Goal: Information Seeking & Learning: Learn about a topic

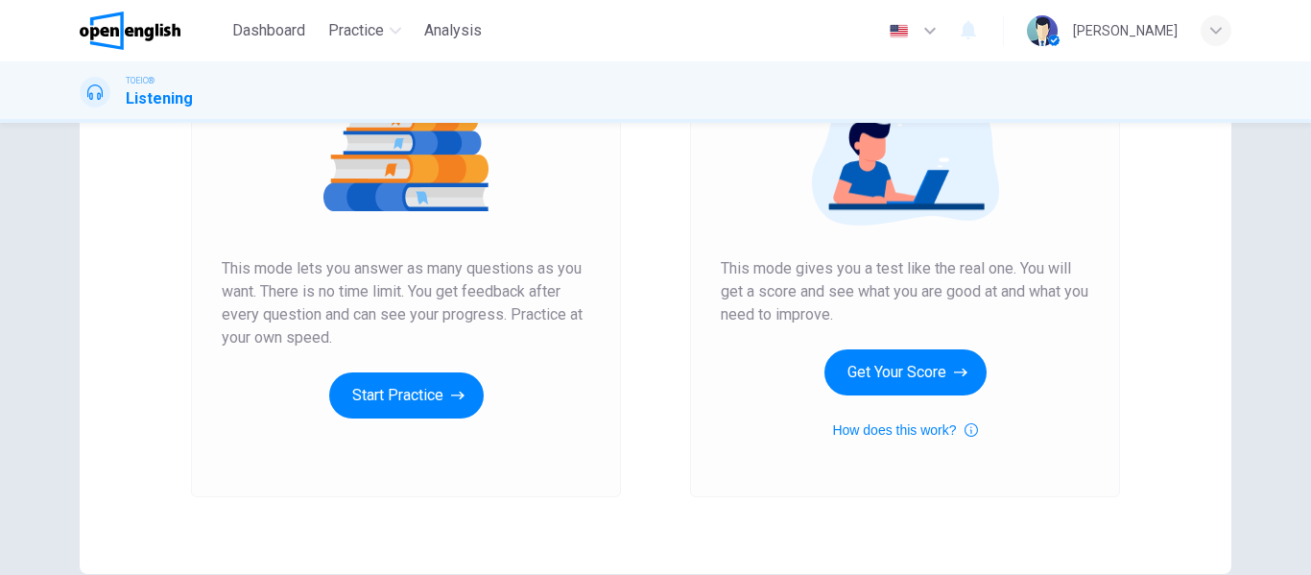
scroll to position [267, 0]
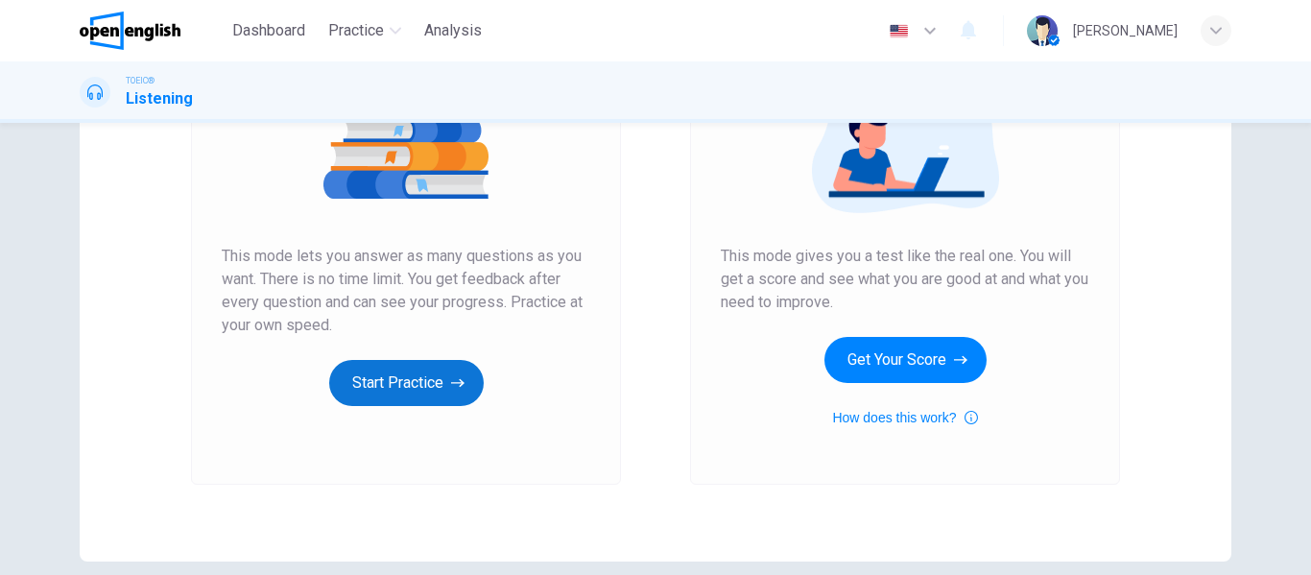
click at [412, 382] on button "Start Practice" at bounding box center [406, 383] width 155 height 46
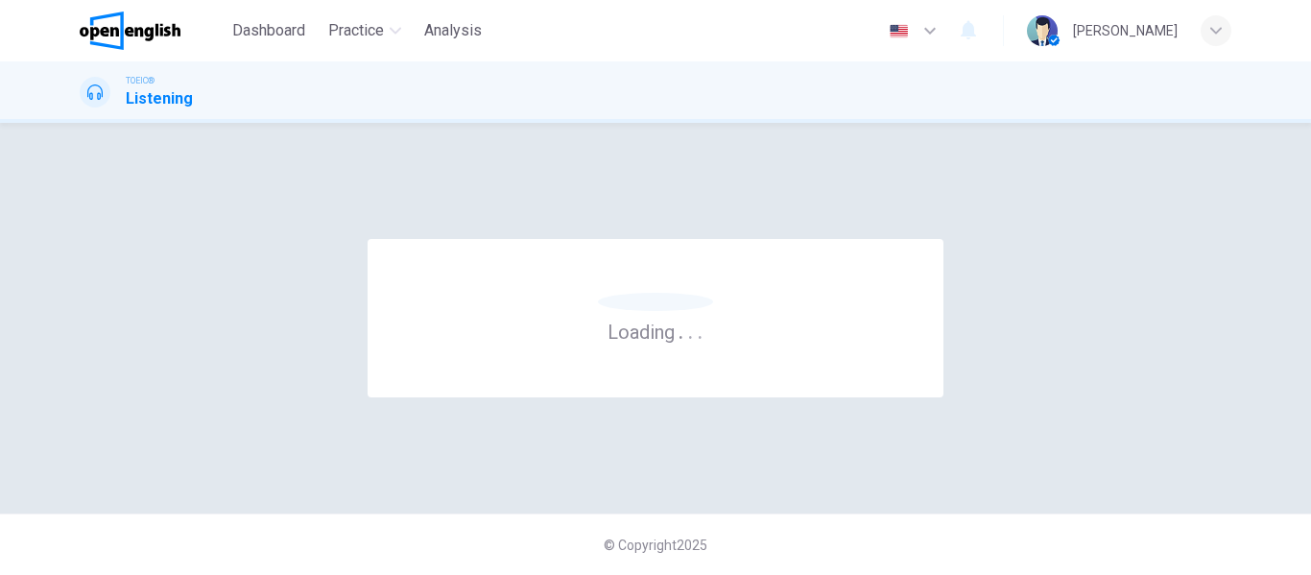
scroll to position [0, 0]
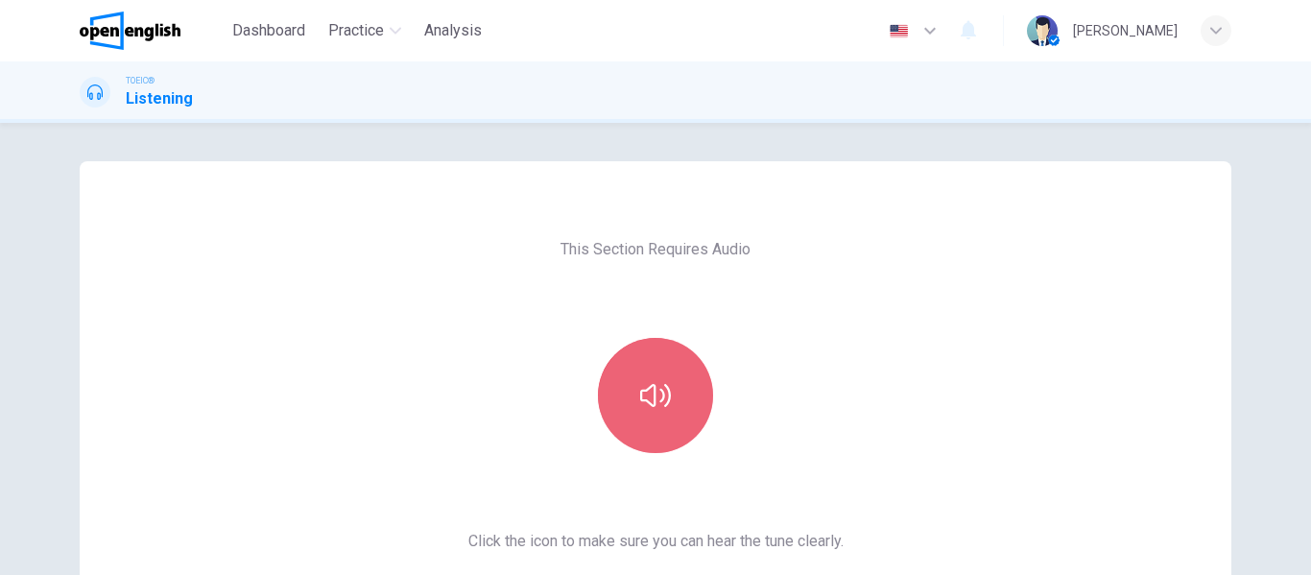
click at [659, 395] on icon "button" at bounding box center [655, 395] width 31 height 23
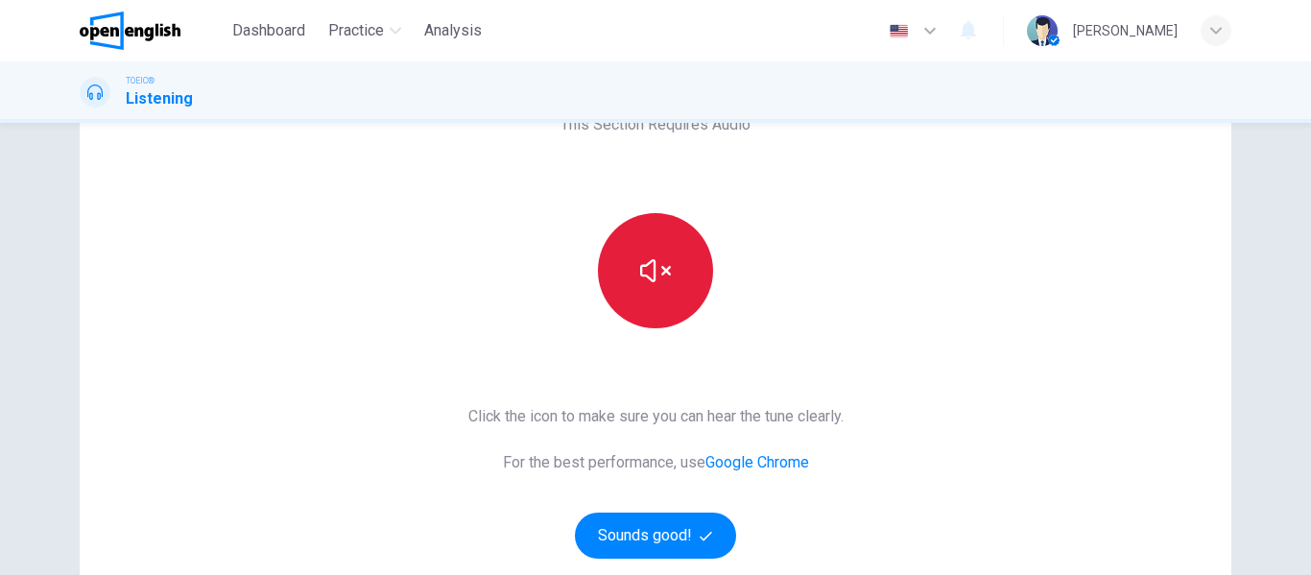
scroll to position [277, 0]
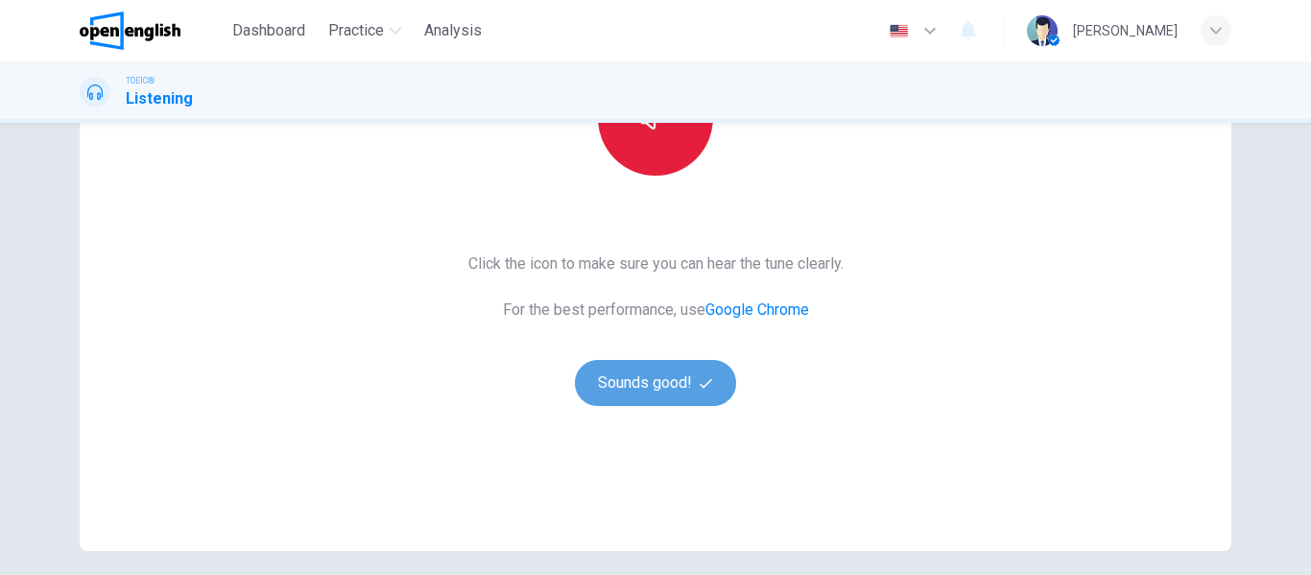
click at [651, 375] on button "Sounds good!" at bounding box center [655, 383] width 161 height 46
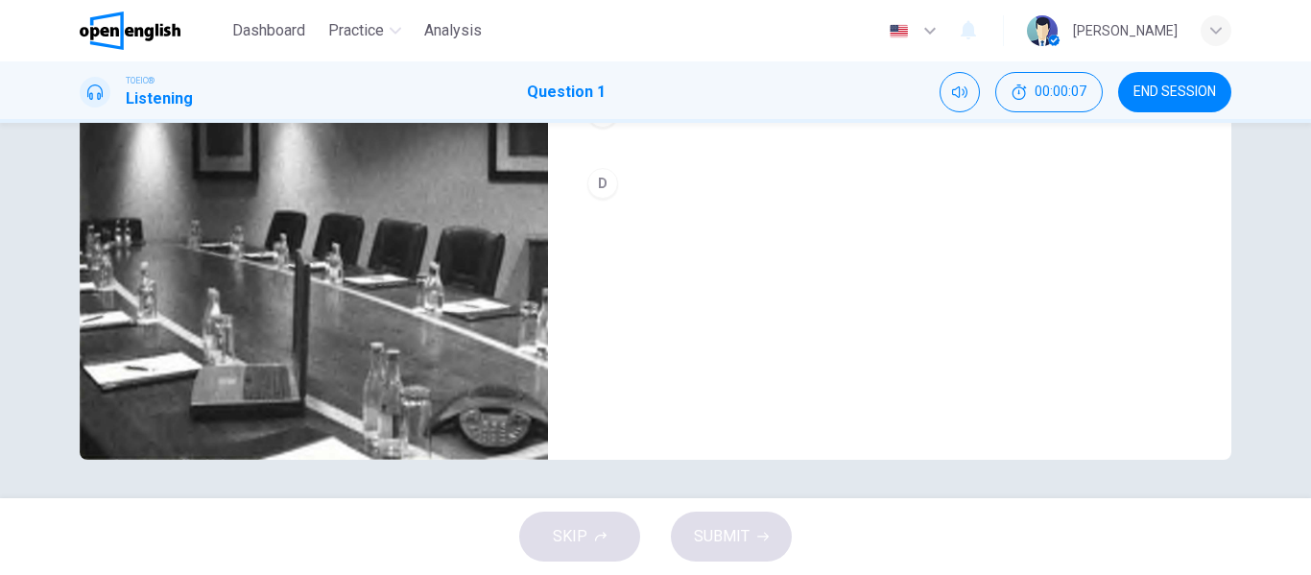
scroll to position [104, 0]
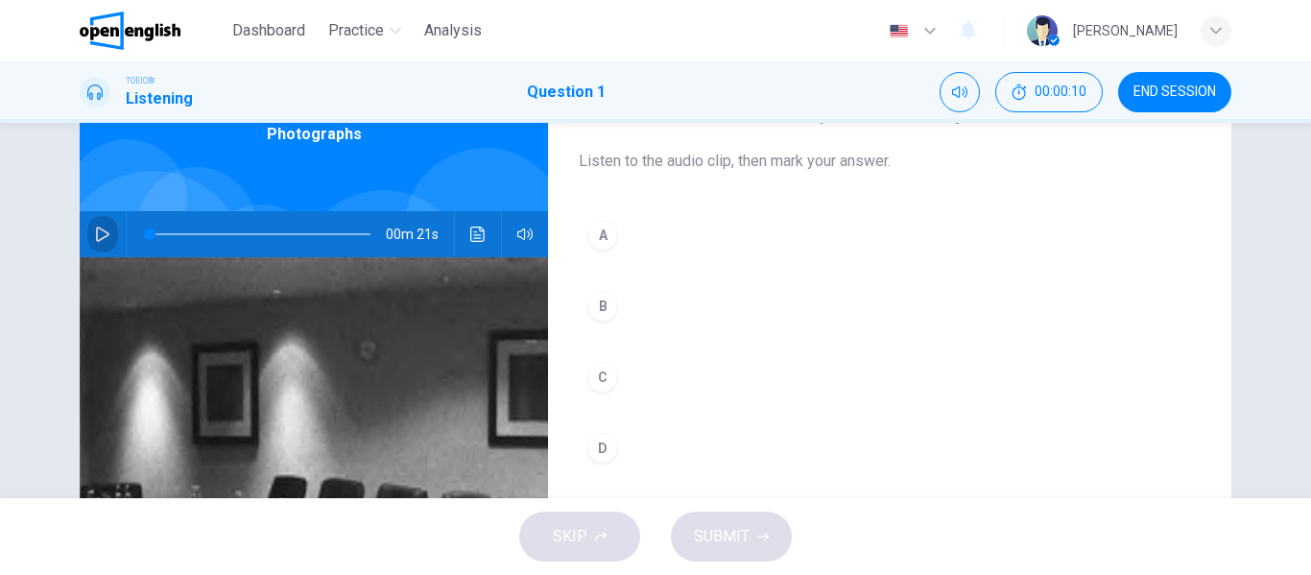
click at [95, 232] on icon "button" at bounding box center [102, 234] width 15 height 15
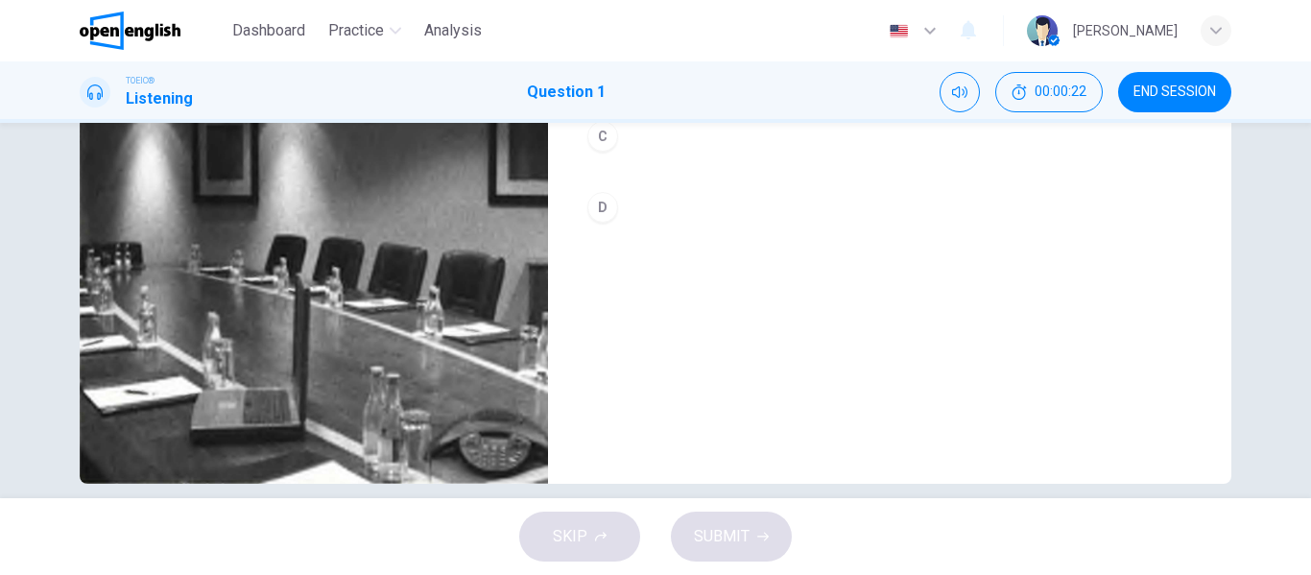
scroll to position [334, 0]
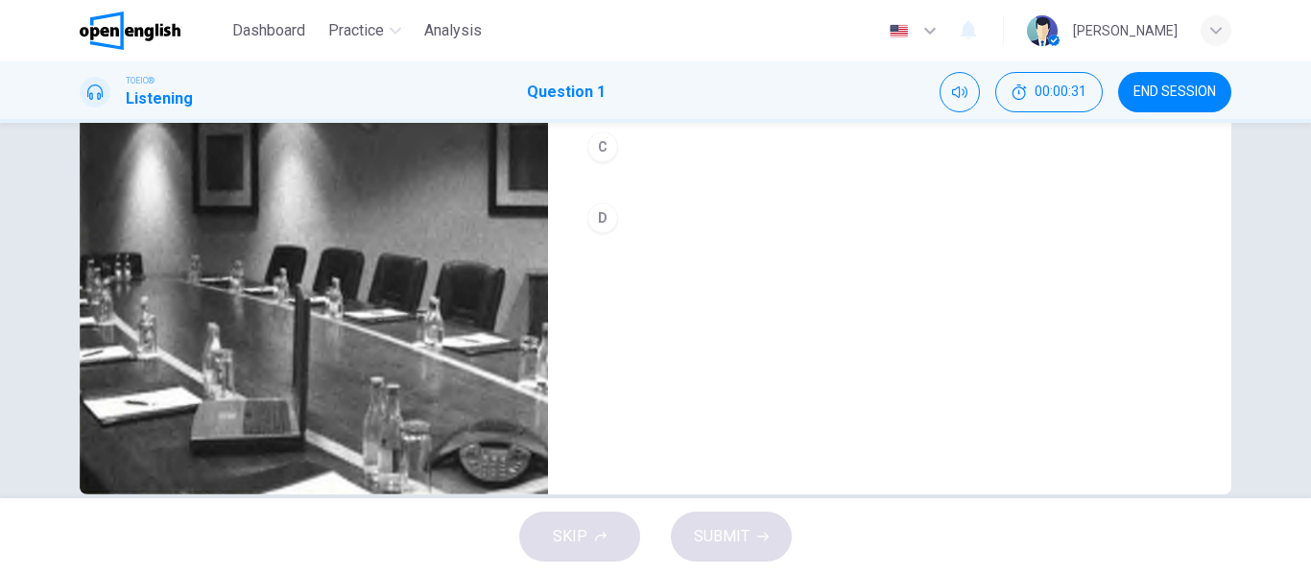
type input "*"
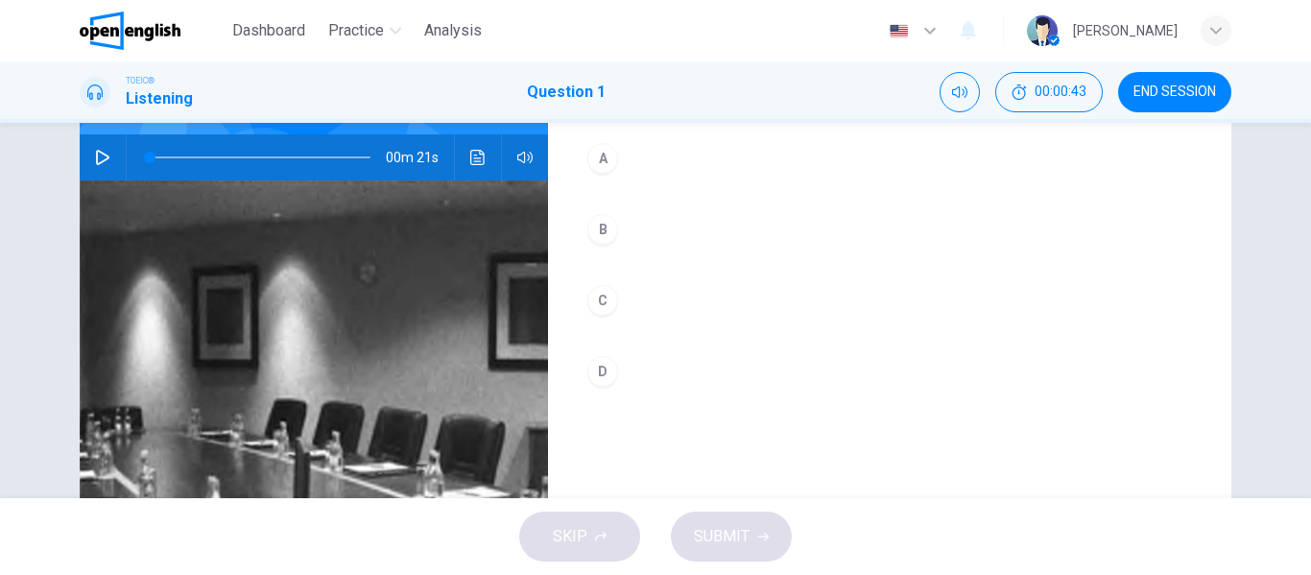
scroll to position [170, 0]
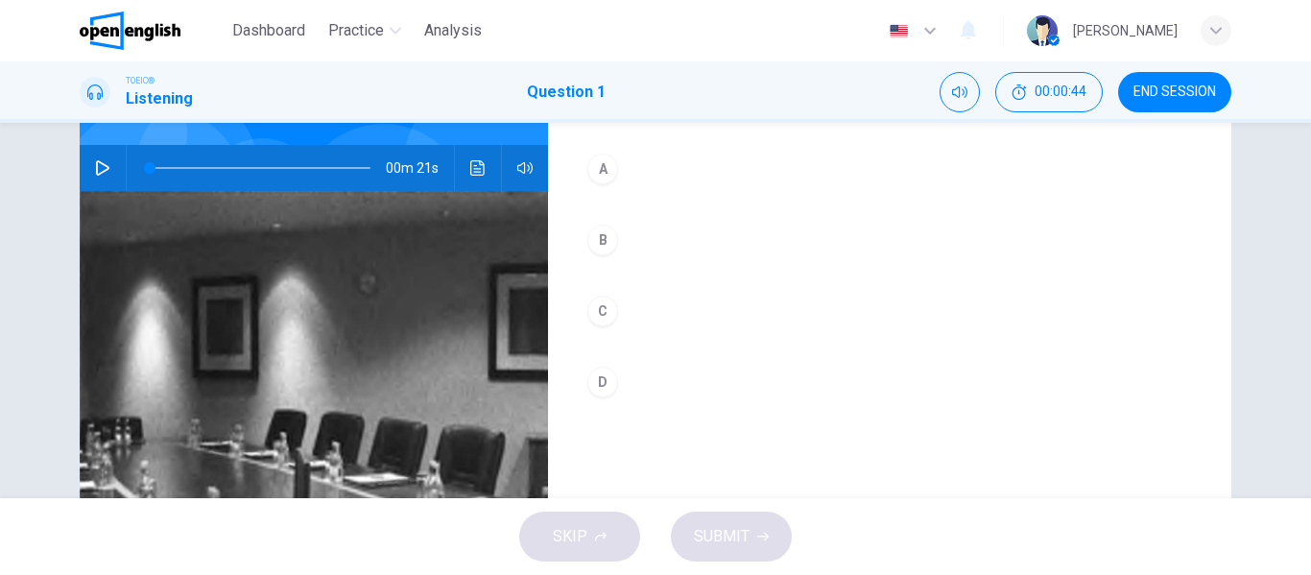
click at [596, 168] on div "A" at bounding box center [602, 169] width 31 height 31
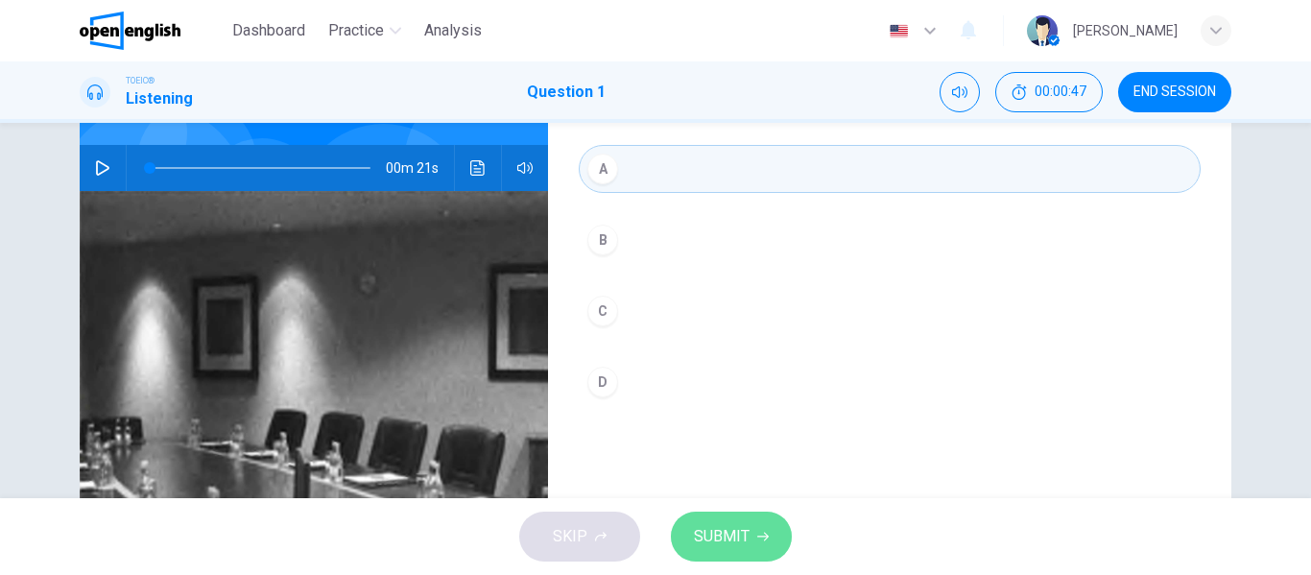
click at [750, 537] on button "SUBMIT" at bounding box center [731, 537] width 121 height 50
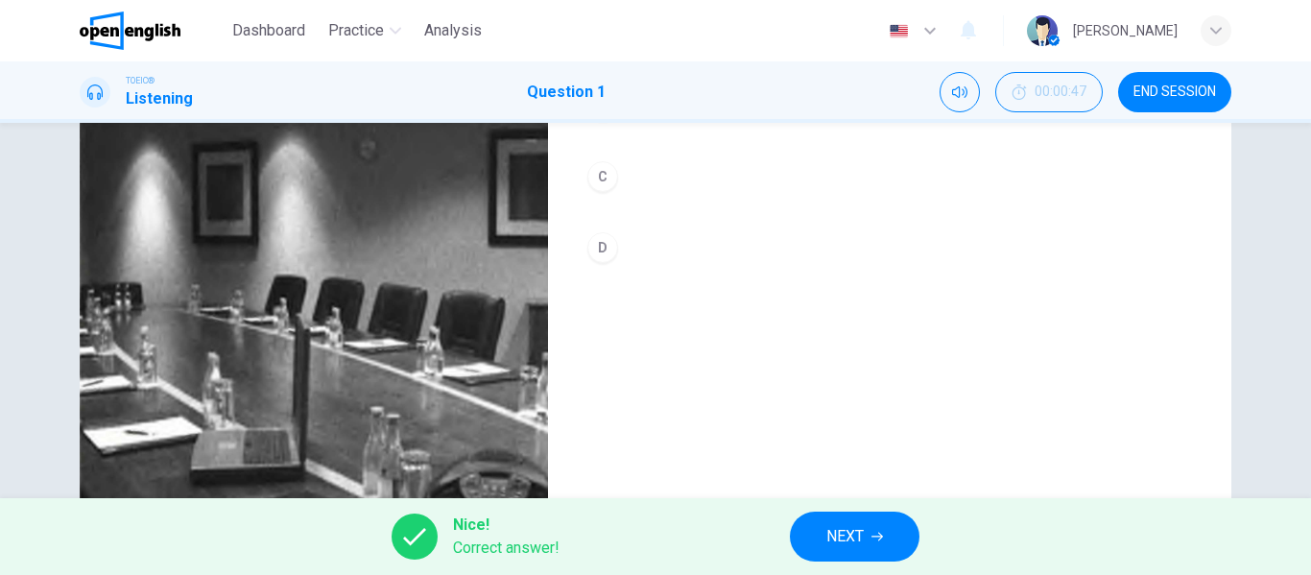
scroll to position [250, 0]
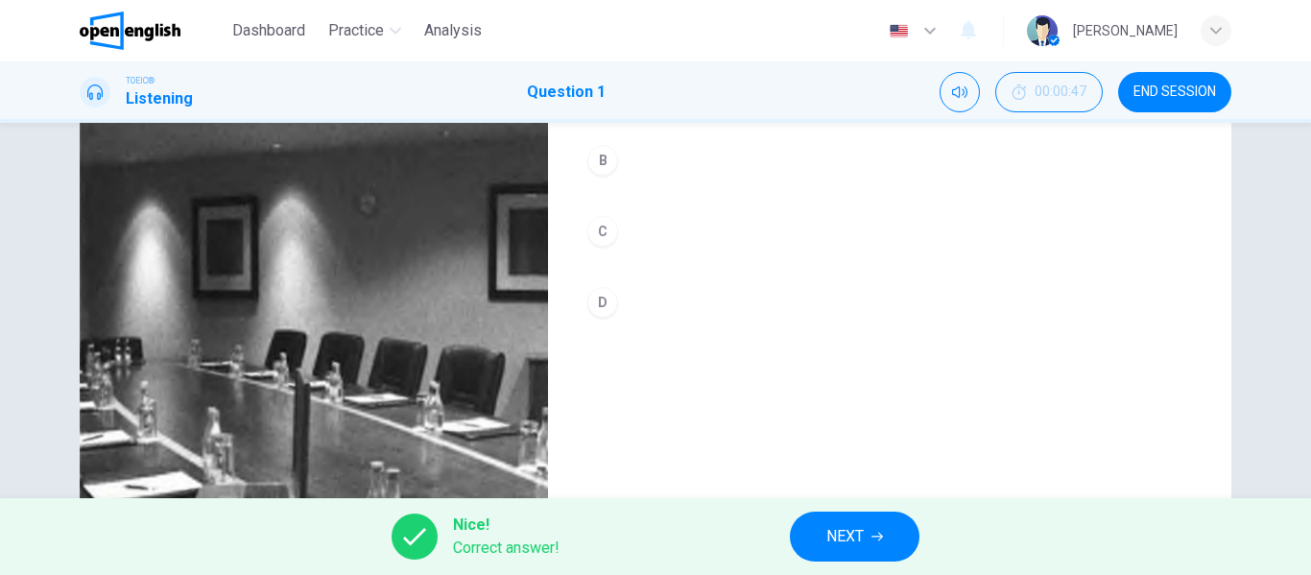
click at [875, 529] on button "NEXT" at bounding box center [855, 537] width 130 height 50
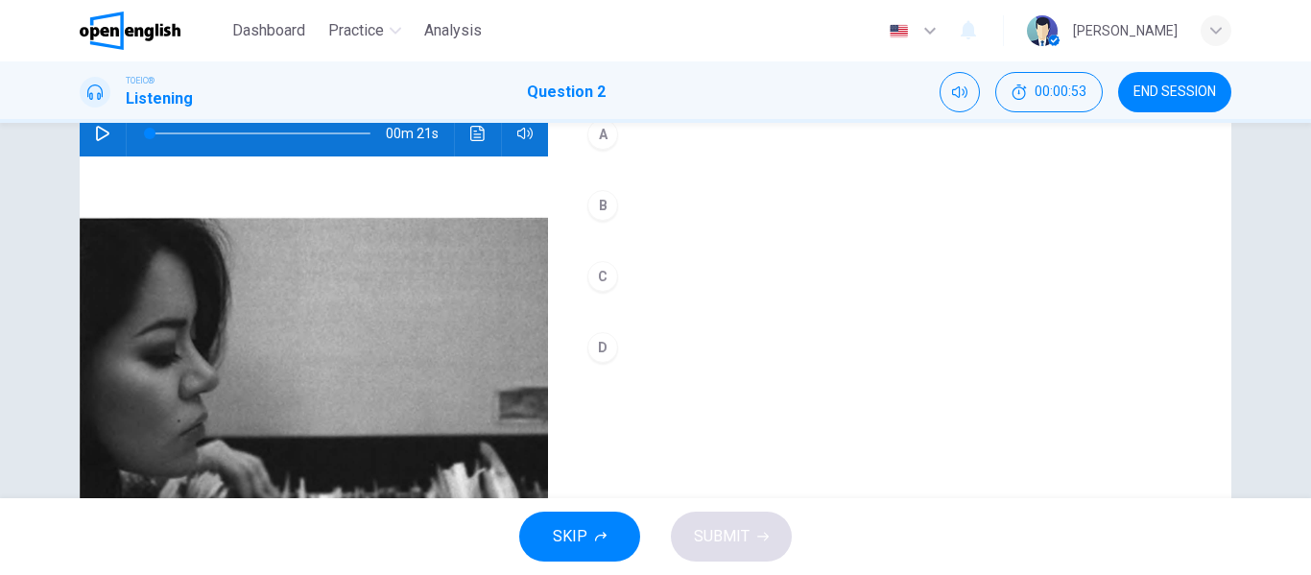
scroll to position [174, 0]
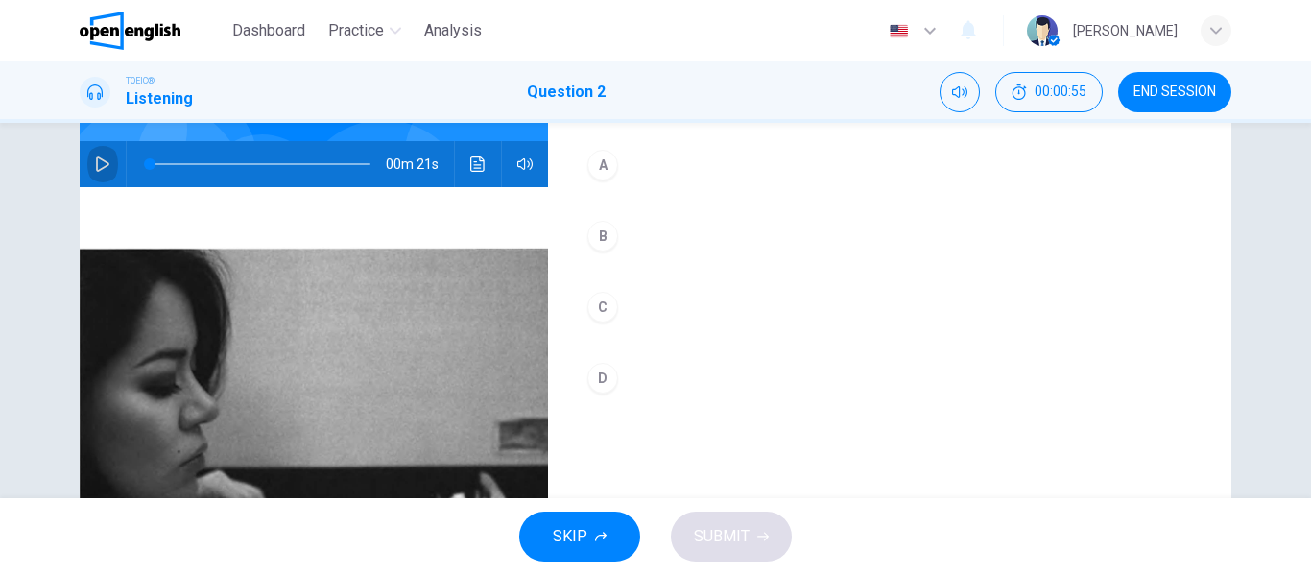
click at [100, 163] on icon "button" at bounding box center [102, 163] width 15 height 15
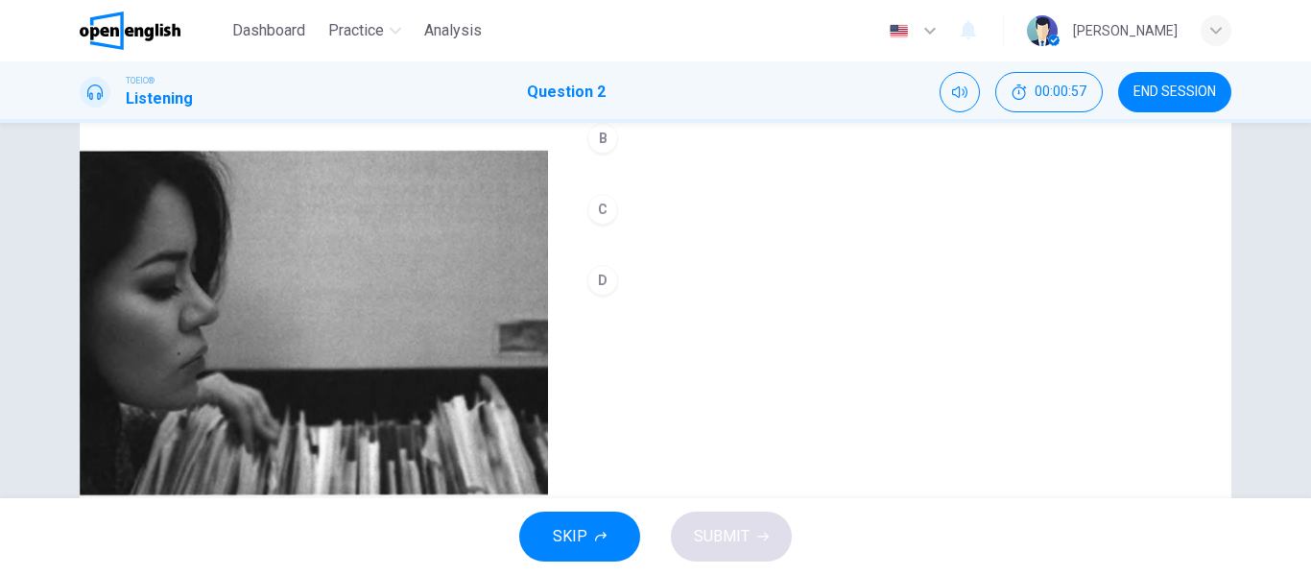
scroll to position [265, 0]
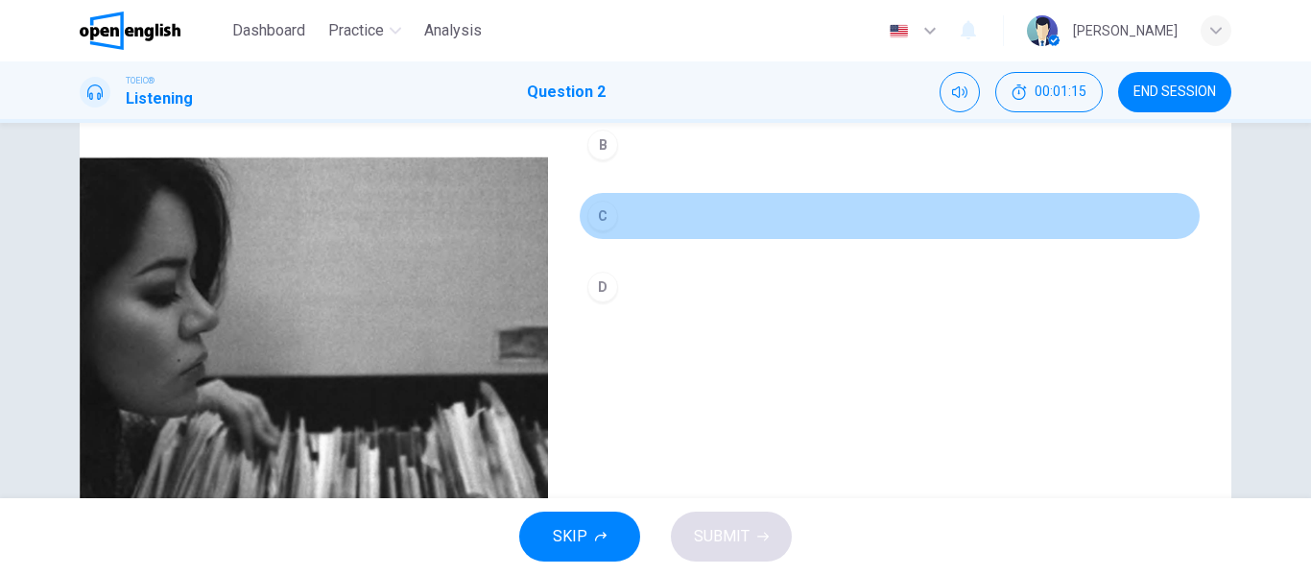
click at [603, 215] on div "C" at bounding box center [602, 216] width 31 height 31
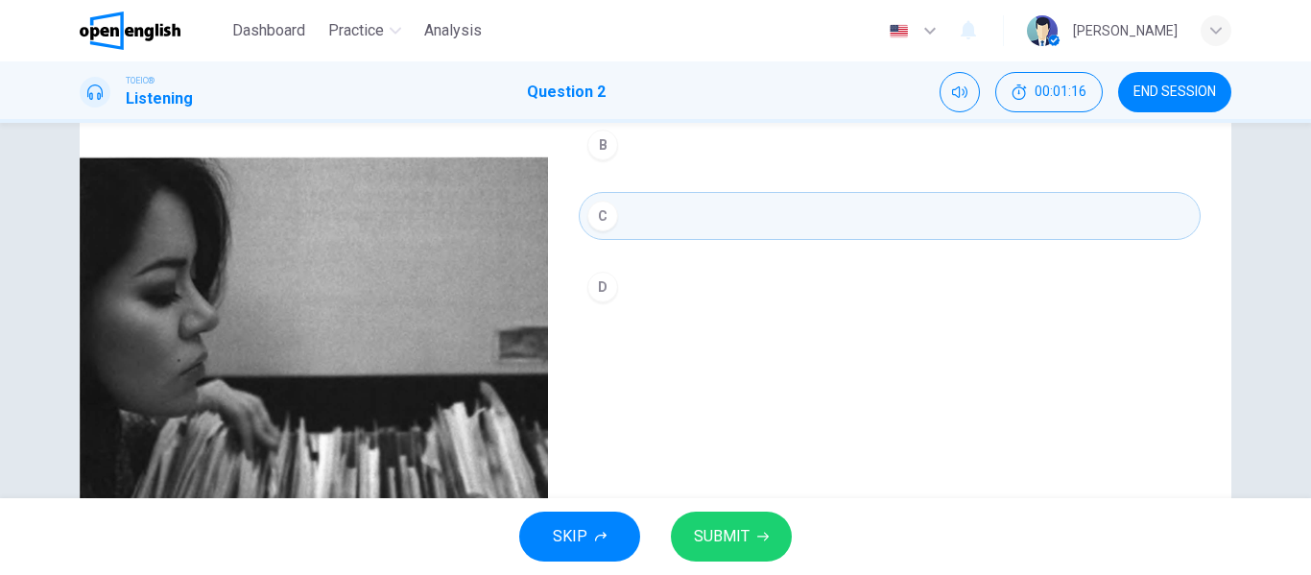
type input "*"
click at [734, 532] on span "SUBMIT" at bounding box center [722, 536] width 56 height 27
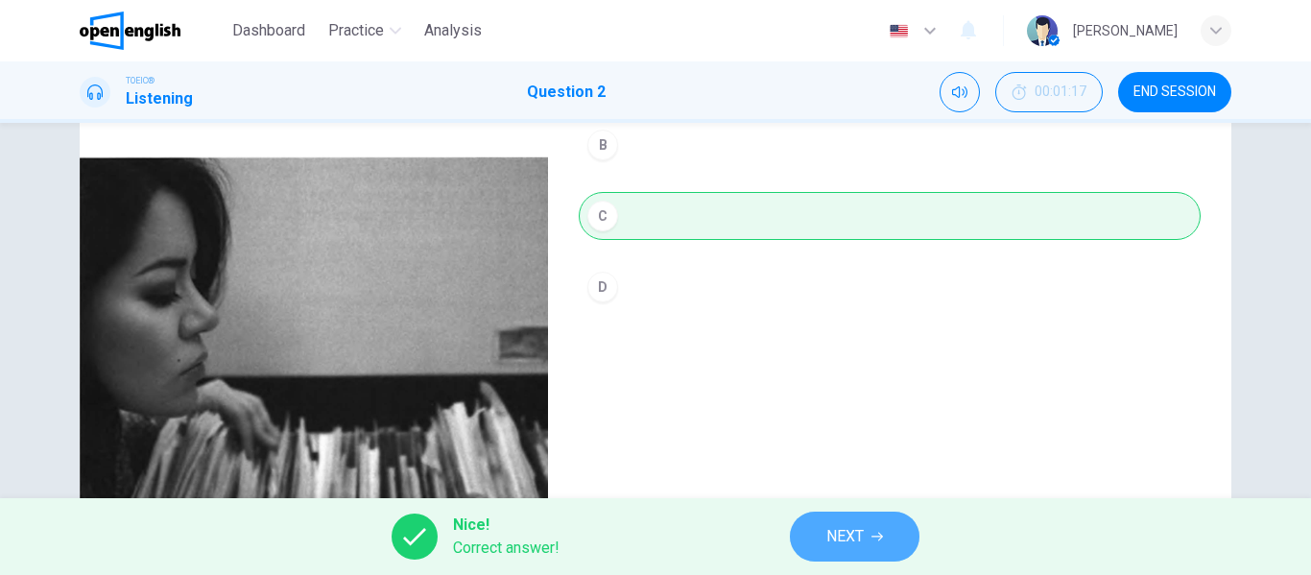
click at [859, 530] on span "NEXT" at bounding box center [845, 536] width 37 height 27
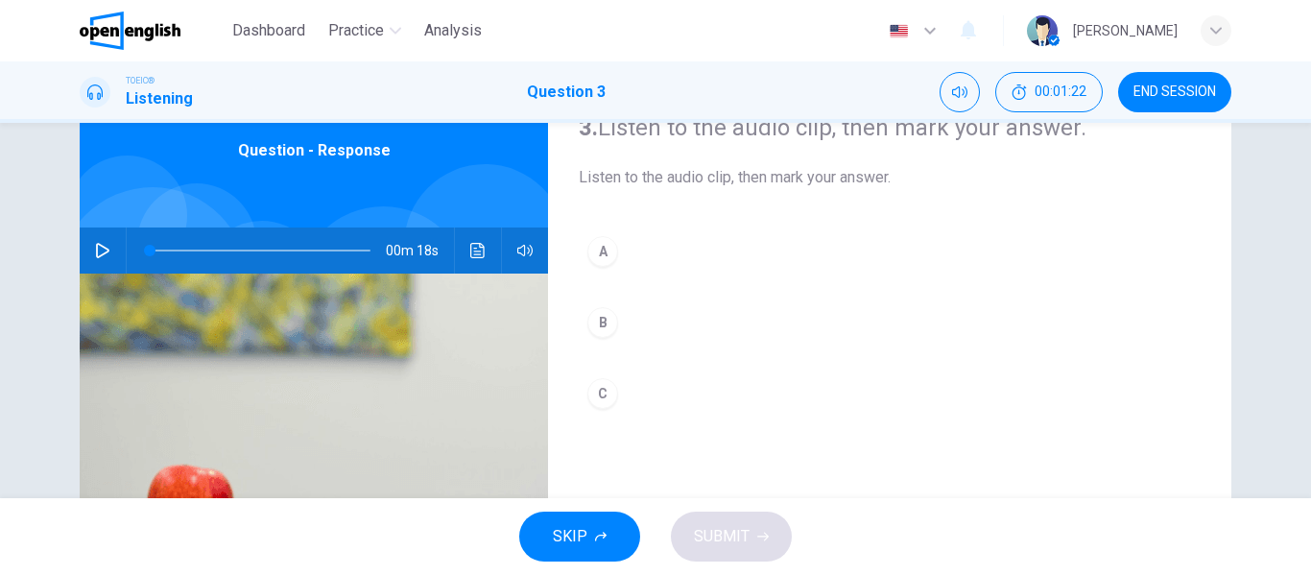
scroll to position [84, 0]
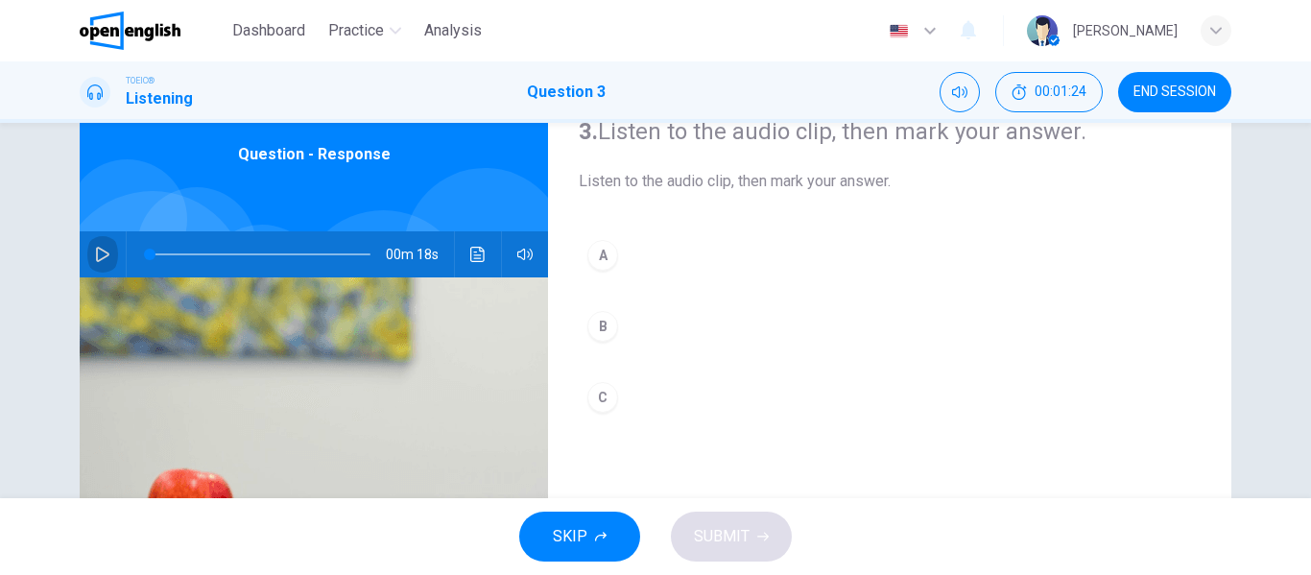
click at [105, 248] on icon "button" at bounding box center [102, 254] width 15 height 15
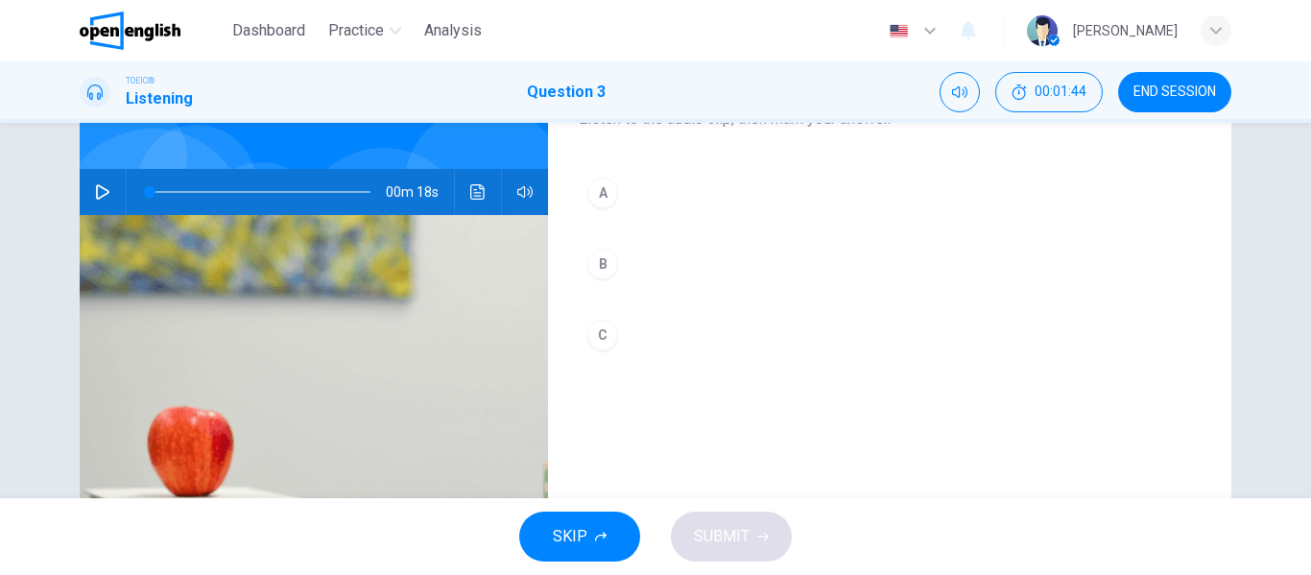
scroll to position [148, 0]
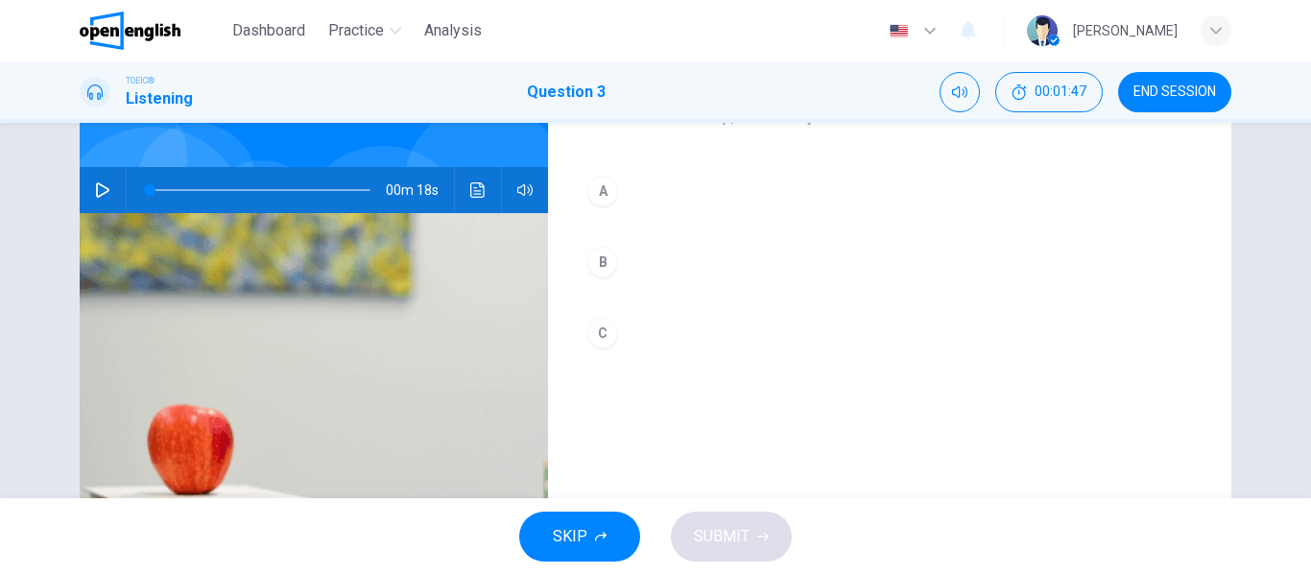
click at [97, 194] on icon "button" at bounding box center [102, 189] width 13 height 15
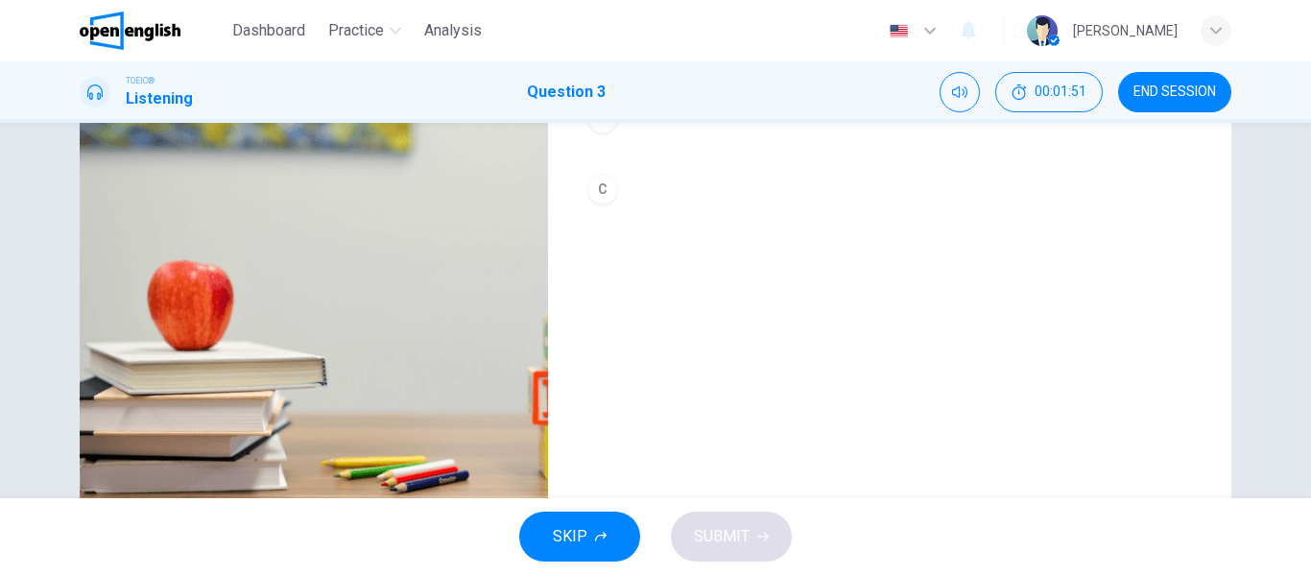
scroll to position [308, 0]
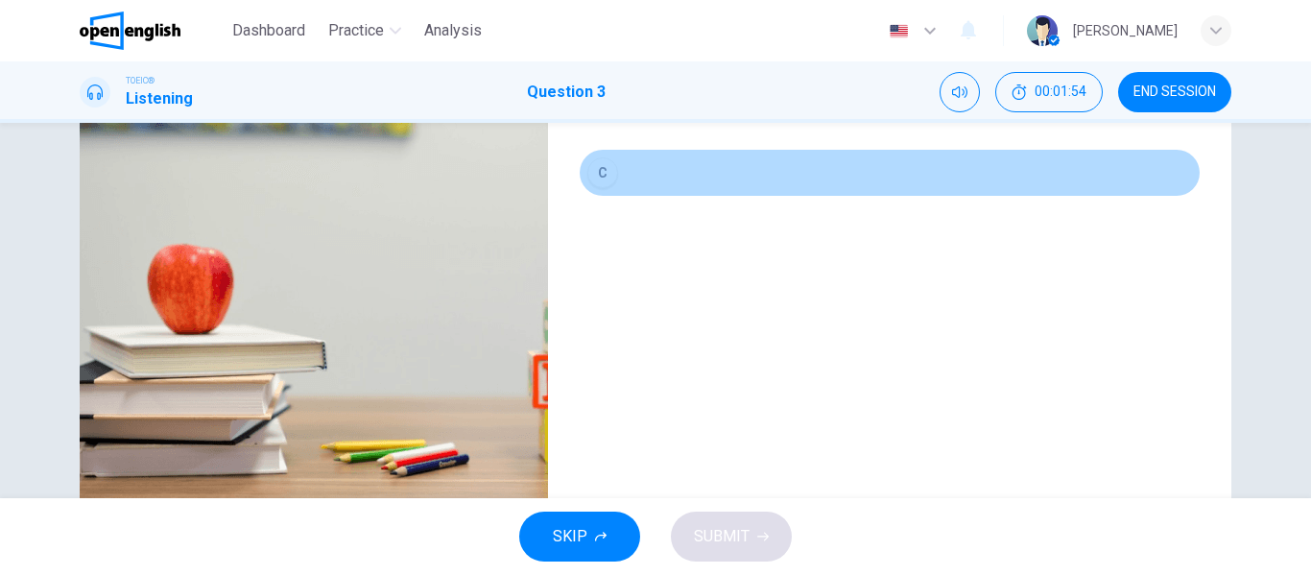
click at [594, 180] on div "C" at bounding box center [602, 172] width 31 height 31
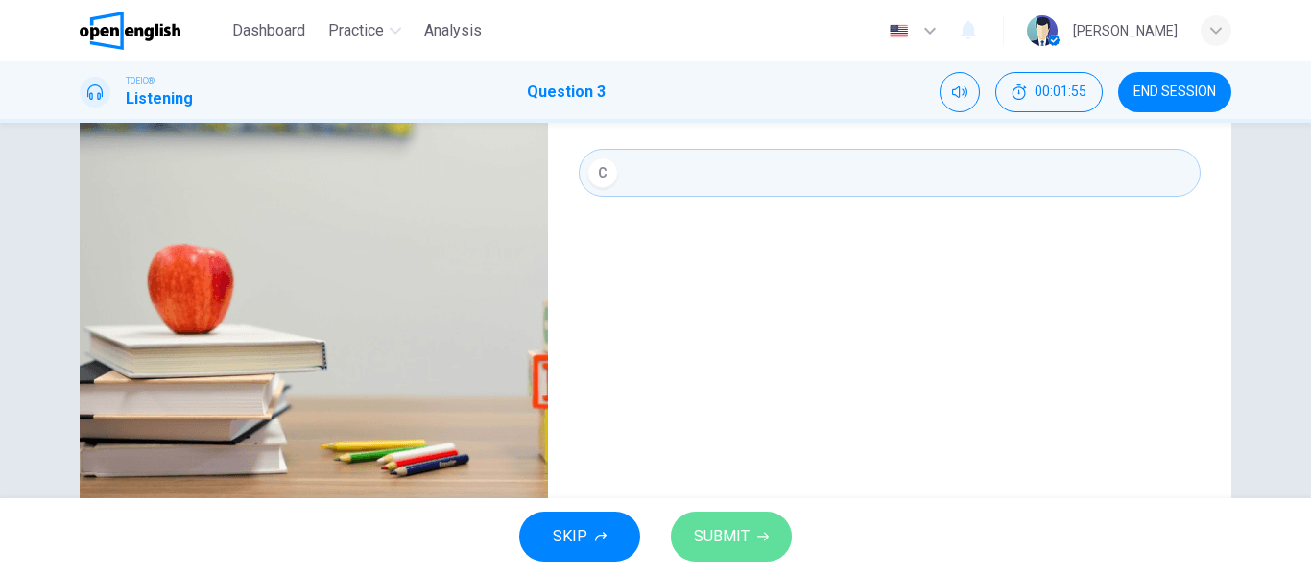
click at [730, 531] on span "SUBMIT" at bounding box center [722, 536] width 56 height 27
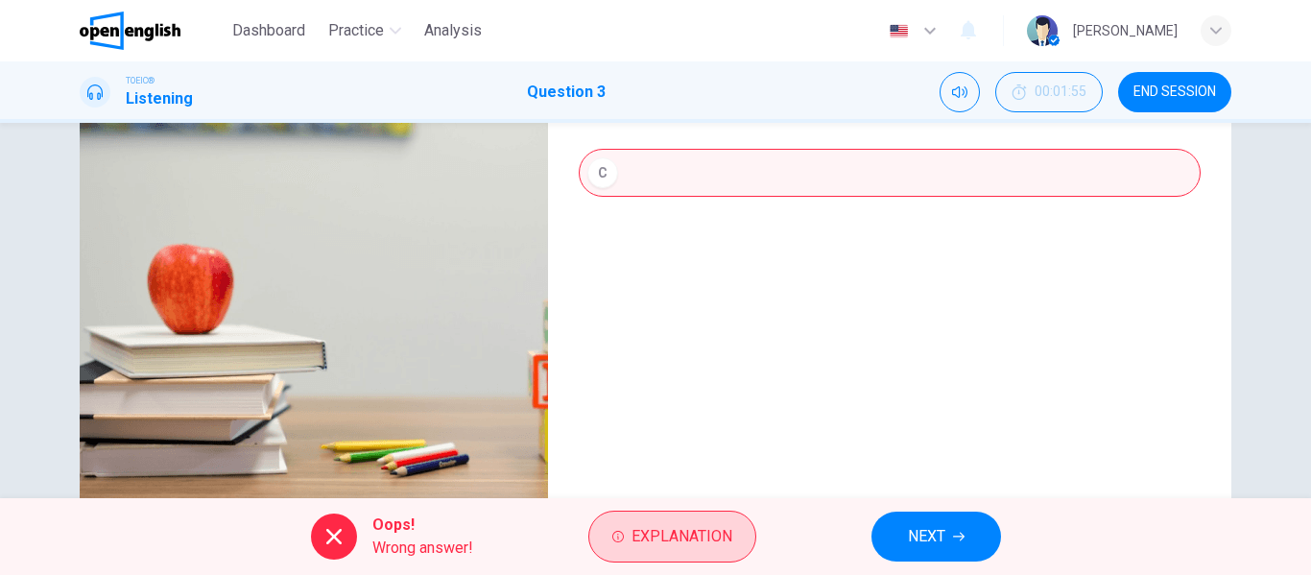
click at [671, 524] on span "Explanation" at bounding box center [682, 536] width 101 height 27
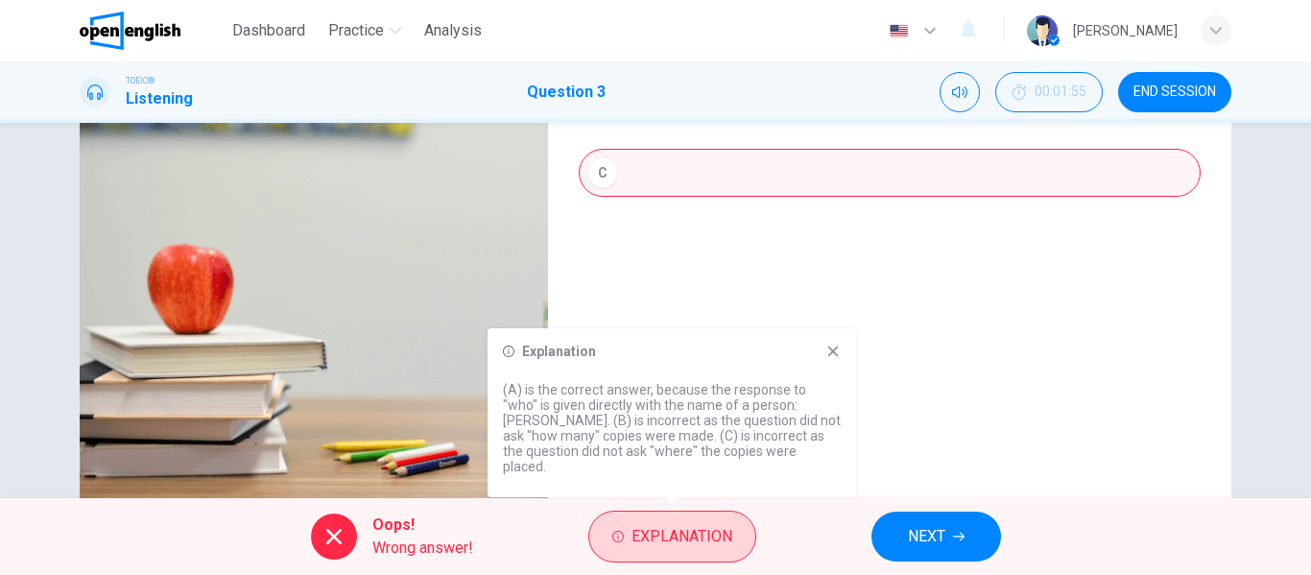
type input "*"
click at [1015, 395] on div "3. Listen to the audio clip, then [PERSON_NAME] your answer. Listen to the audi…" at bounding box center [889, 186] width 683 height 667
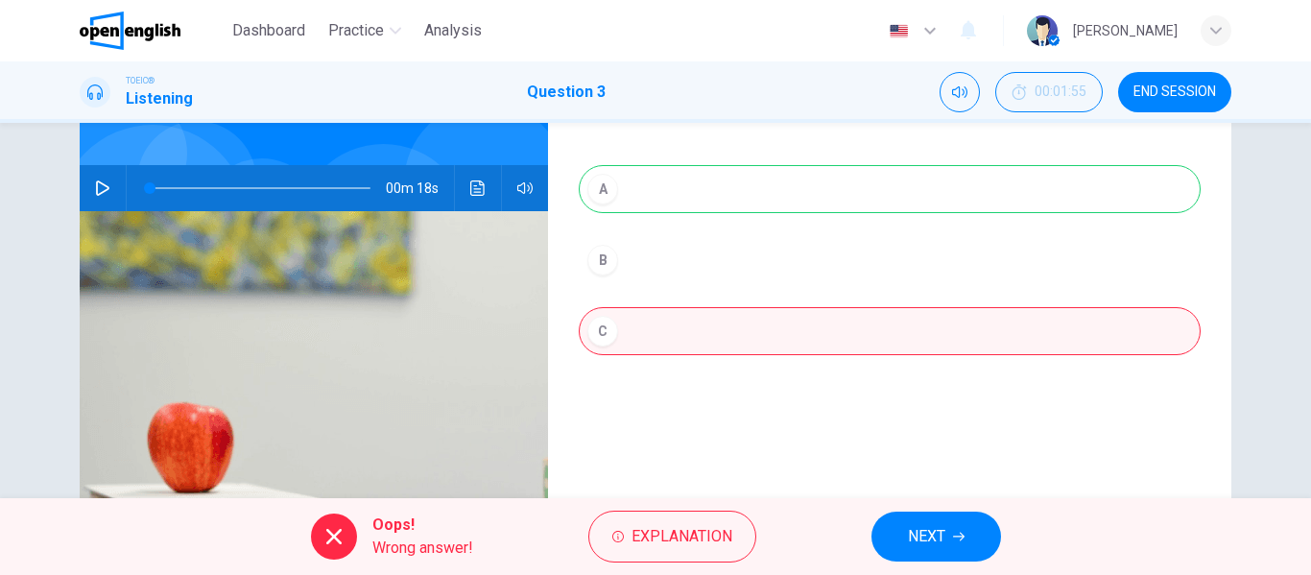
scroll to position [104, 0]
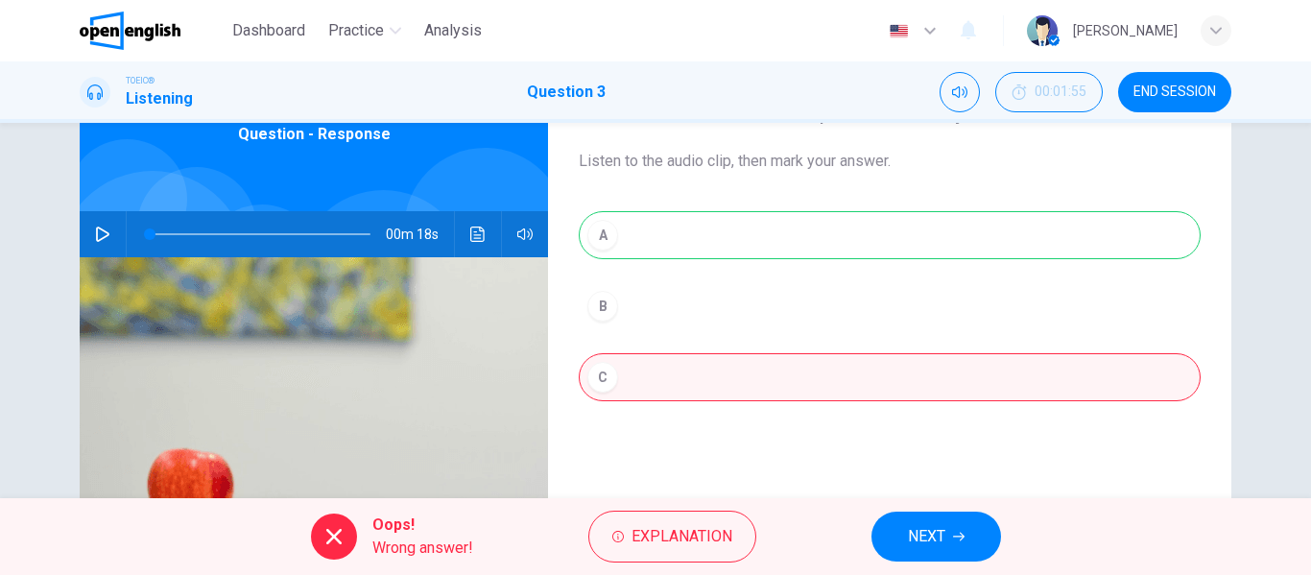
click at [754, 228] on div "A B C" at bounding box center [890, 325] width 622 height 228
click at [930, 536] on span "NEXT" at bounding box center [926, 536] width 37 height 27
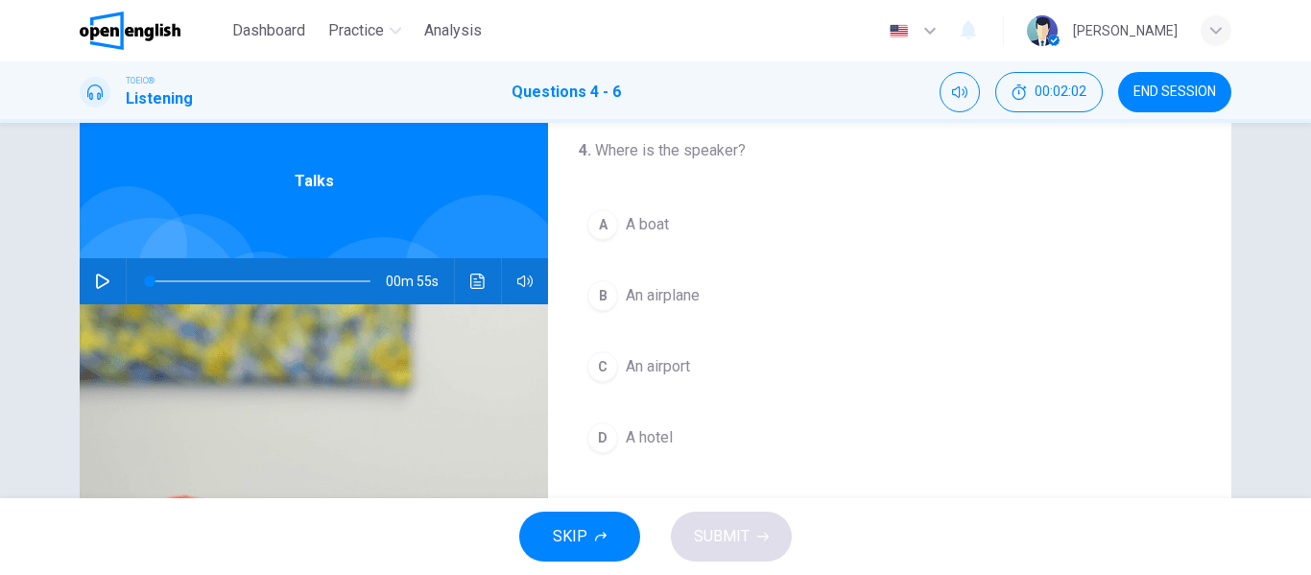
scroll to position [60, 0]
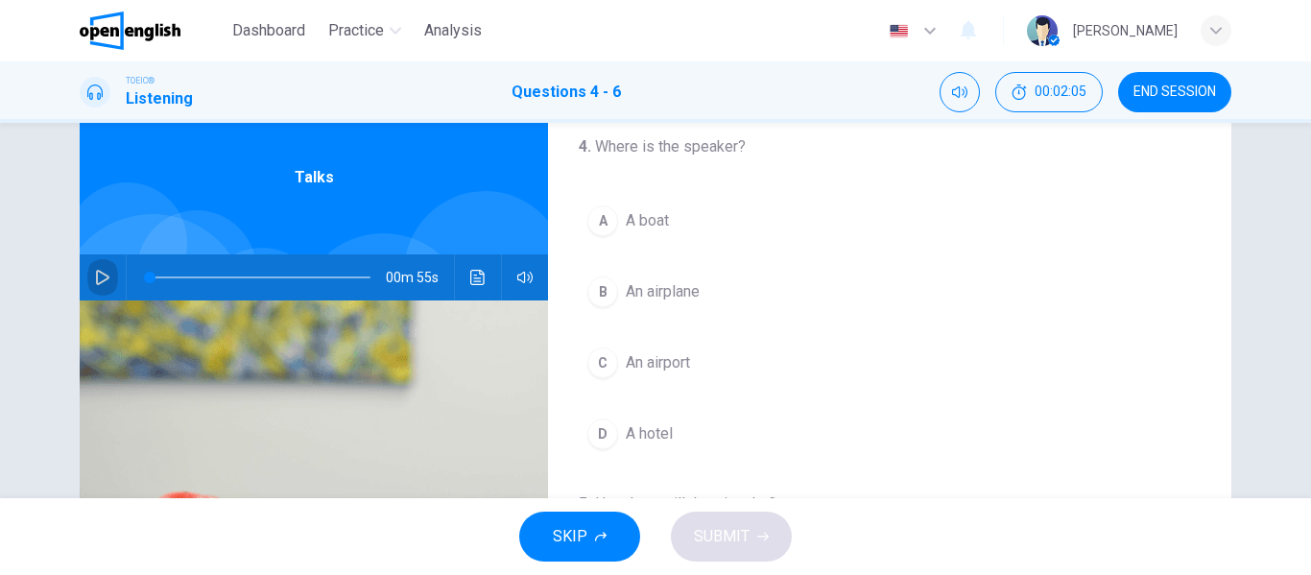
click at [101, 276] on icon "button" at bounding box center [102, 277] width 13 height 15
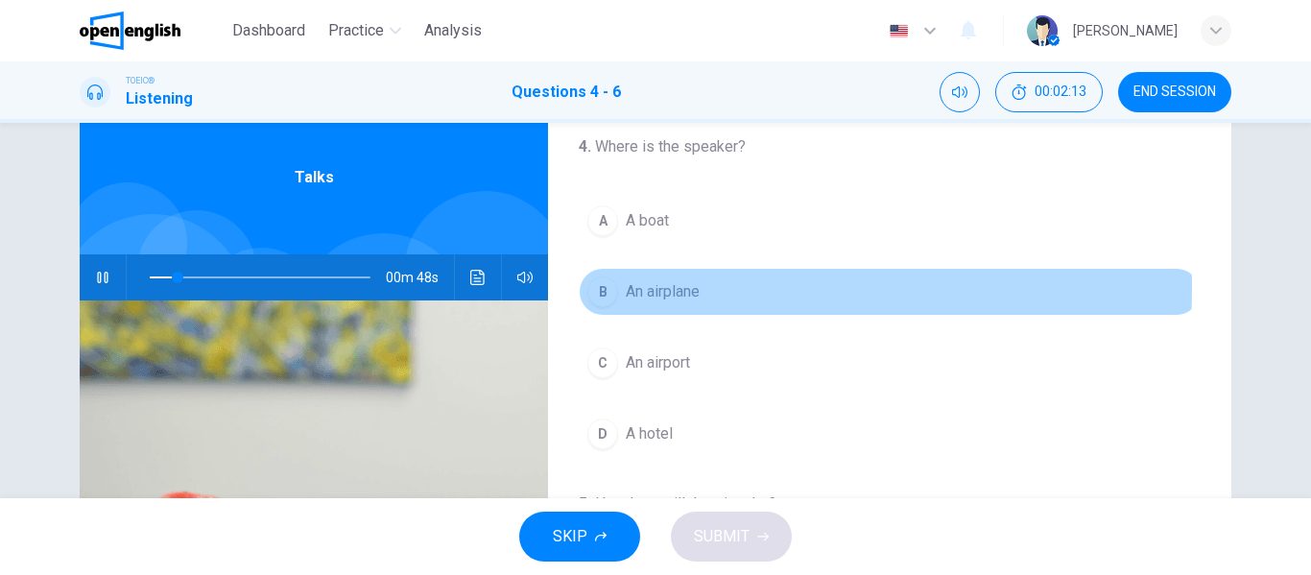
click at [606, 288] on div "B" at bounding box center [602, 291] width 31 height 31
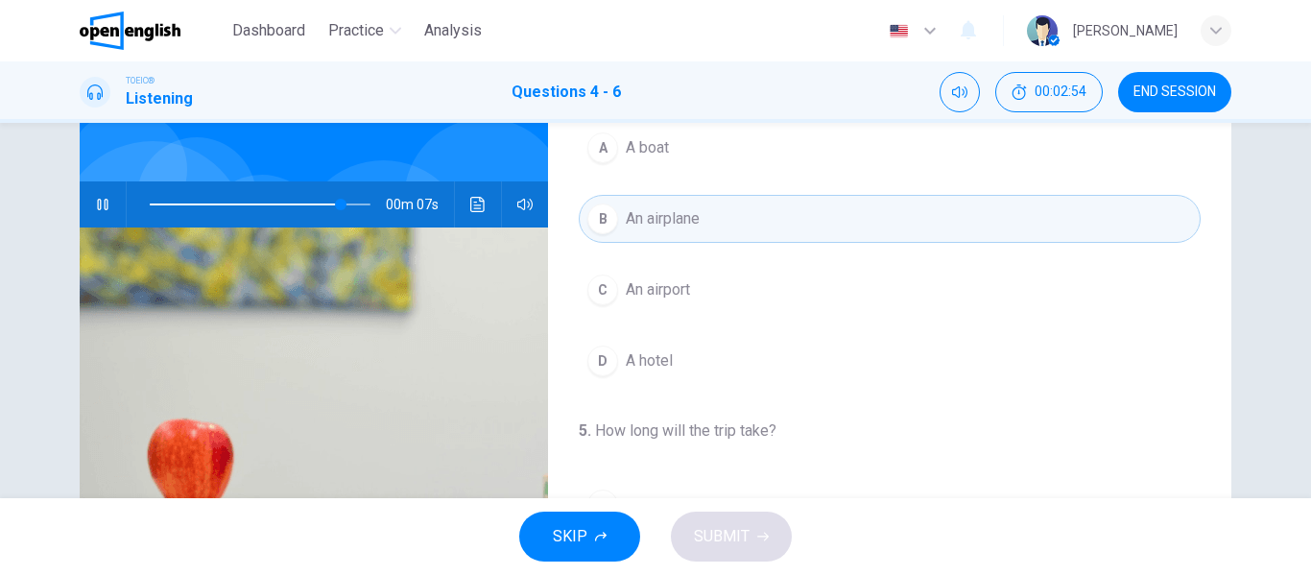
scroll to position [113, 0]
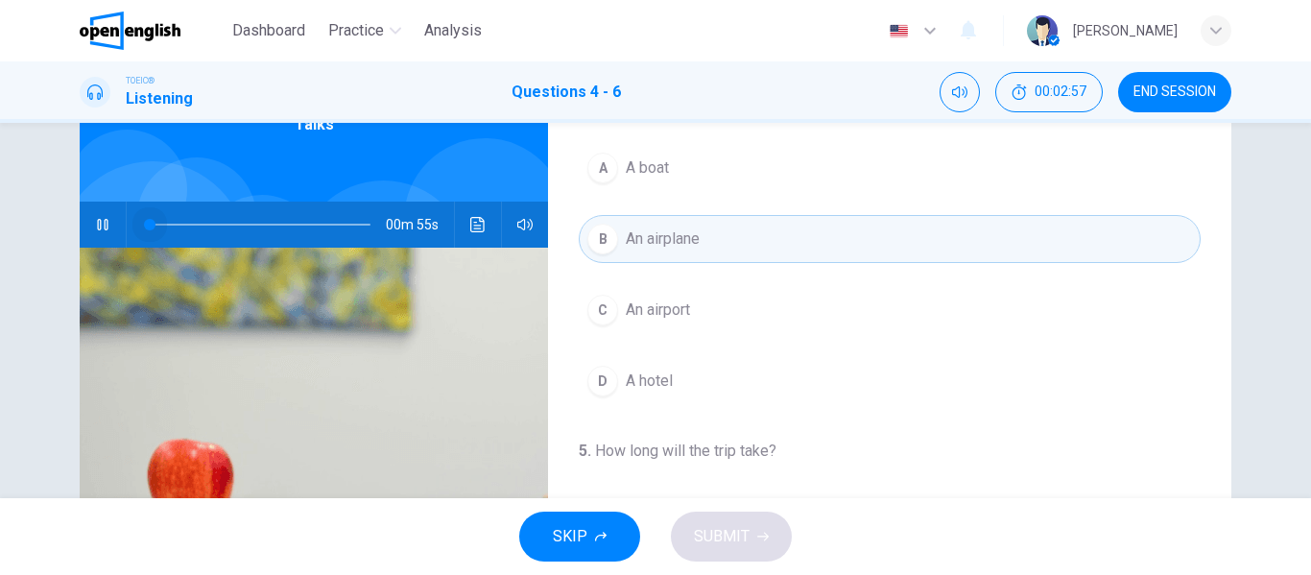
drag, startPoint x: 340, startPoint y: 222, endPoint x: 127, endPoint y: 216, distance: 213.2
click at [144, 219] on span at bounding box center [150, 225] width 12 height 12
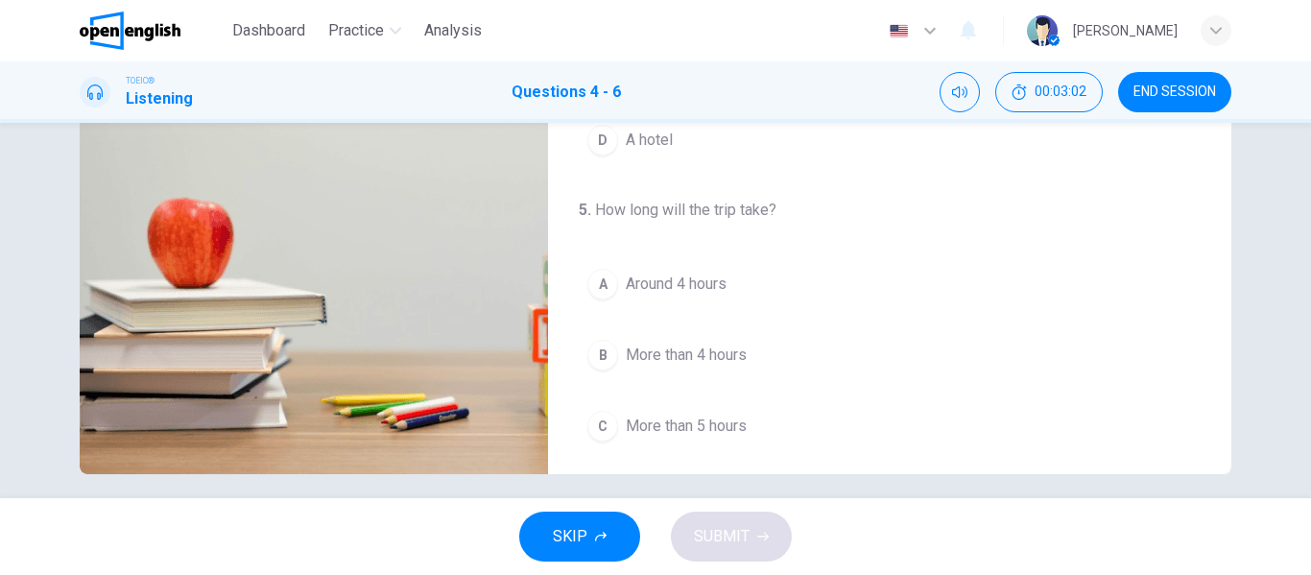
scroll to position [365, 0]
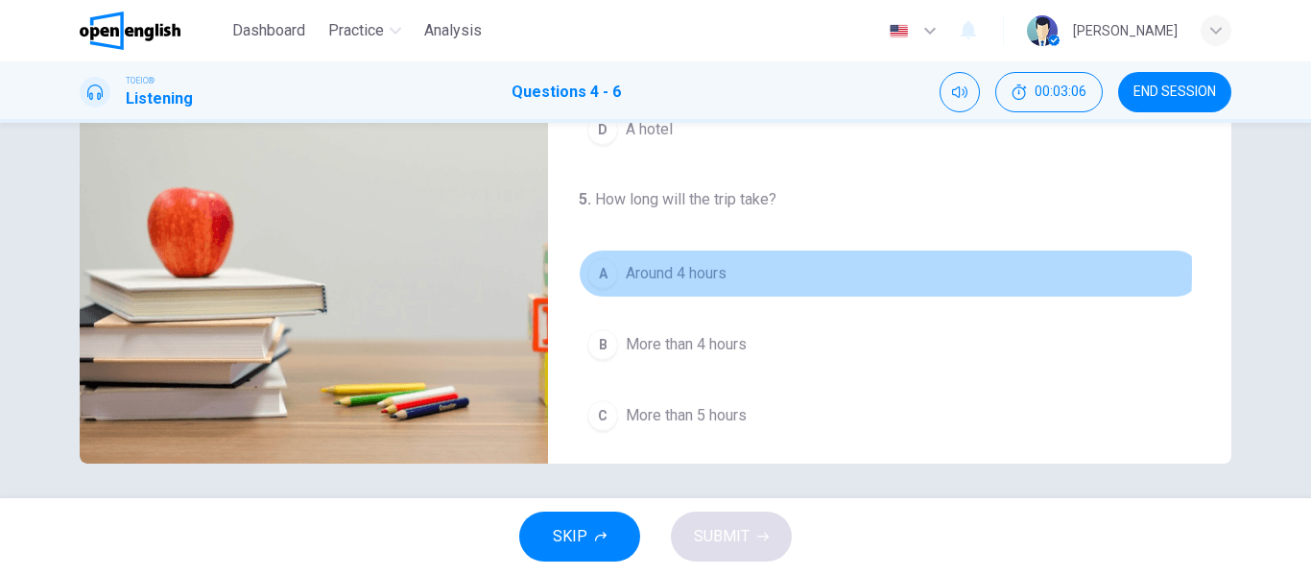
click at [632, 270] on span "Around 4 hours" at bounding box center [676, 273] width 101 height 23
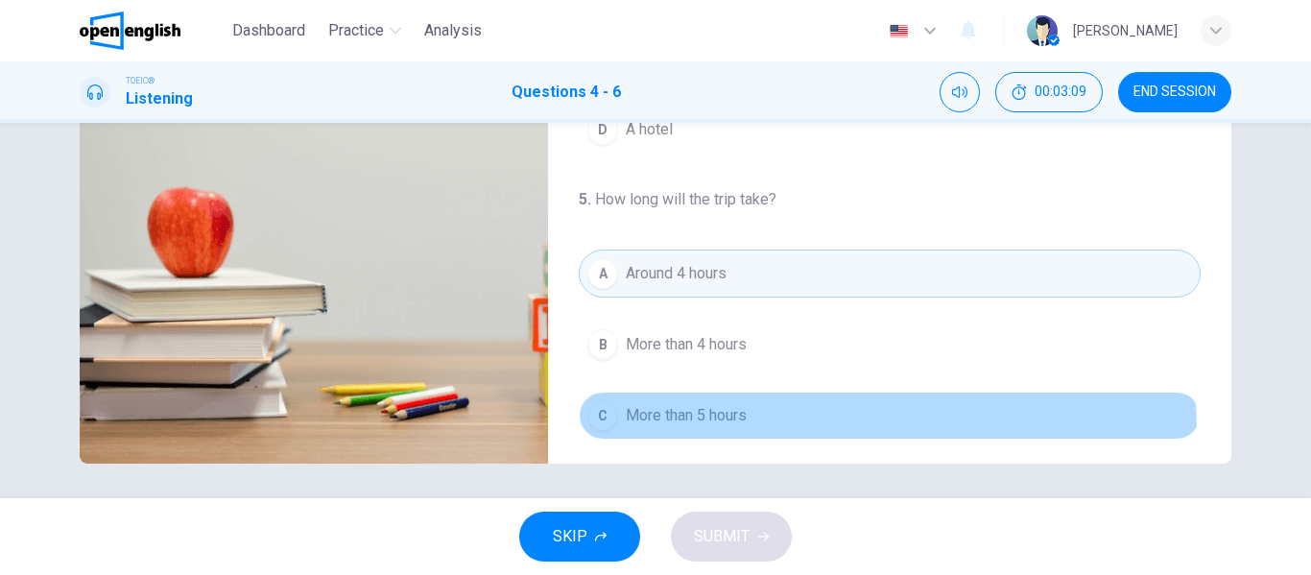
click at [882, 429] on button "C More than 5 hours" at bounding box center [890, 416] width 622 height 48
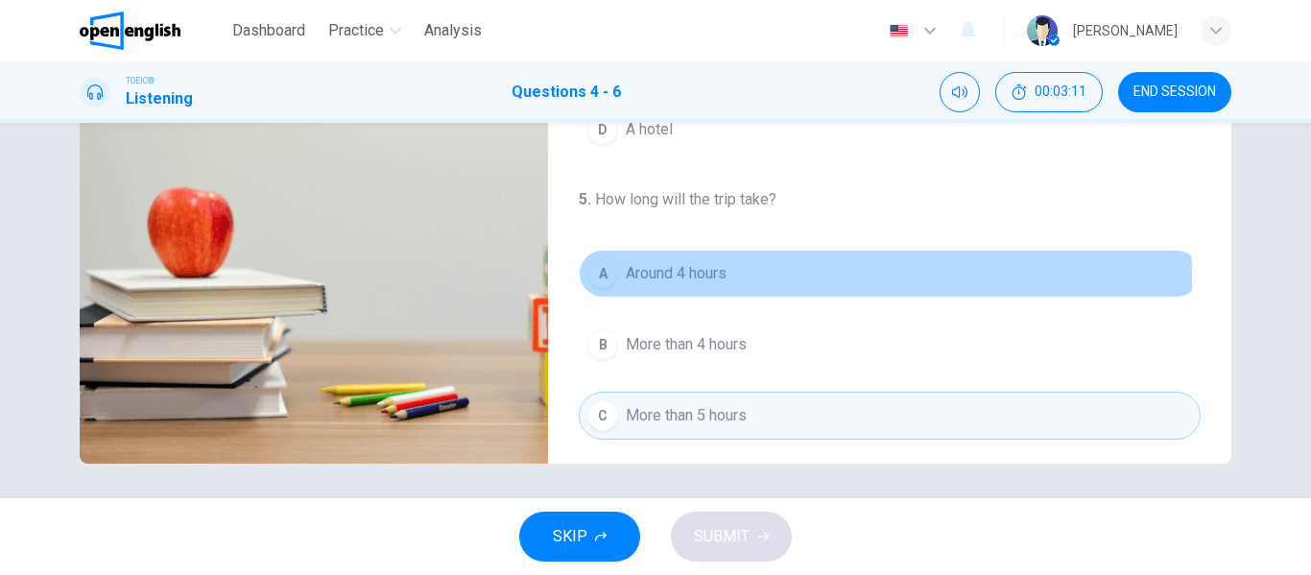
click at [689, 277] on span "Around 4 hours" at bounding box center [676, 273] width 101 height 23
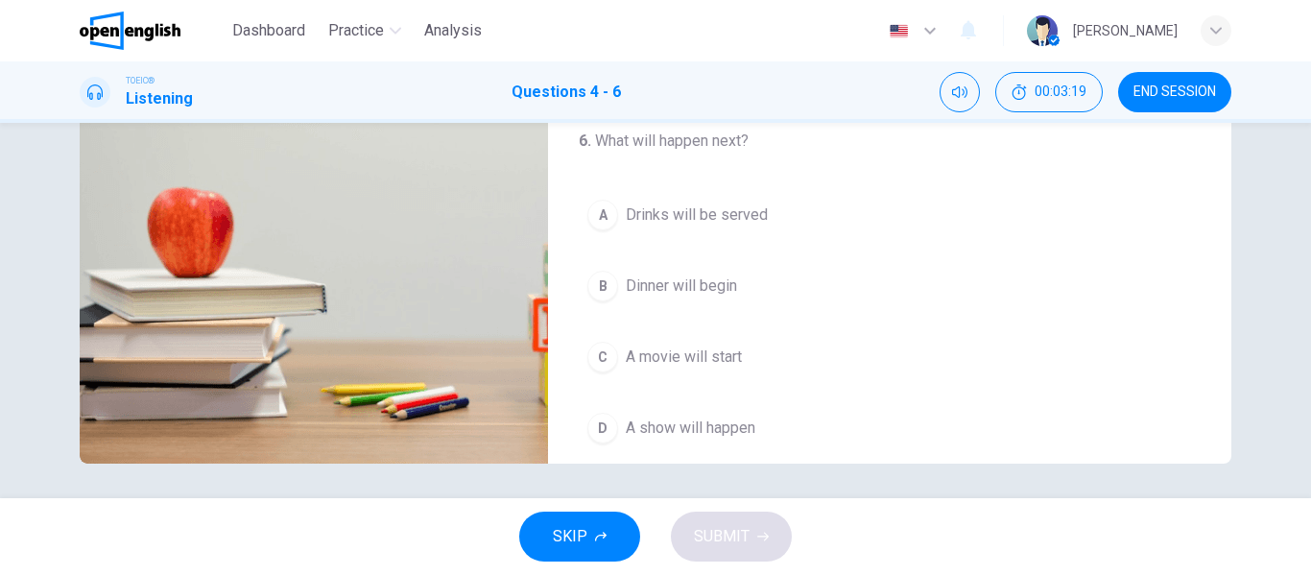
scroll to position [439, 0]
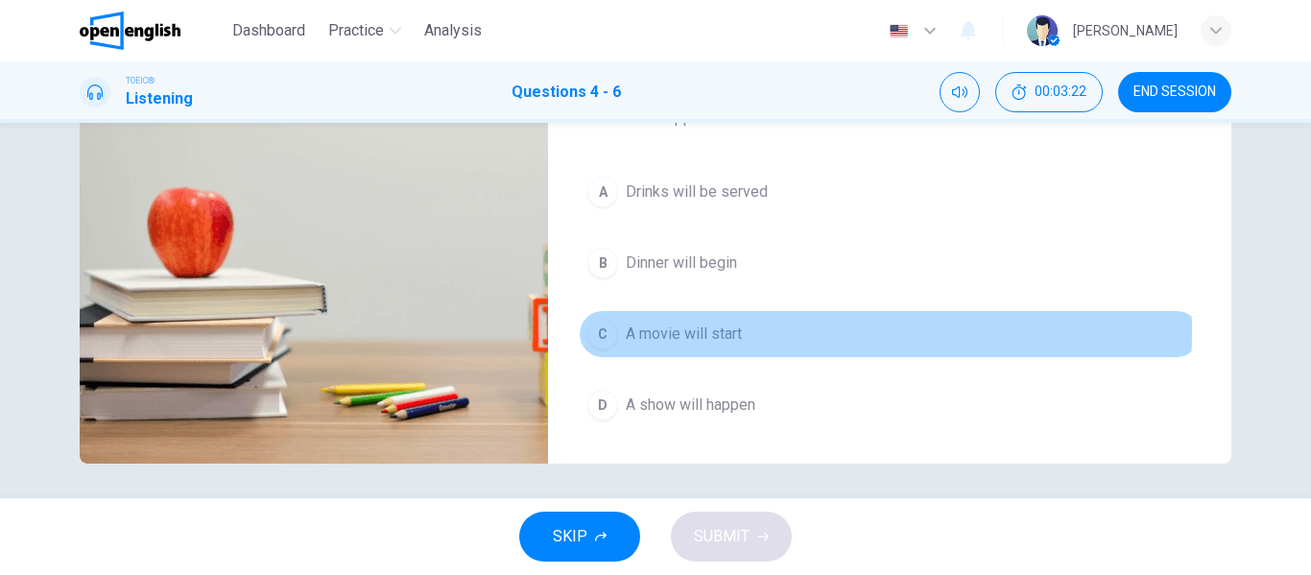
click at [594, 332] on div "C" at bounding box center [602, 334] width 31 height 31
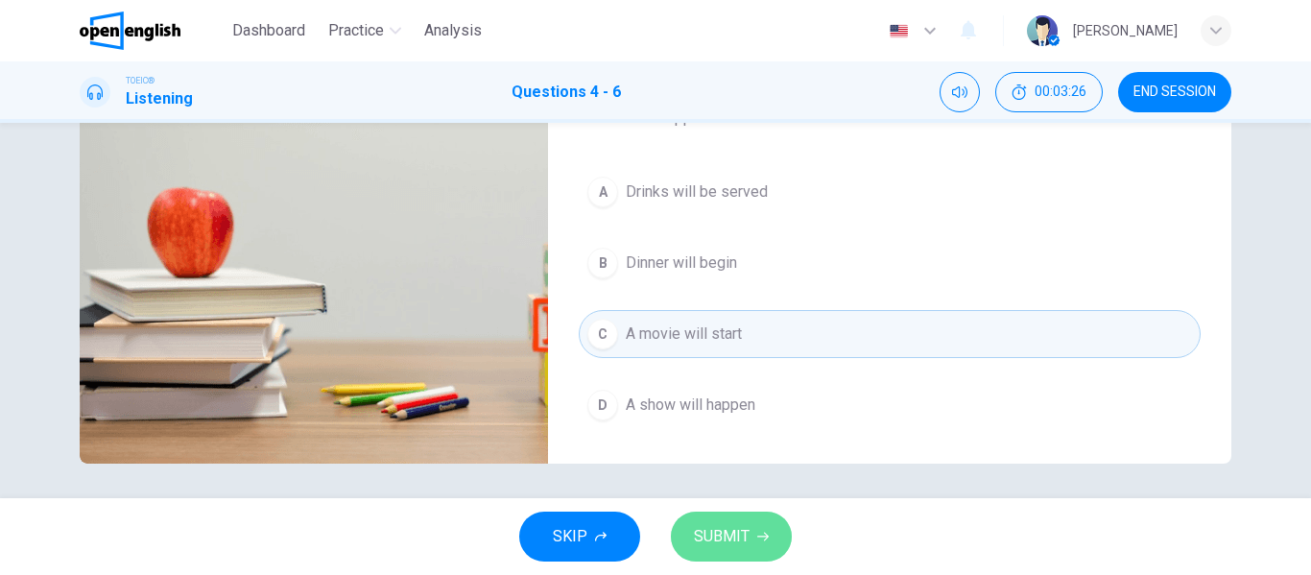
click at [707, 537] on span "SUBMIT" at bounding box center [722, 536] width 56 height 27
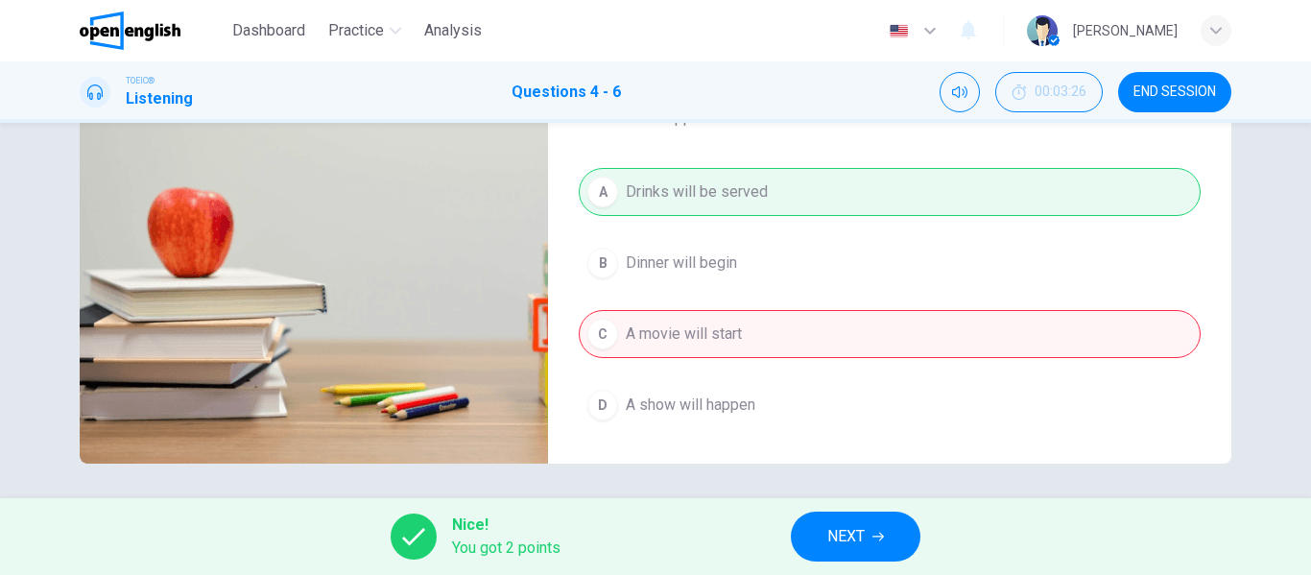
type input "**"
click at [877, 528] on button "NEXT" at bounding box center [856, 537] width 130 height 50
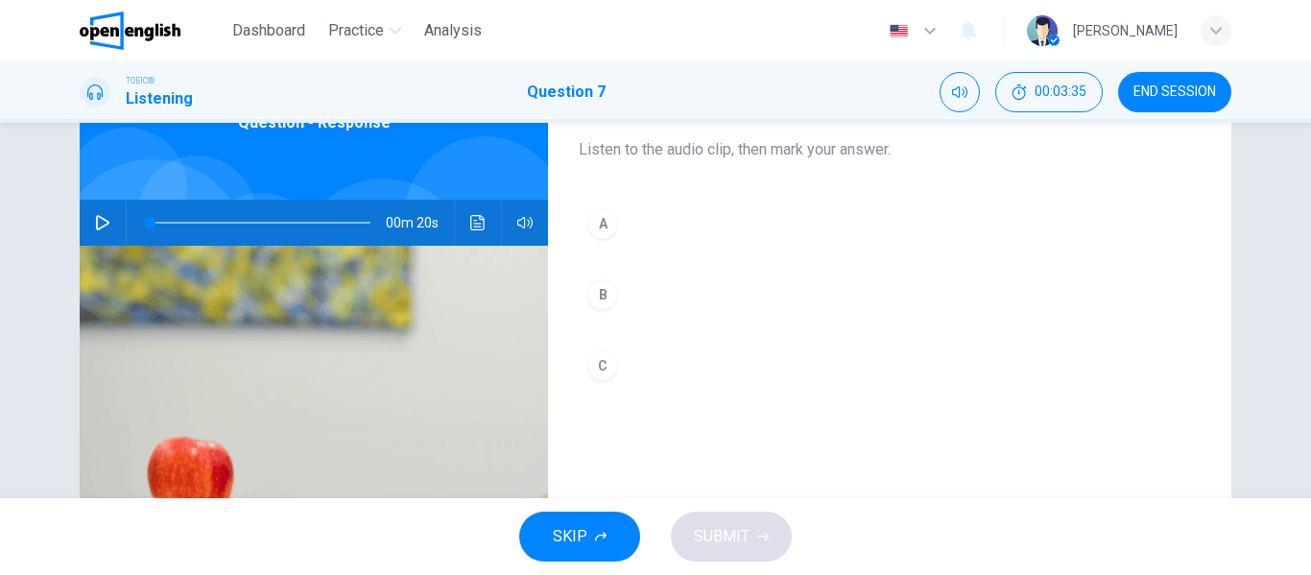
scroll to position [89, 0]
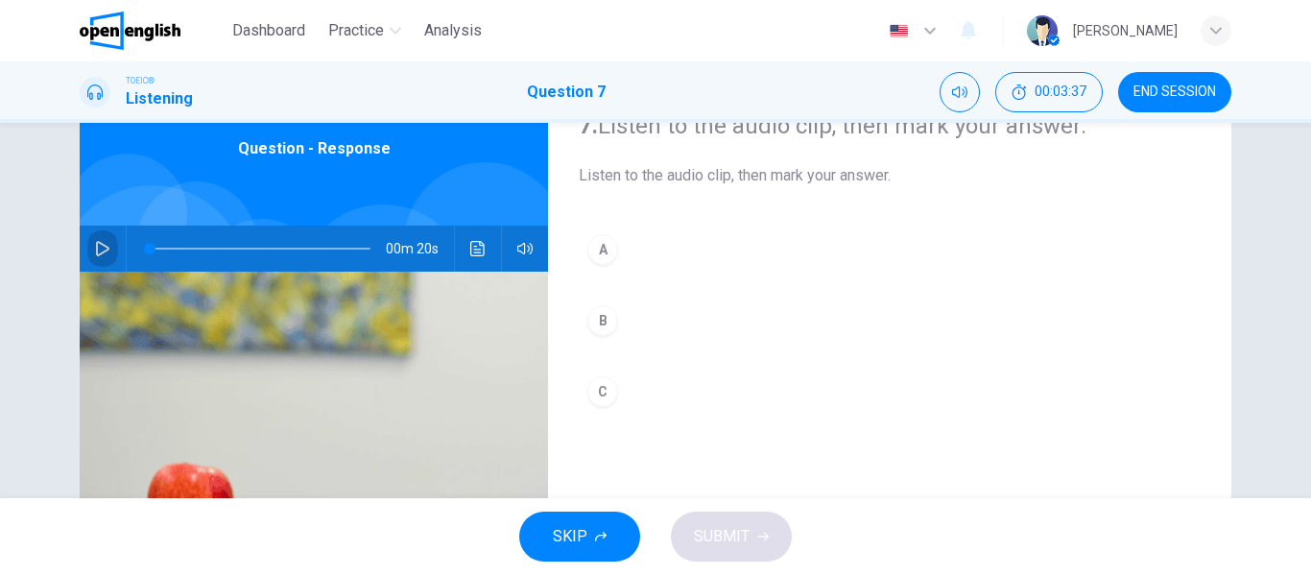
click at [98, 243] on icon "button" at bounding box center [102, 248] width 15 height 15
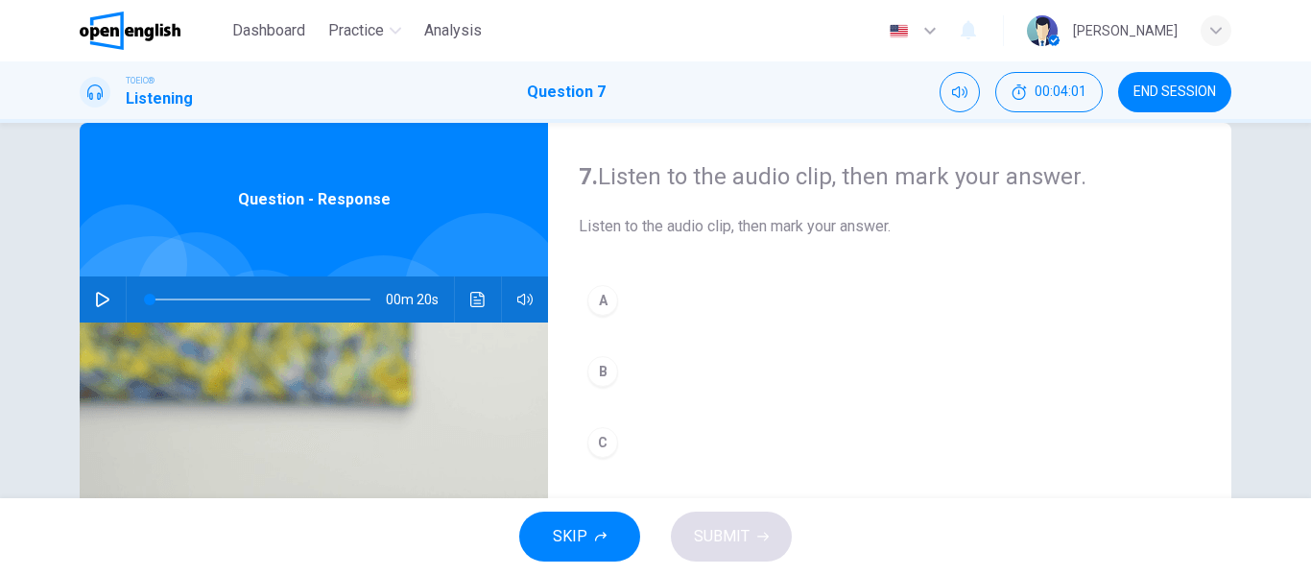
scroll to position [20, 0]
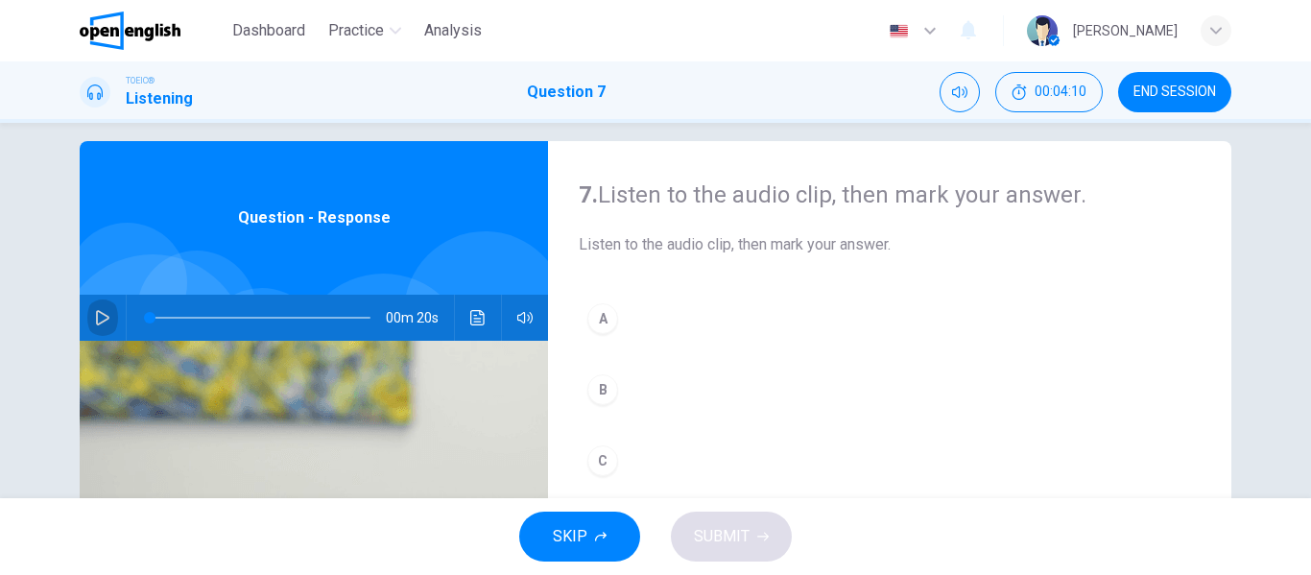
click at [96, 318] on icon "button" at bounding box center [102, 317] width 15 height 15
drag, startPoint x: 233, startPoint y: 315, endPoint x: 95, endPoint y: 317, distance: 138.2
click at [95, 317] on div "00m 20s" at bounding box center [314, 318] width 468 height 46
type input "*"
click at [598, 390] on div "B" at bounding box center [602, 389] width 31 height 31
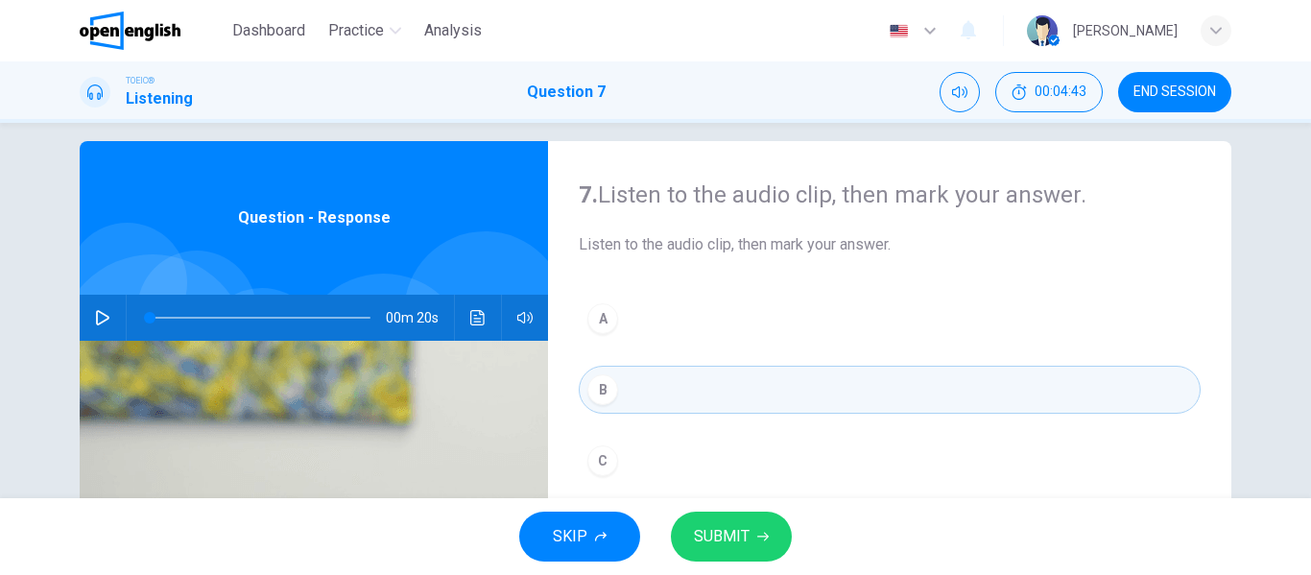
click at [739, 533] on span "SUBMIT" at bounding box center [722, 536] width 56 height 27
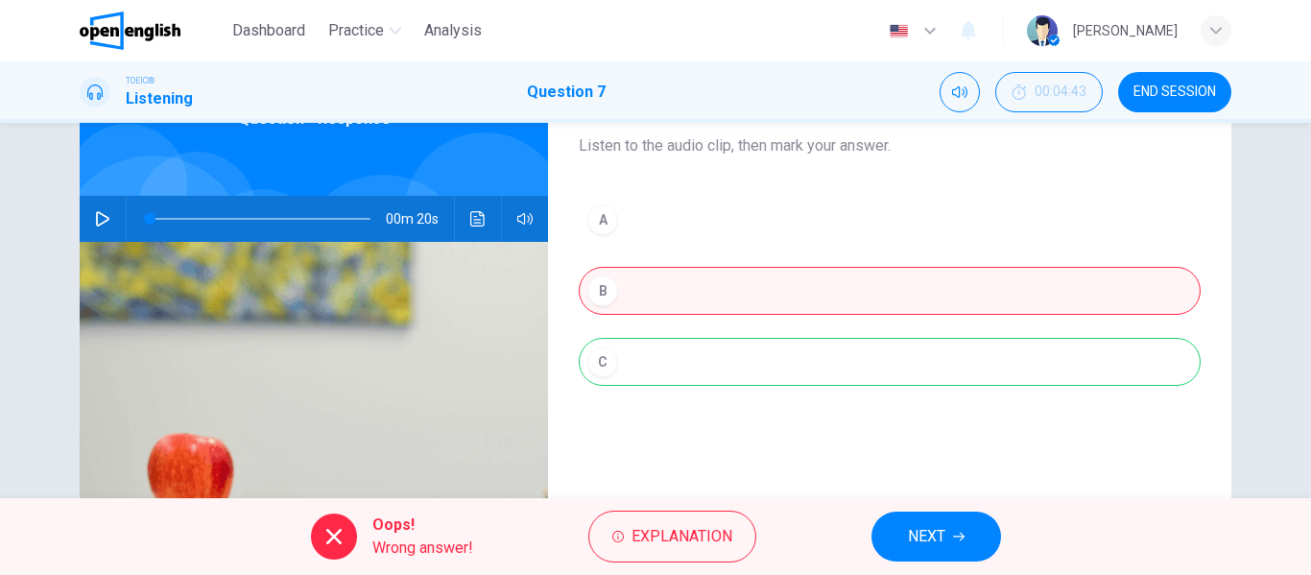
scroll to position [115, 0]
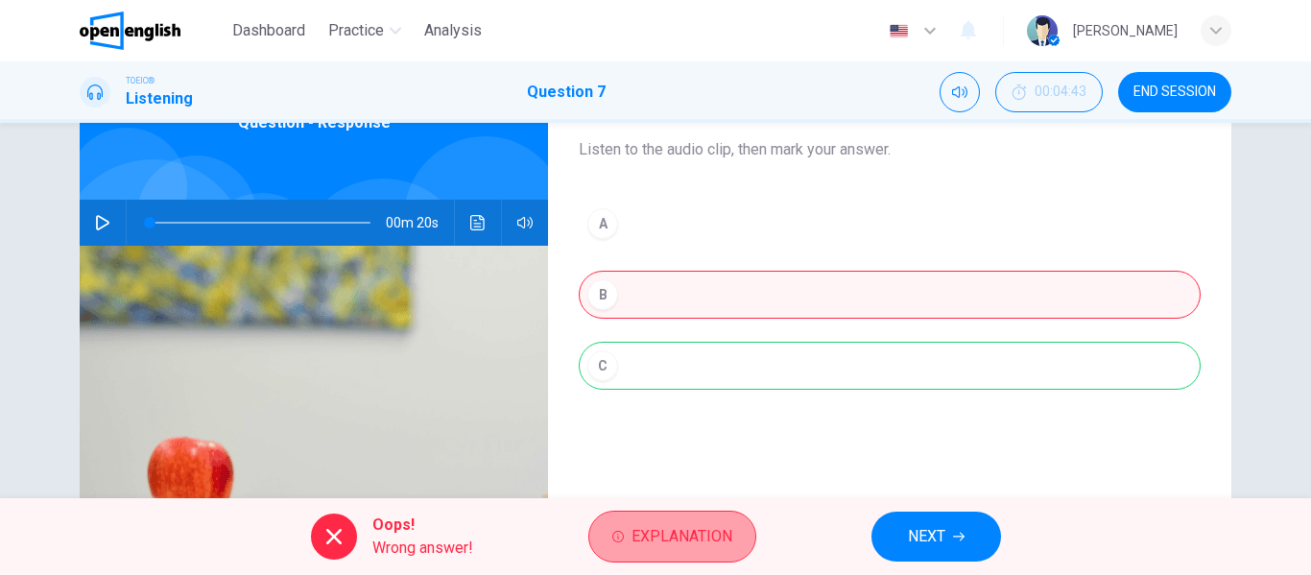
click at [650, 540] on span "Explanation" at bounding box center [682, 536] width 101 height 27
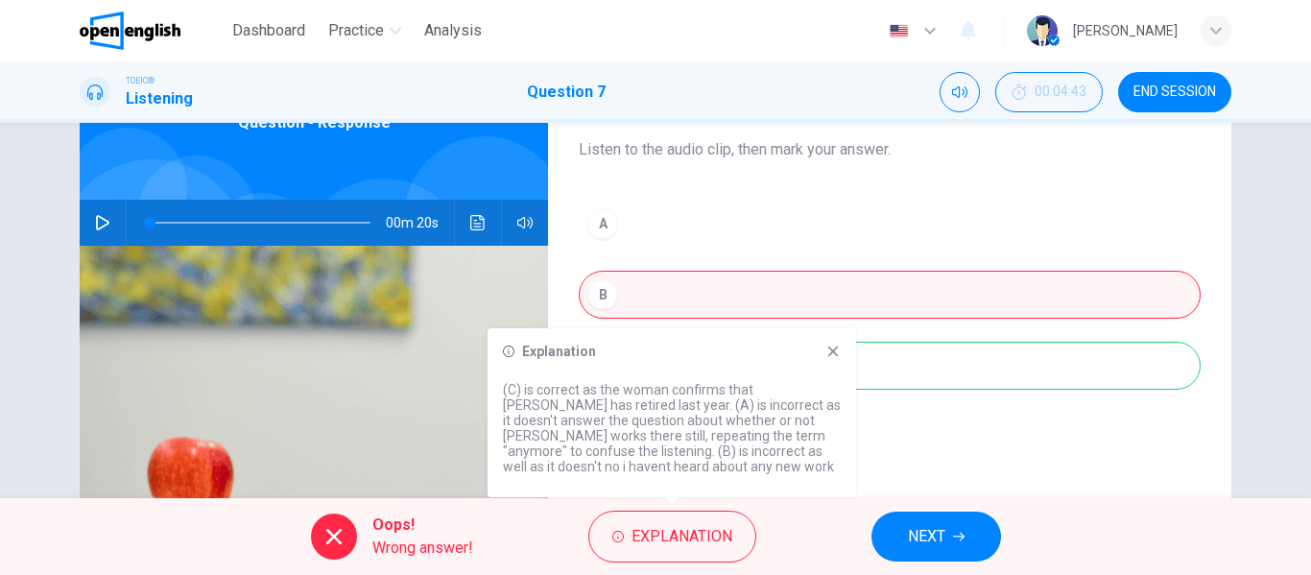
click at [833, 350] on icon at bounding box center [833, 352] width 11 height 11
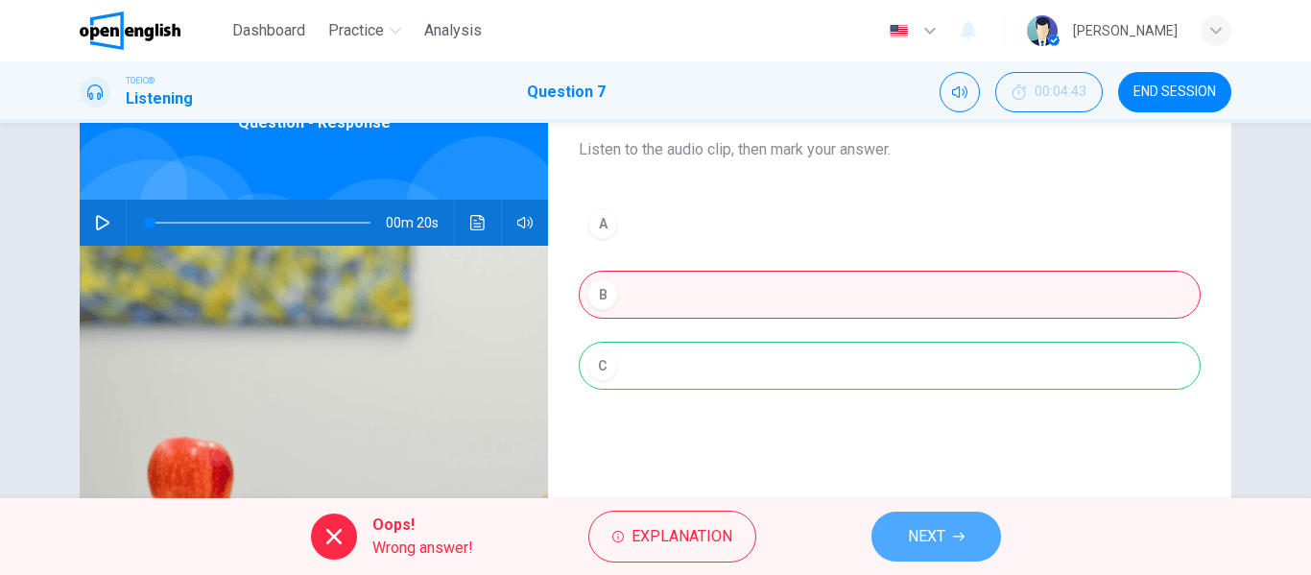
click at [947, 531] on button "NEXT" at bounding box center [937, 537] width 130 height 50
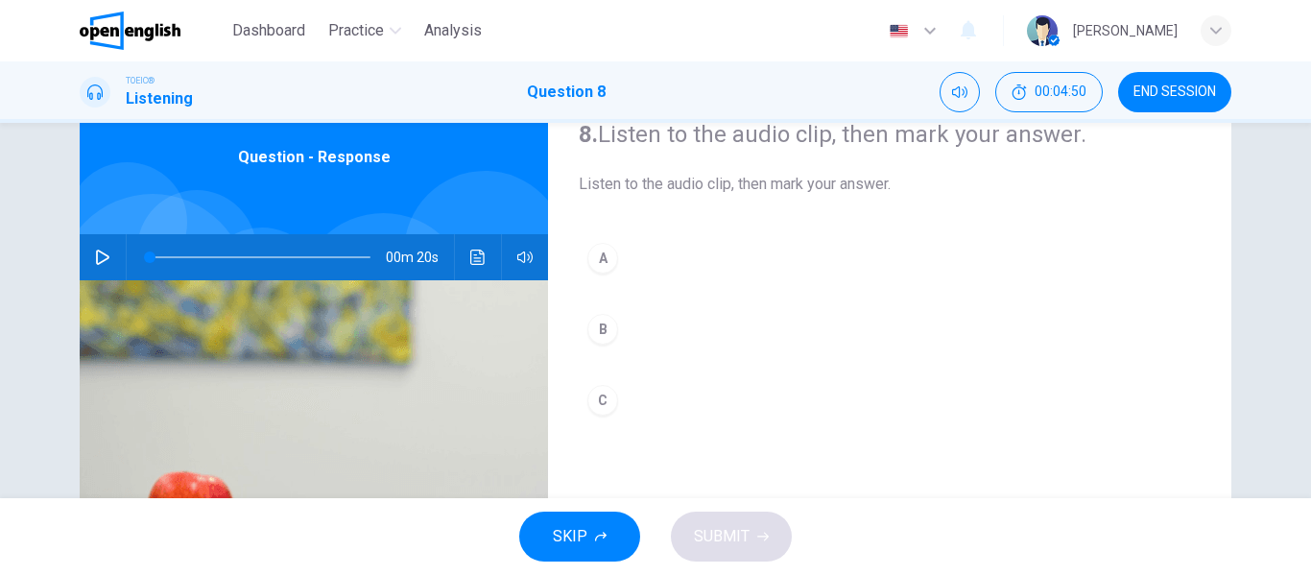
scroll to position [73, 0]
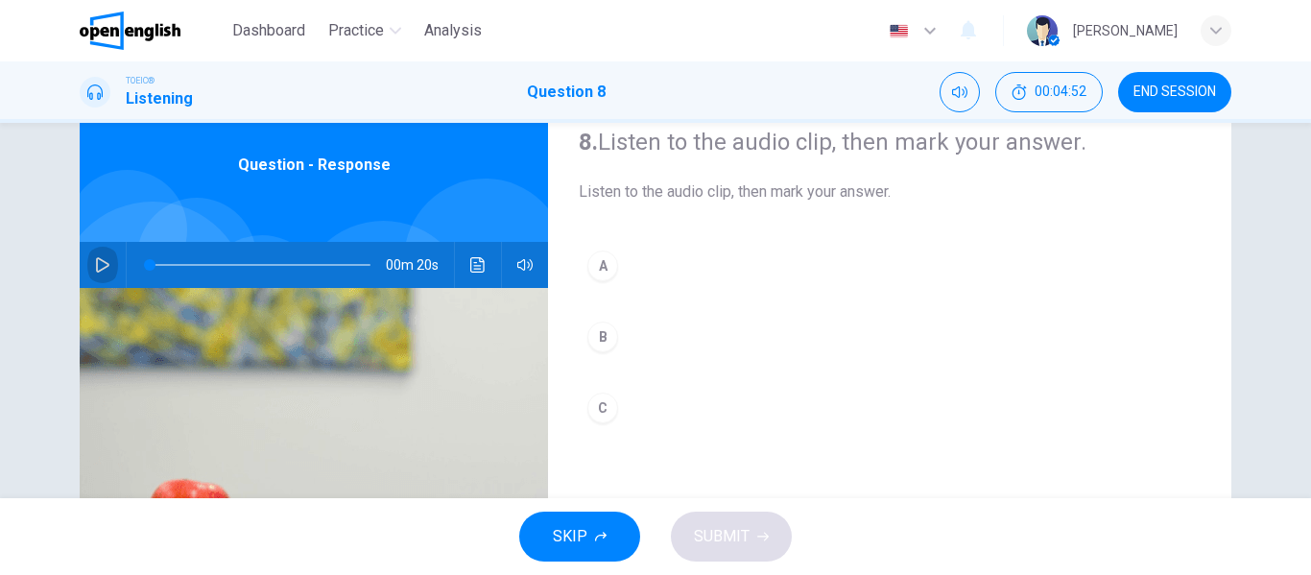
click at [106, 264] on button "button" at bounding box center [102, 265] width 31 height 46
type input "*"
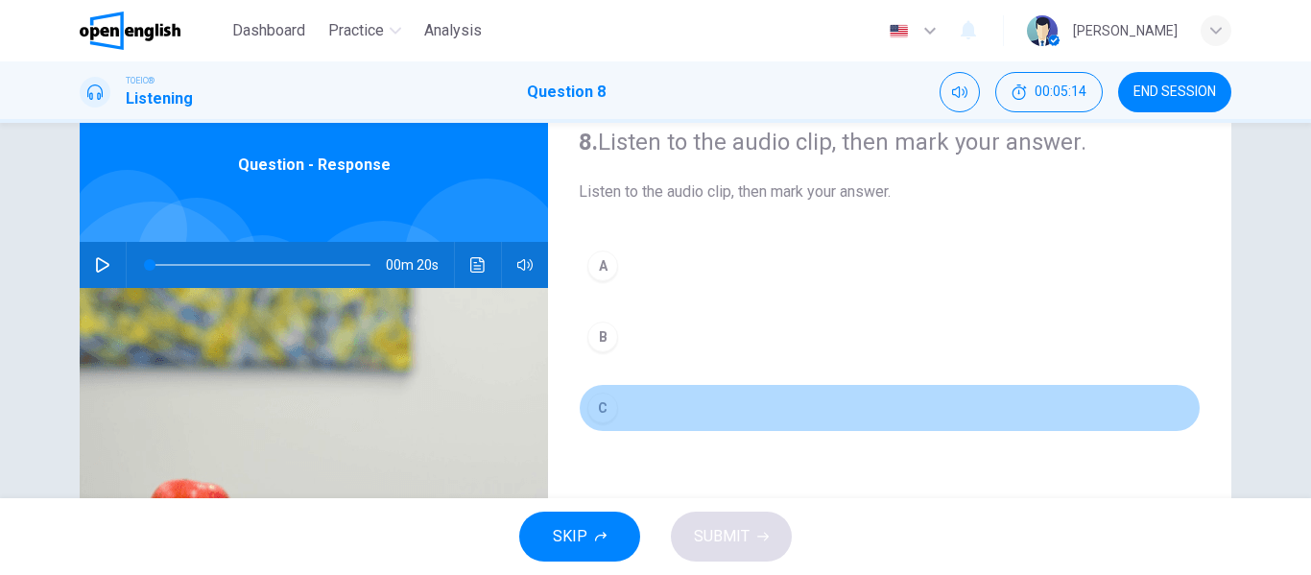
click at [604, 414] on div "C" at bounding box center [602, 408] width 31 height 31
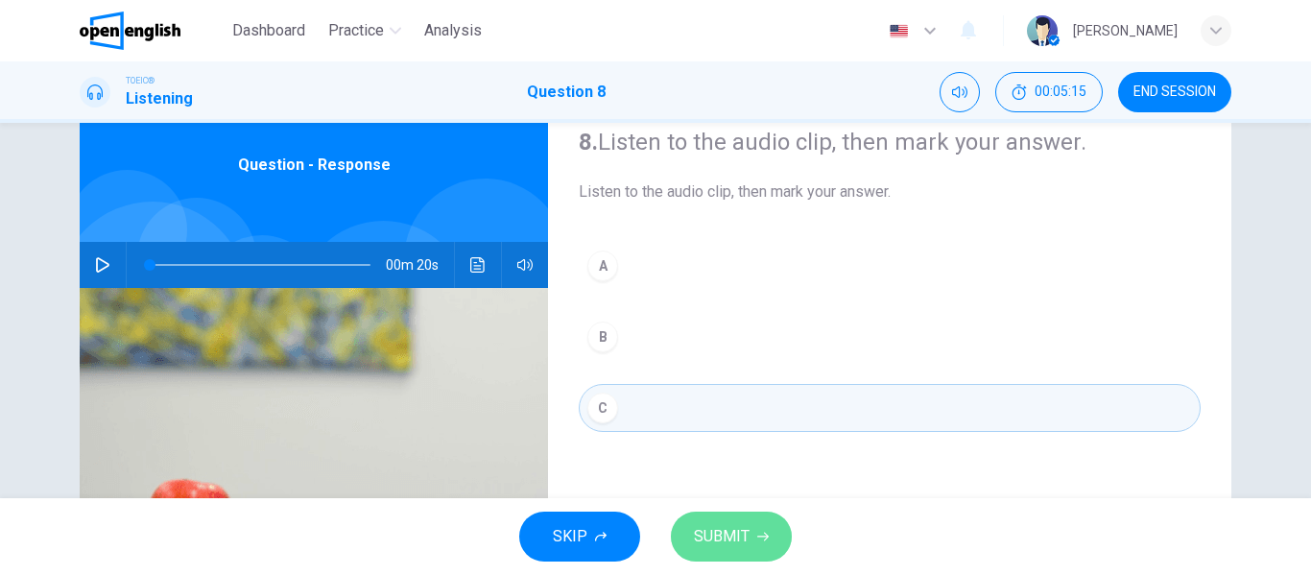
click at [723, 544] on span "SUBMIT" at bounding box center [722, 536] width 56 height 27
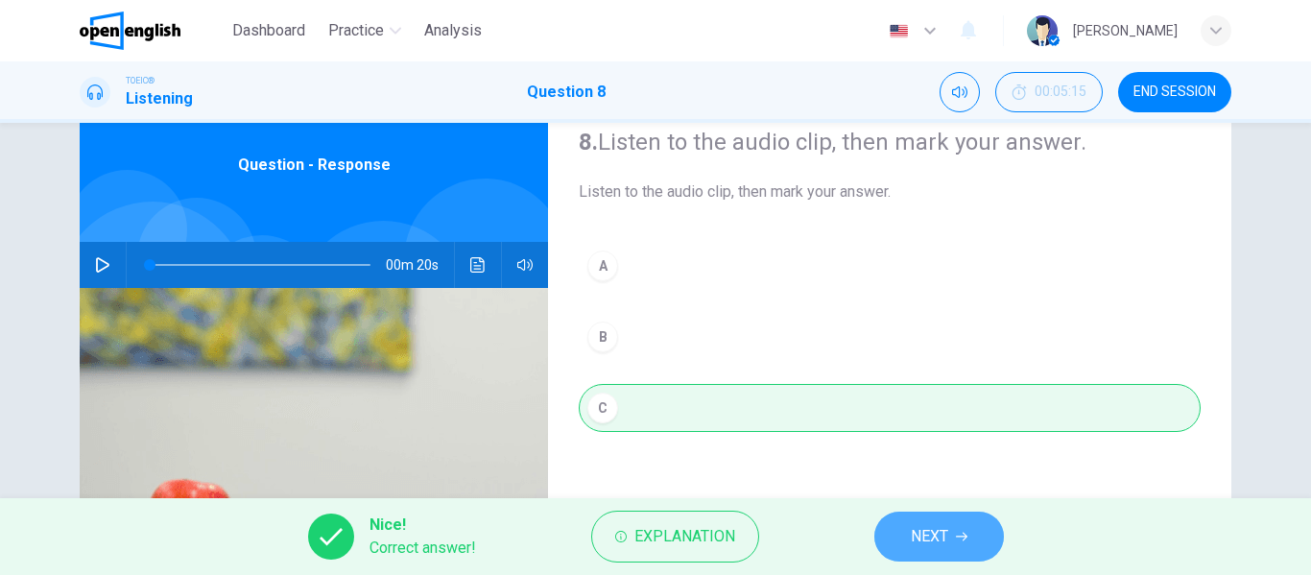
click at [941, 538] on span "NEXT" at bounding box center [929, 536] width 37 height 27
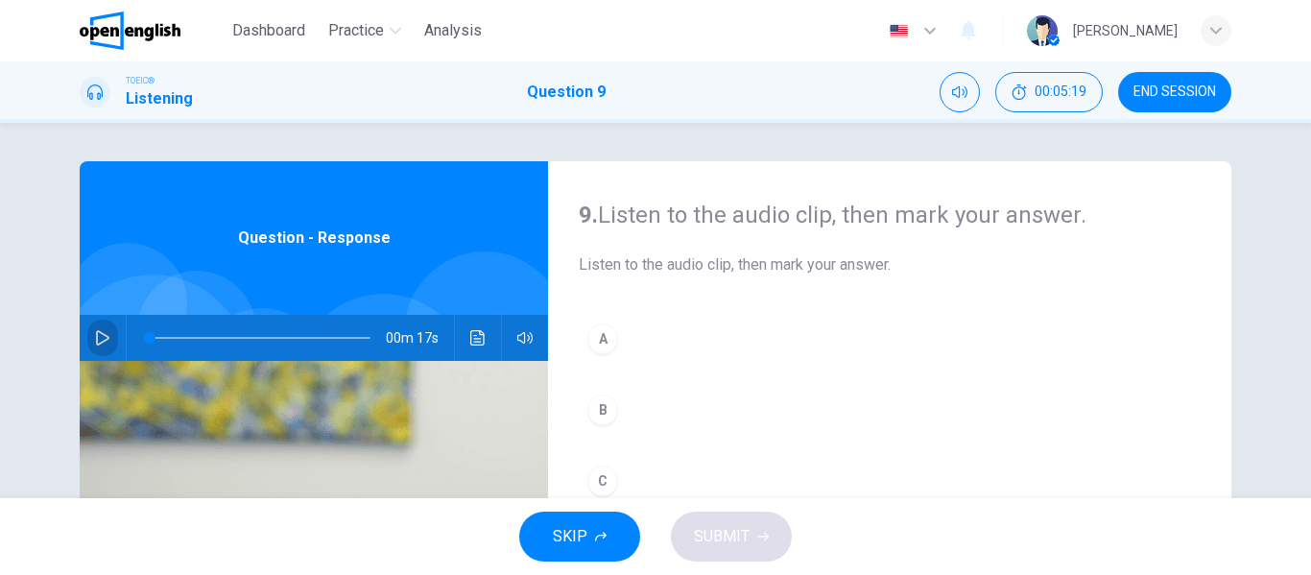
click at [96, 339] on icon "button" at bounding box center [102, 337] width 13 height 15
type input "*"
click at [607, 482] on div "C" at bounding box center [602, 481] width 31 height 31
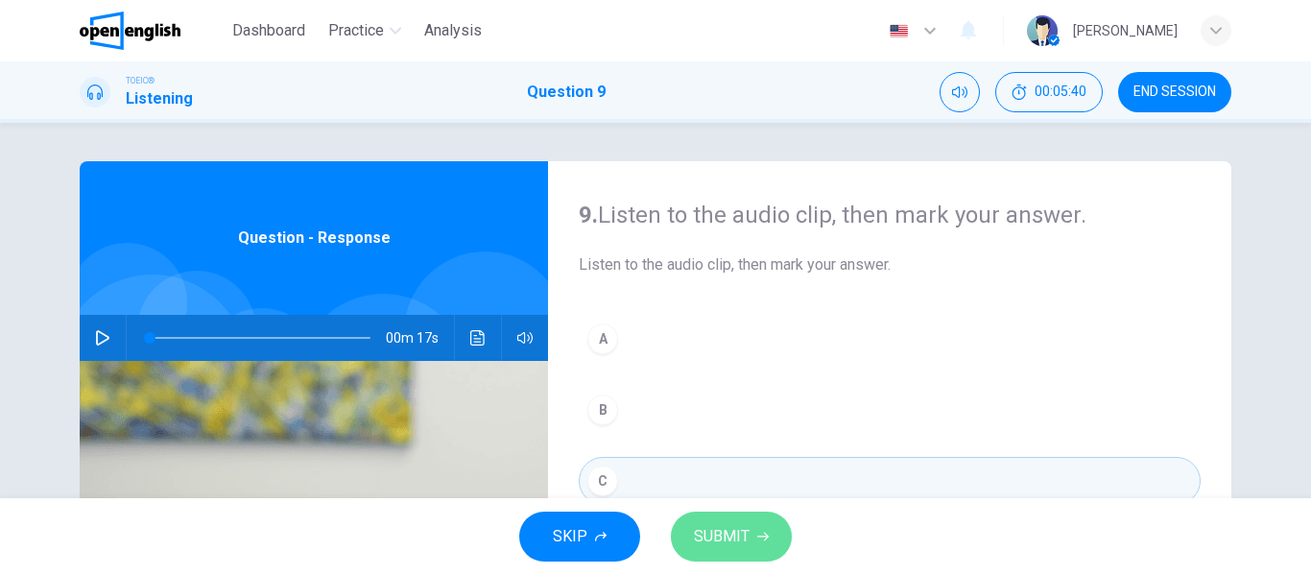
click at [757, 534] on icon "button" at bounding box center [763, 537] width 12 height 12
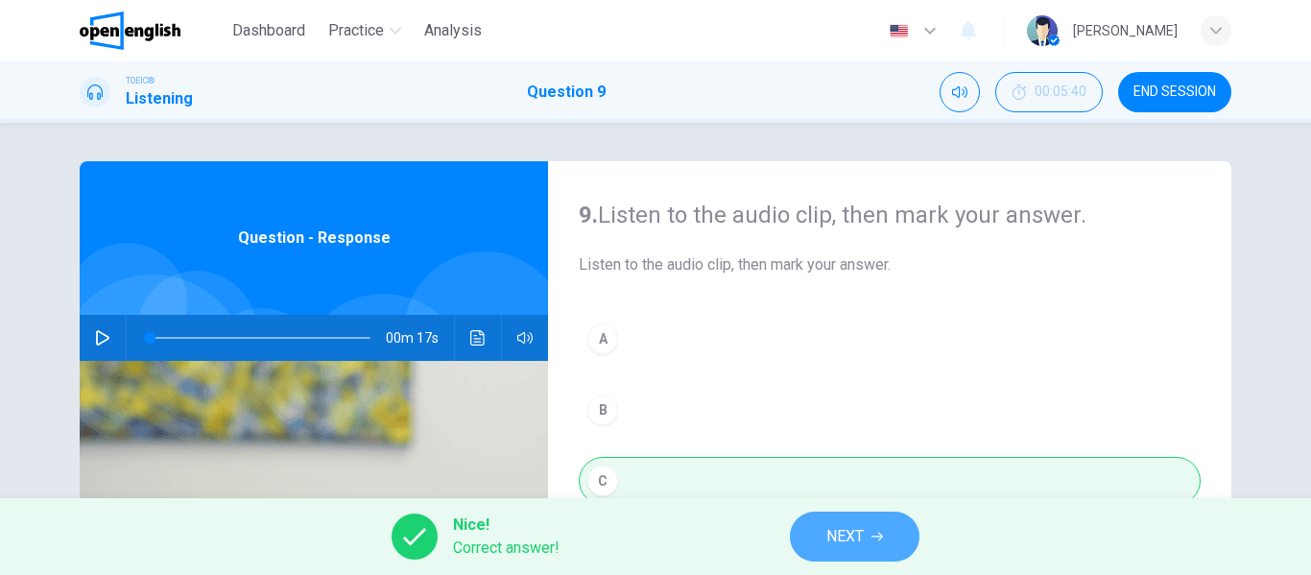
click at [853, 535] on span "NEXT" at bounding box center [845, 536] width 37 height 27
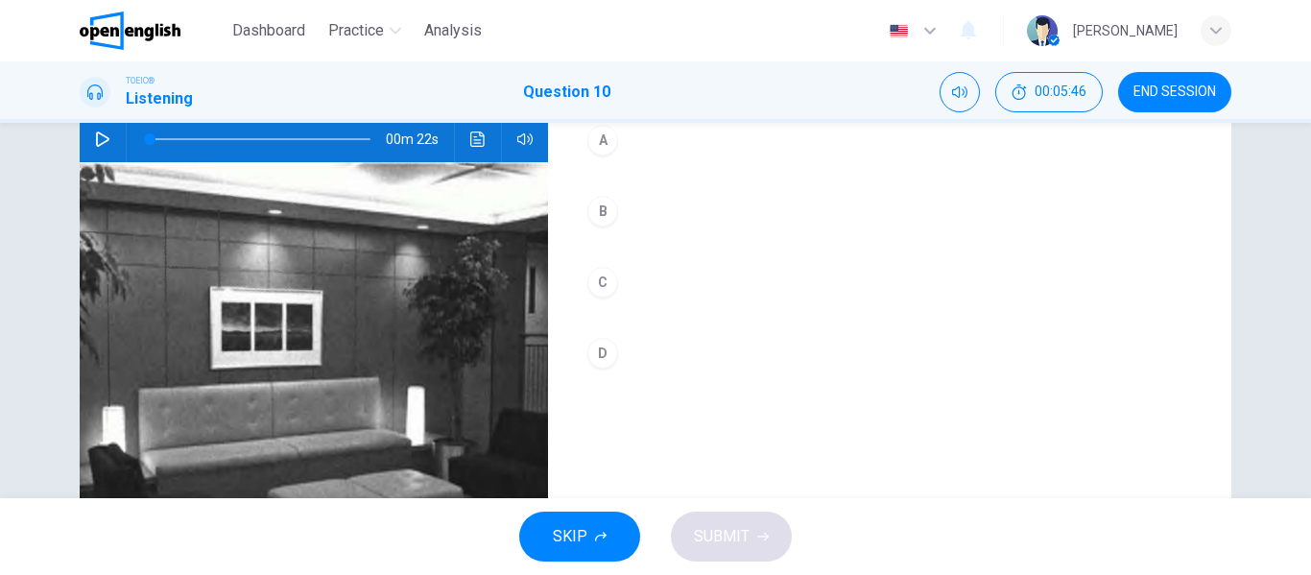
scroll to position [104, 0]
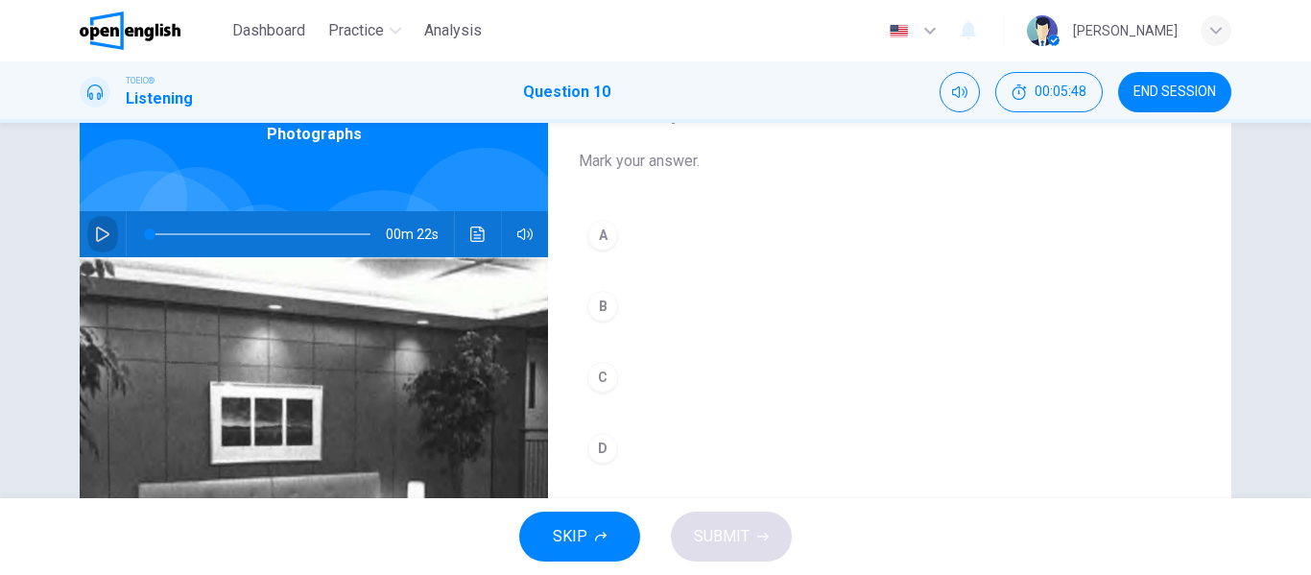
drag, startPoint x: 90, startPoint y: 233, endPoint x: 1146, endPoint y: 372, distance: 1065.1
click at [1146, 372] on div "10. Mark your answer. Mark your answer. A B C D Photographs 00m 22s" at bounding box center [656, 391] width 1152 height 667
click at [99, 228] on icon "button" at bounding box center [102, 234] width 15 height 15
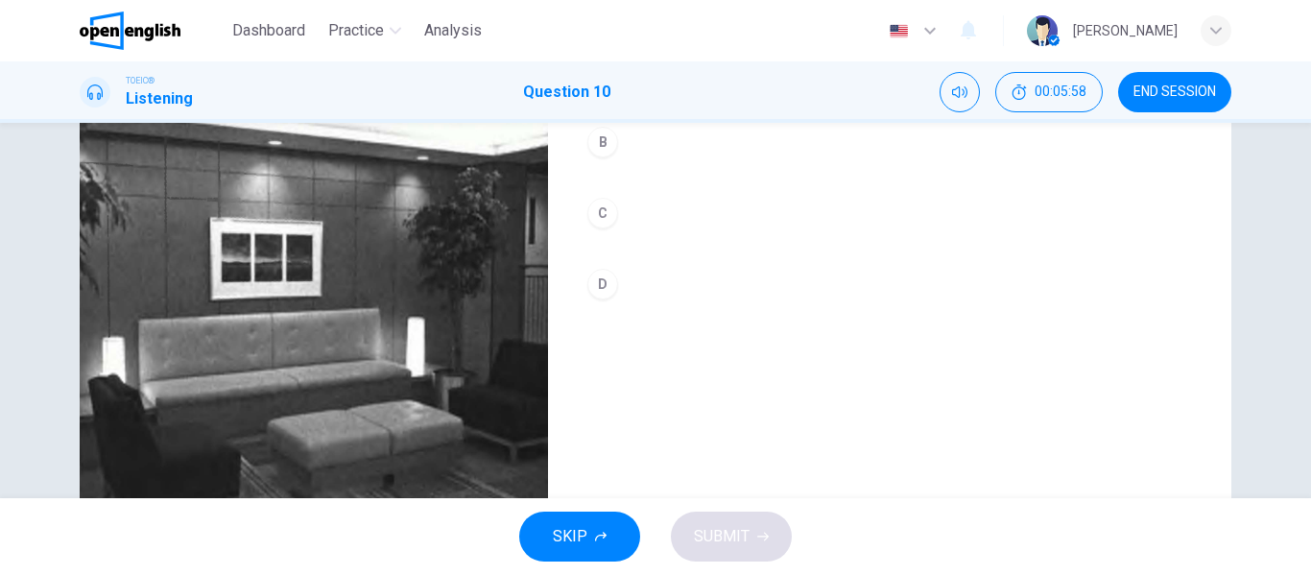
scroll to position [263, 0]
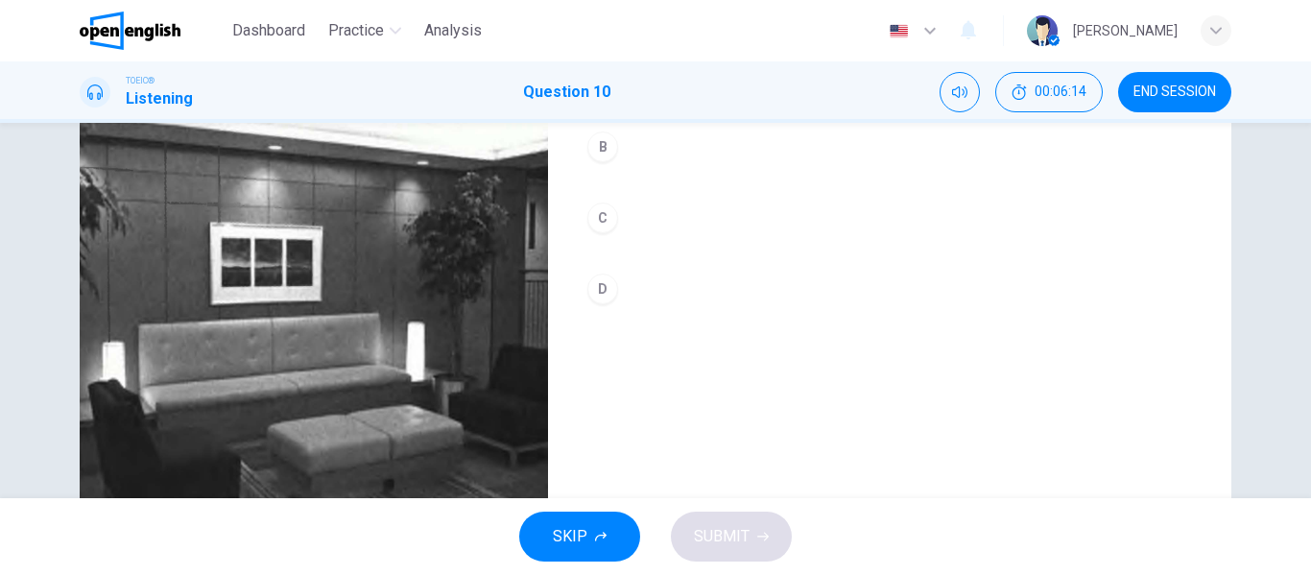
type input "*"
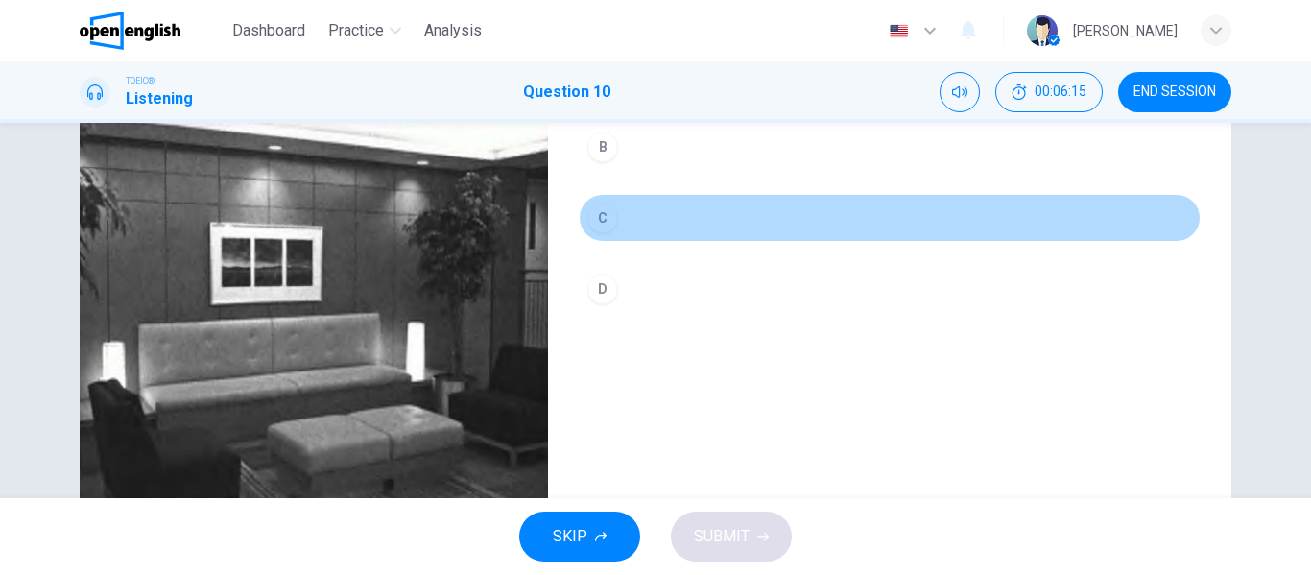
click at [599, 222] on div "C" at bounding box center [602, 218] width 31 height 31
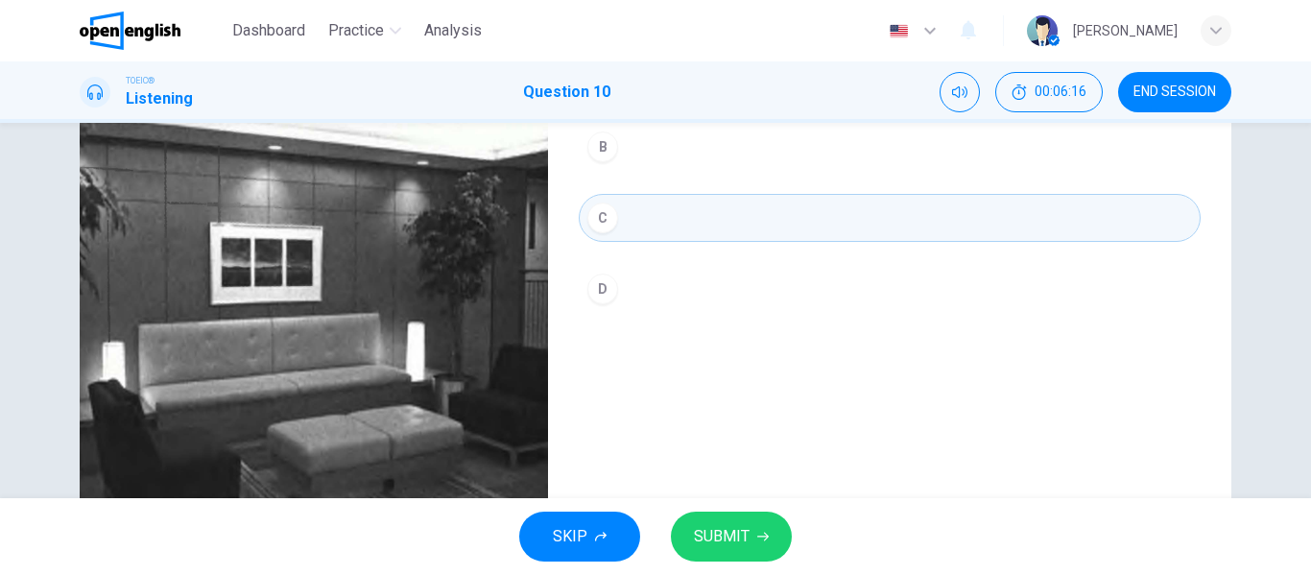
click at [735, 536] on span "SUBMIT" at bounding box center [722, 536] width 56 height 27
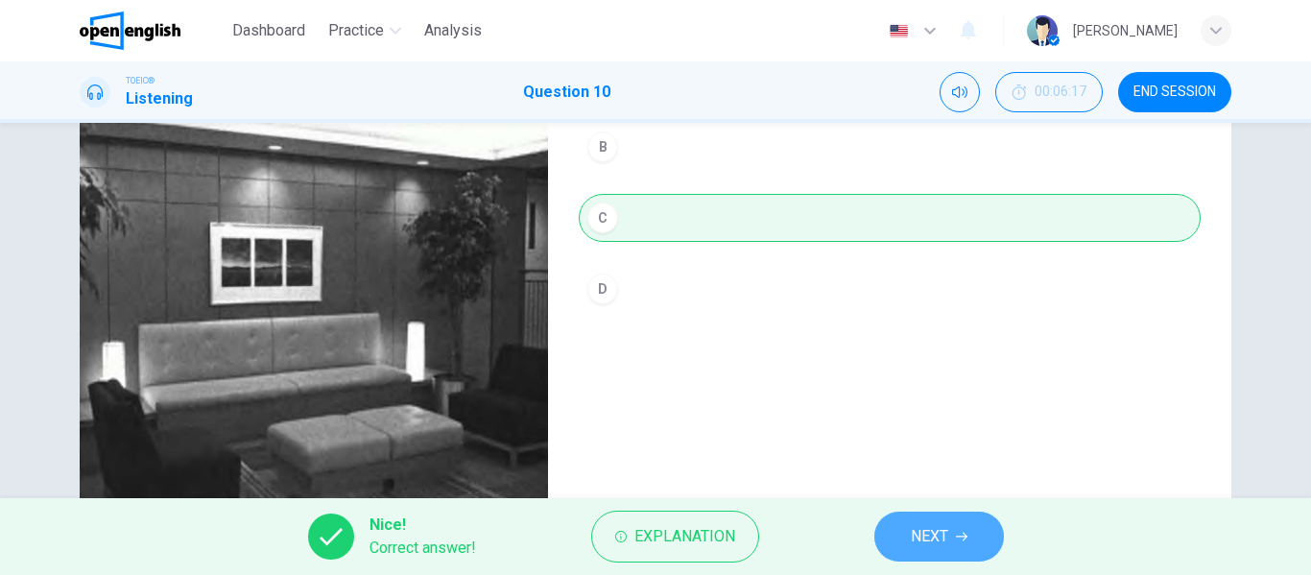
click at [941, 530] on span "NEXT" at bounding box center [929, 536] width 37 height 27
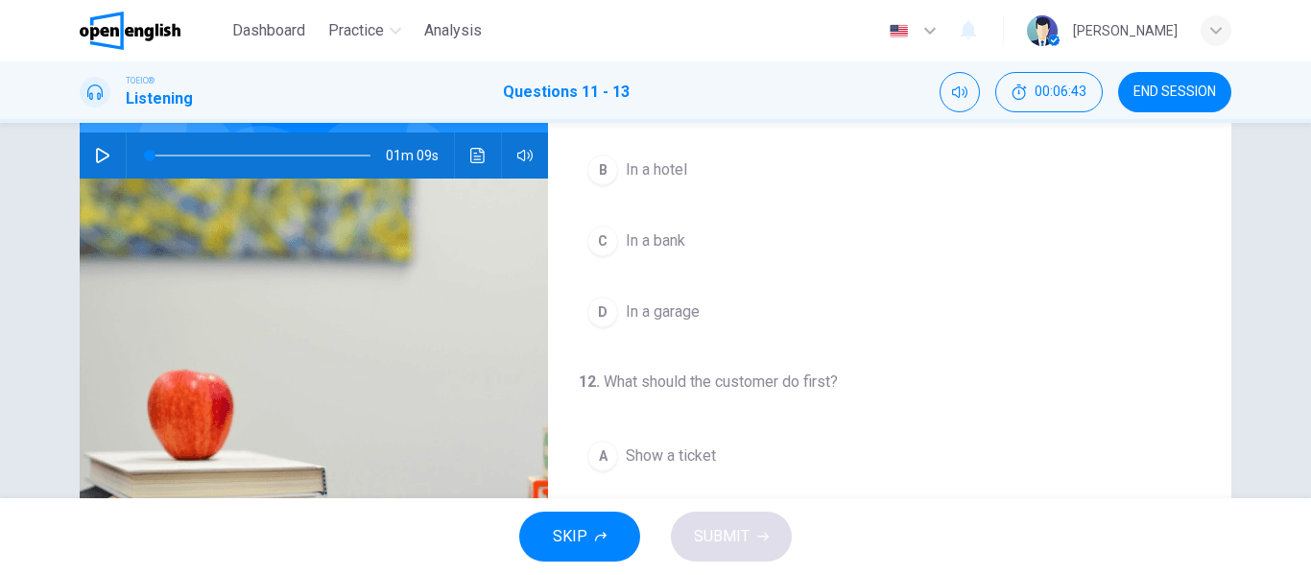
scroll to position [0, 0]
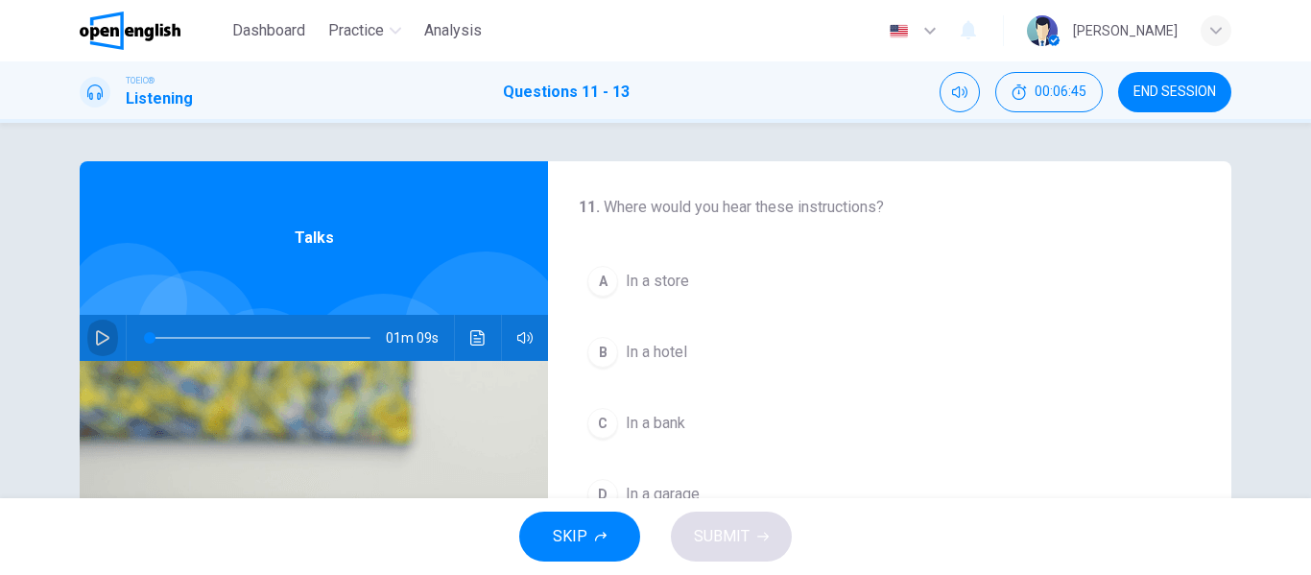
click at [98, 337] on icon "button" at bounding box center [102, 337] width 15 height 15
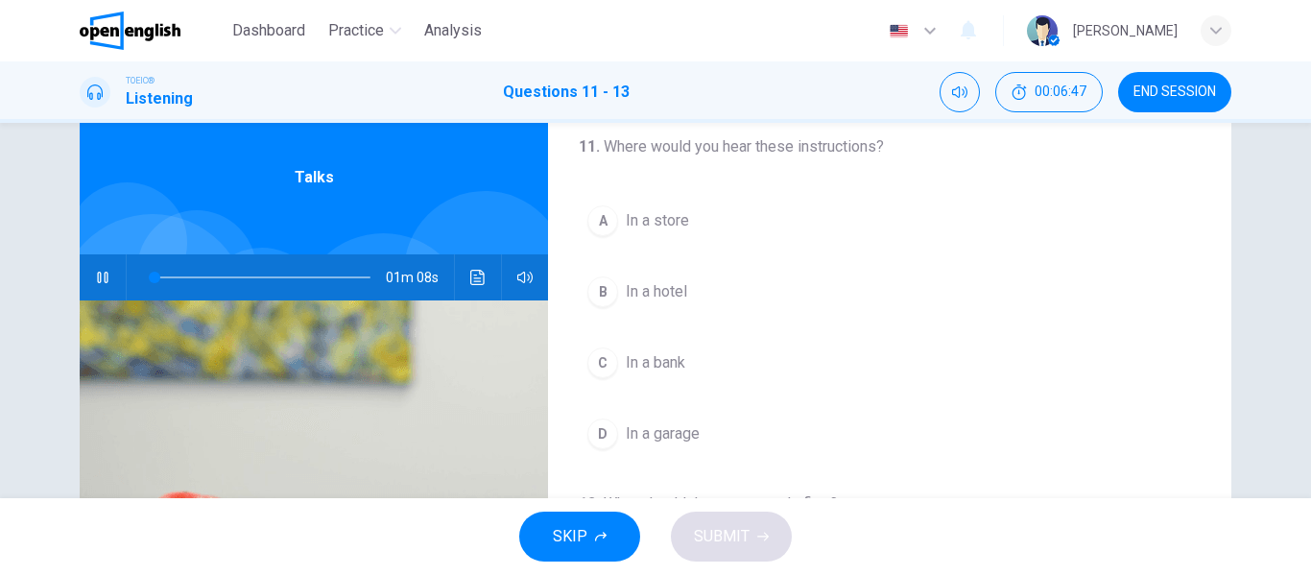
scroll to position [62, 0]
drag, startPoint x: 167, startPoint y: 276, endPoint x: 108, endPoint y: 276, distance: 58.6
click at [108, 276] on div "01m 09s" at bounding box center [314, 275] width 468 height 46
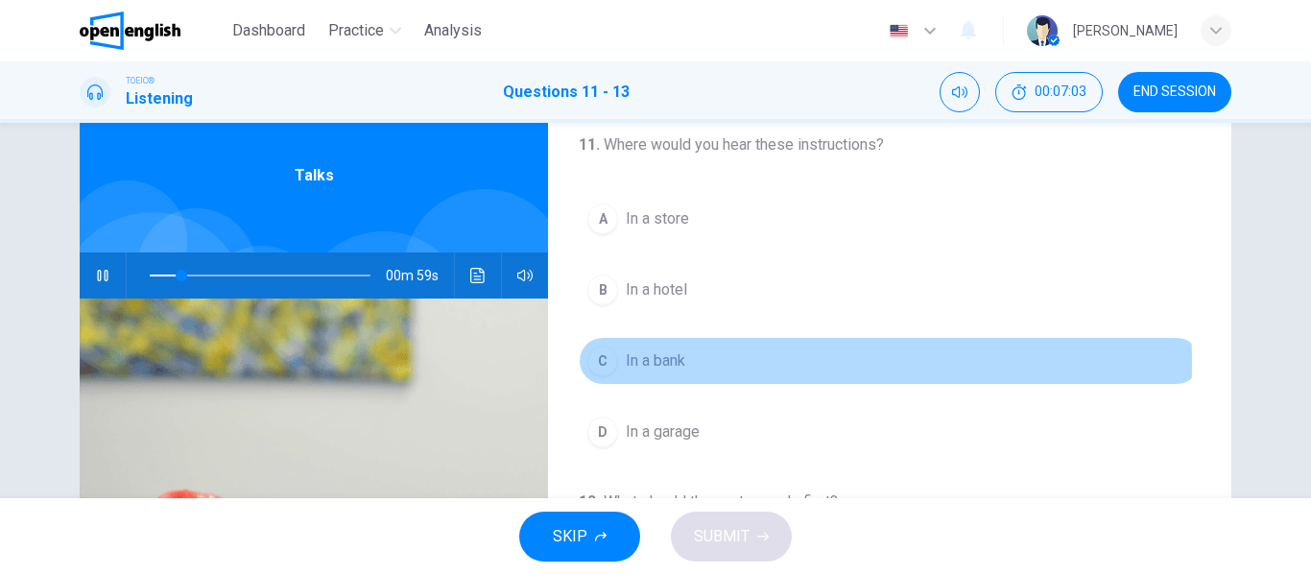
click at [673, 363] on span "In a bank" at bounding box center [656, 360] width 60 height 23
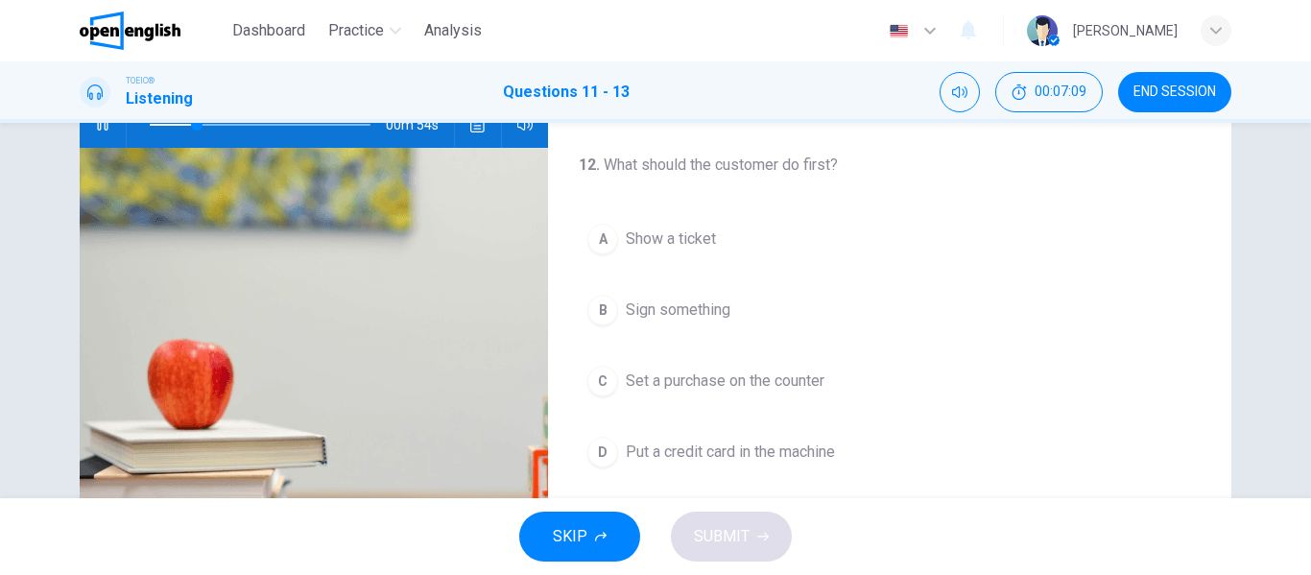
scroll to position [193, 0]
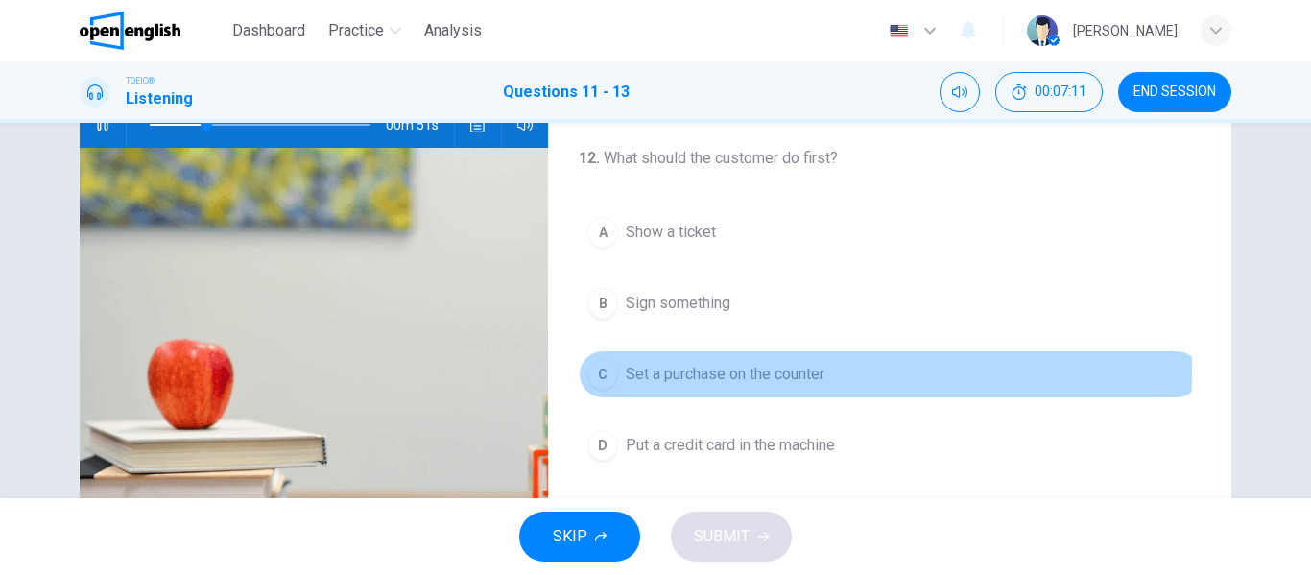
click at [599, 371] on div "C" at bounding box center [602, 374] width 31 height 31
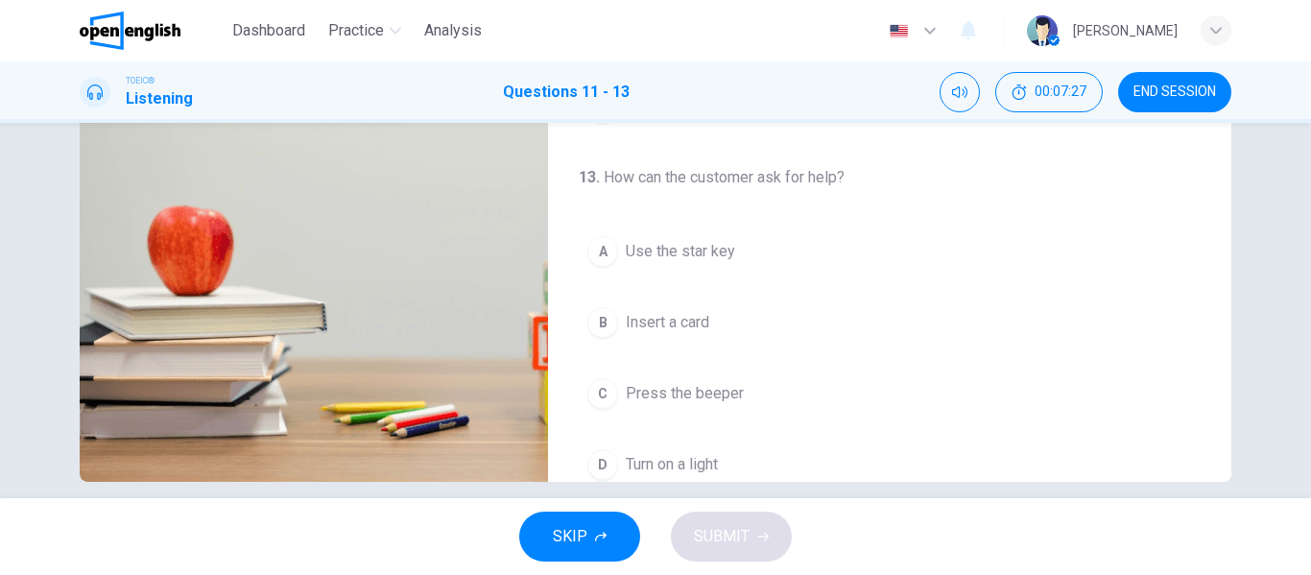
scroll to position [439, 0]
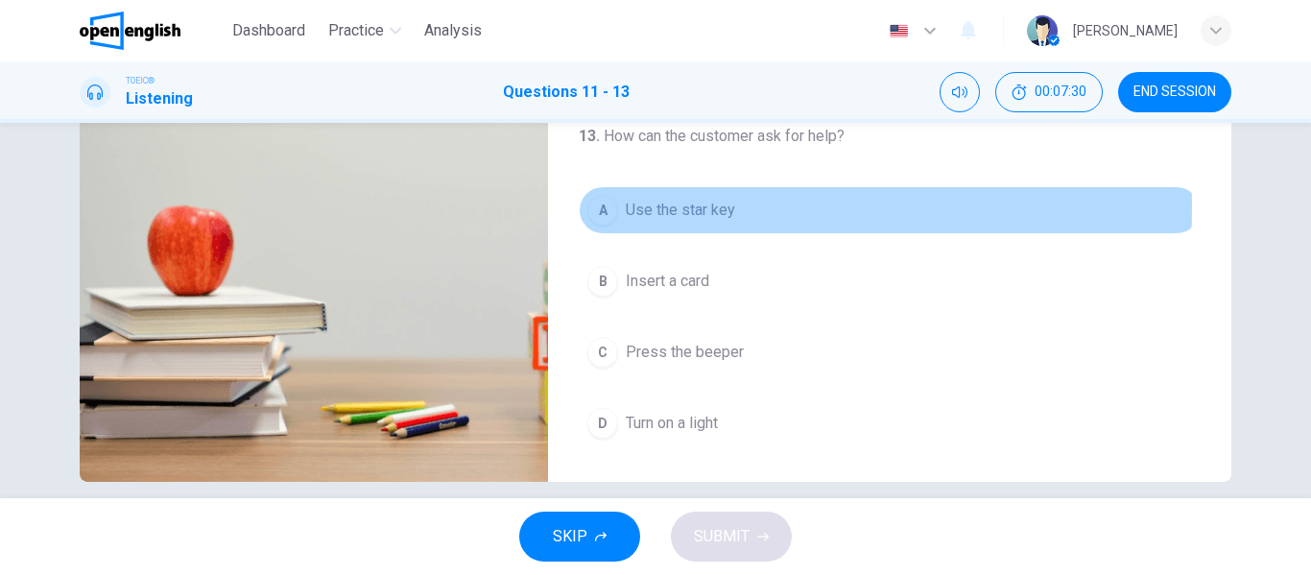
click at [590, 207] on div "A" at bounding box center [602, 210] width 31 height 31
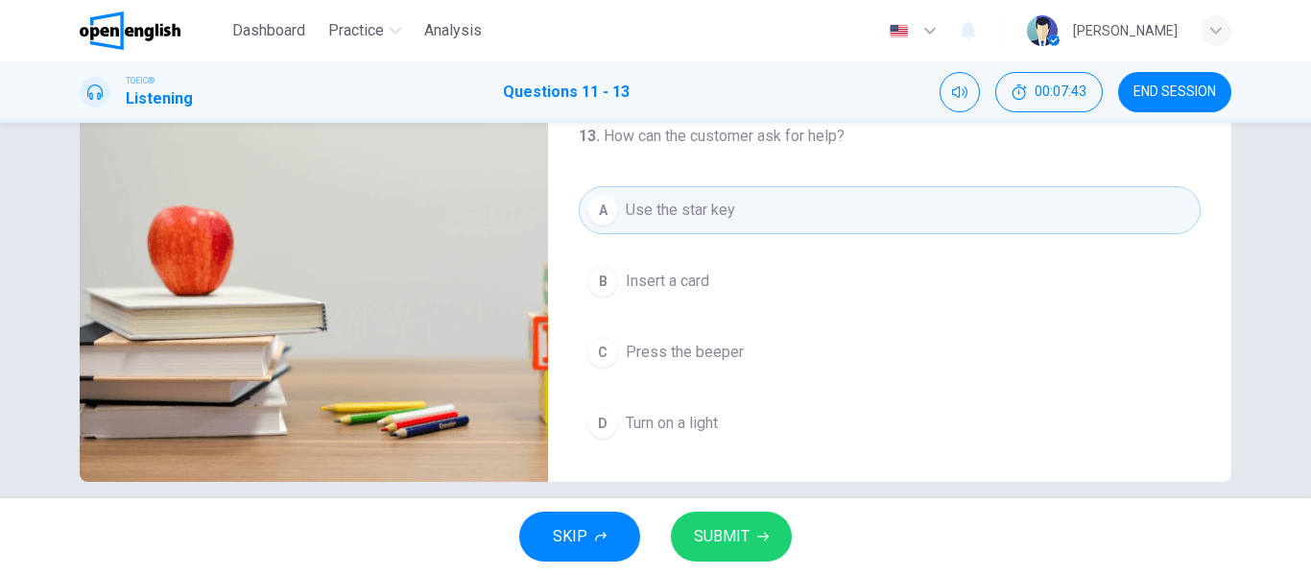
click at [739, 531] on span "SUBMIT" at bounding box center [722, 536] width 56 height 27
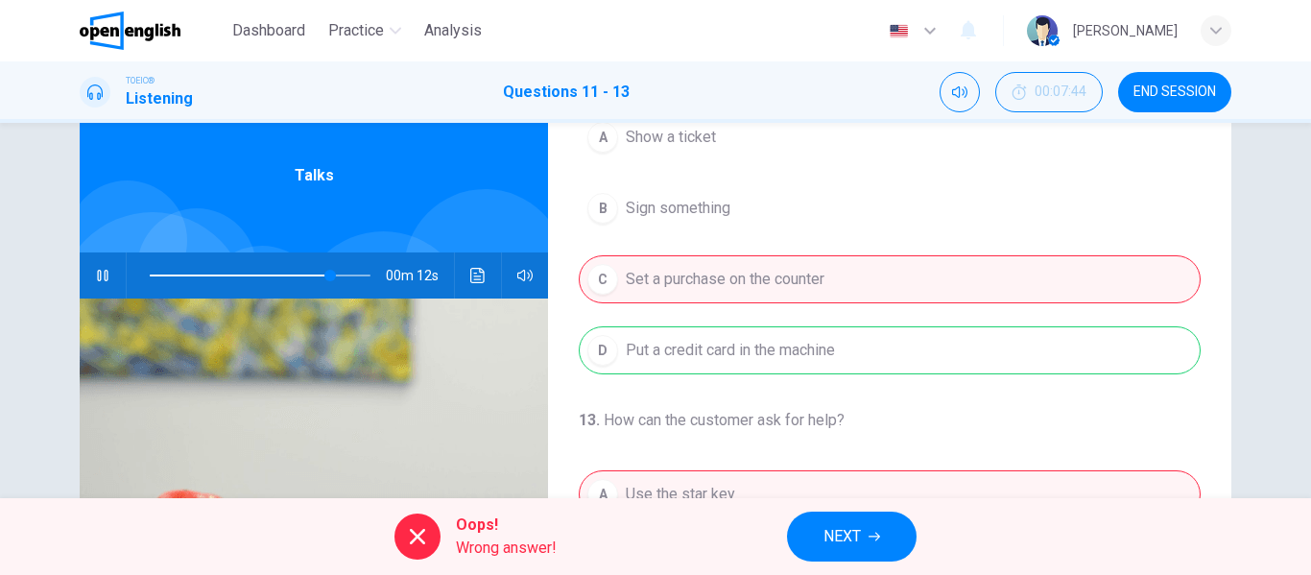
scroll to position [0, 0]
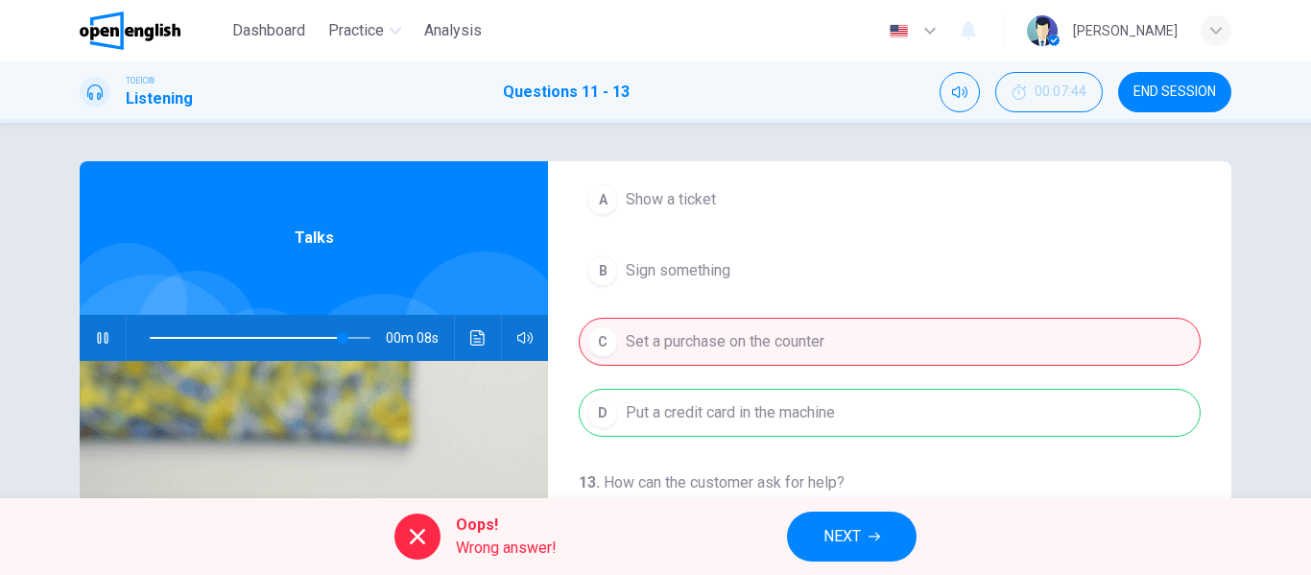
drag, startPoint x: 1216, startPoint y: 474, endPoint x: 1219, endPoint y: 339, distance: 135.4
click at [1219, 339] on div "11 . Where would you hear these instructions? A In a store B In a hotel C In a …" at bounding box center [889, 494] width 683 height 667
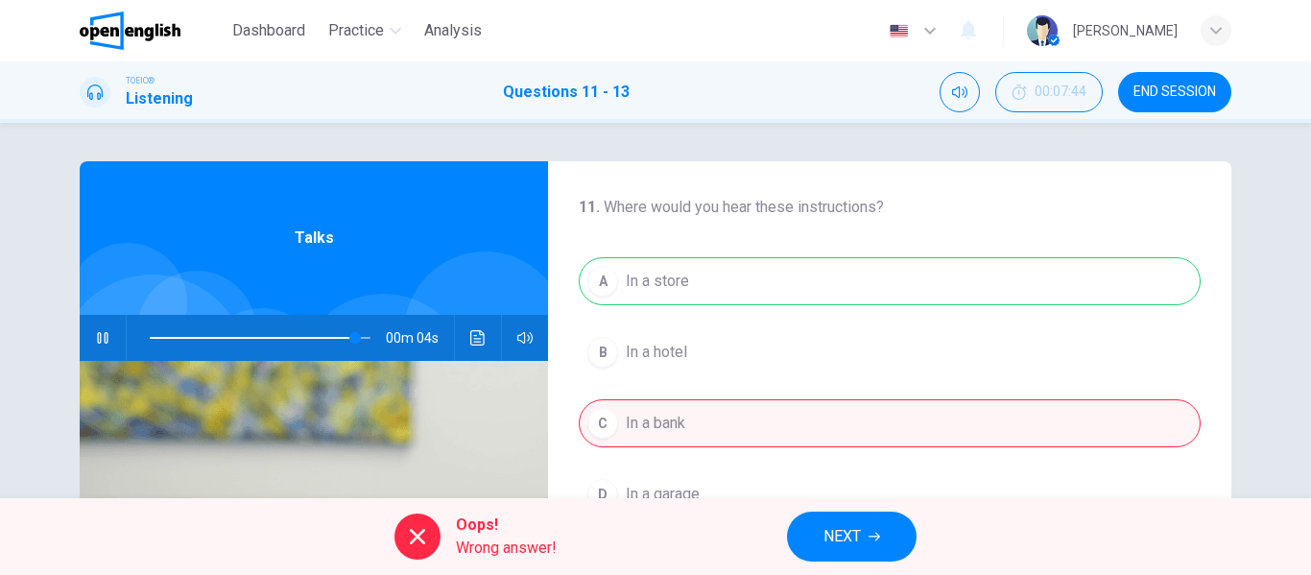
type input "**"
click at [845, 527] on span "NEXT" at bounding box center [842, 536] width 37 height 27
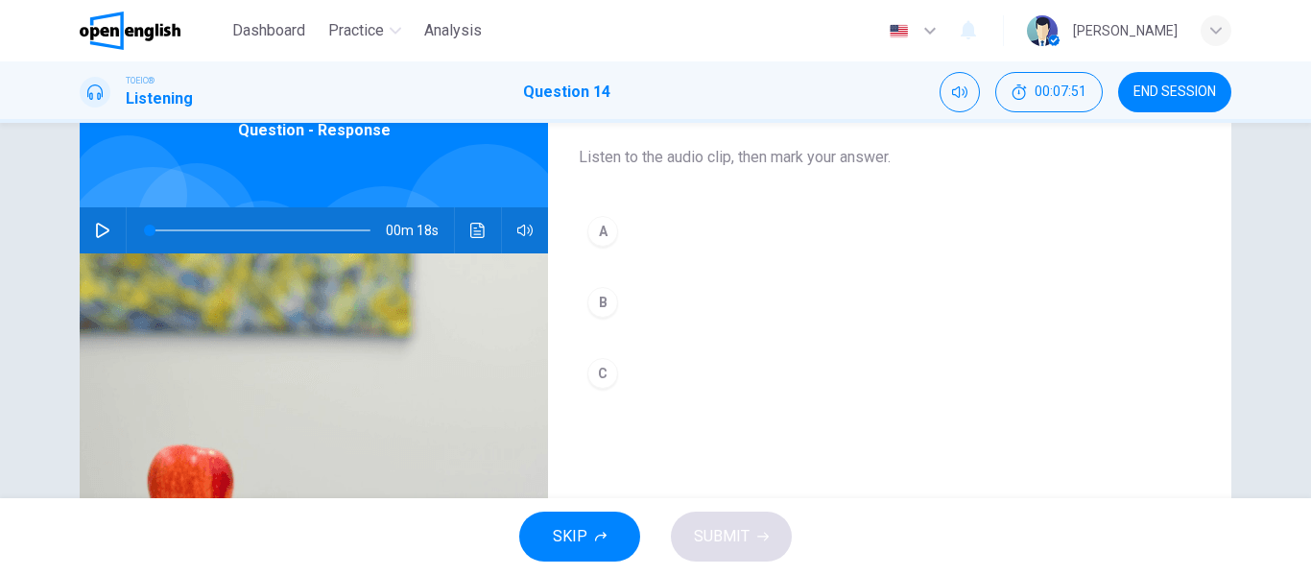
scroll to position [60, 0]
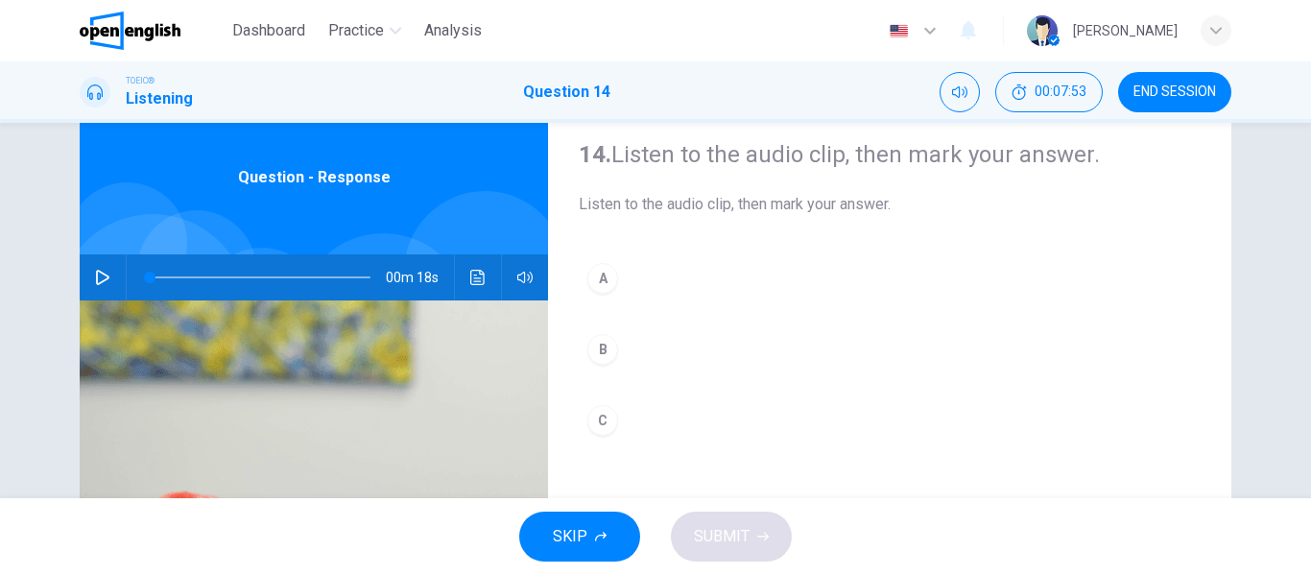
click at [106, 272] on button "button" at bounding box center [102, 277] width 31 height 46
drag, startPoint x: 206, startPoint y: 273, endPoint x: 84, endPoint y: 285, distance: 123.5
click at [84, 285] on div "00m 18s" at bounding box center [314, 277] width 468 height 46
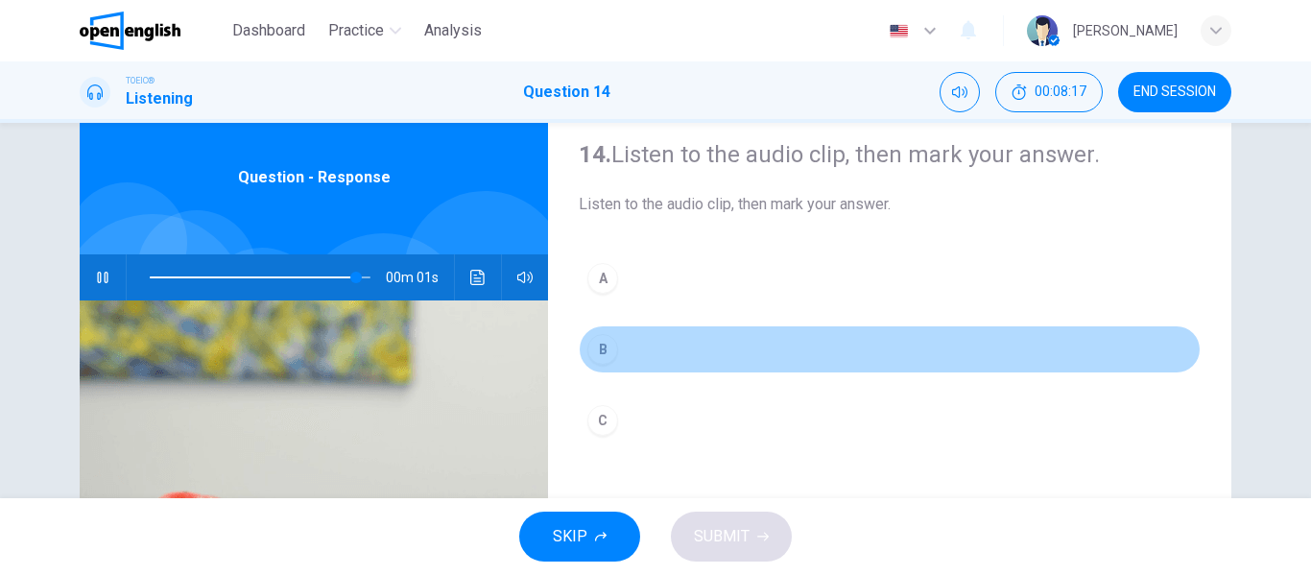
click at [600, 352] on div "B" at bounding box center [602, 349] width 31 height 31
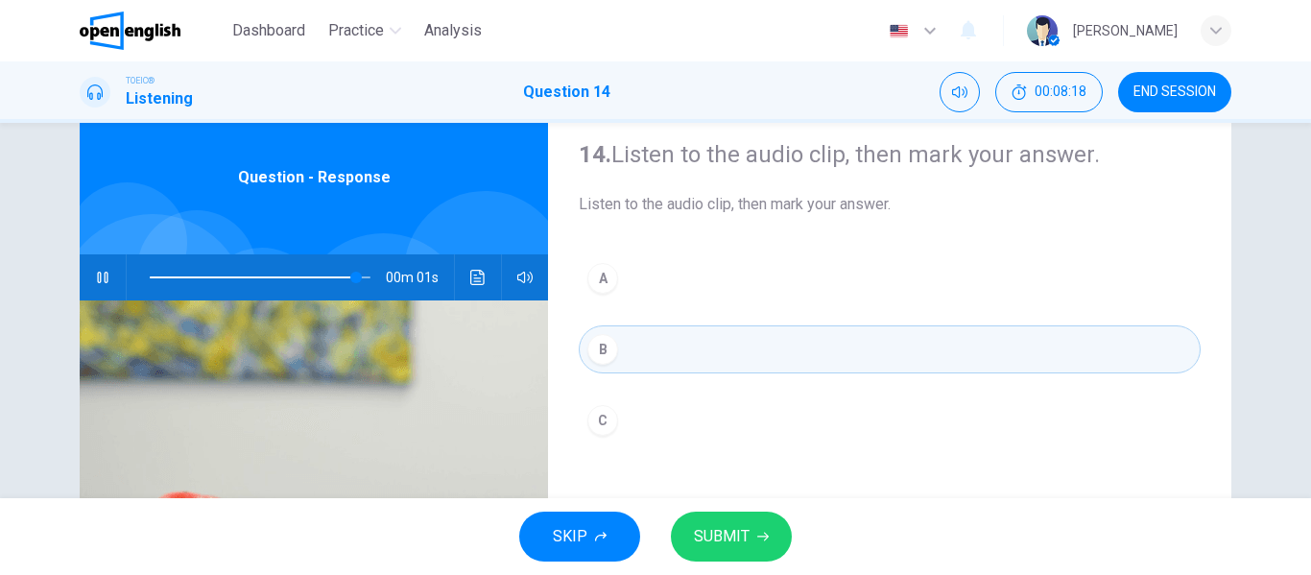
type input "*"
click at [725, 529] on span "SUBMIT" at bounding box center [722, 536] width 56 height 27
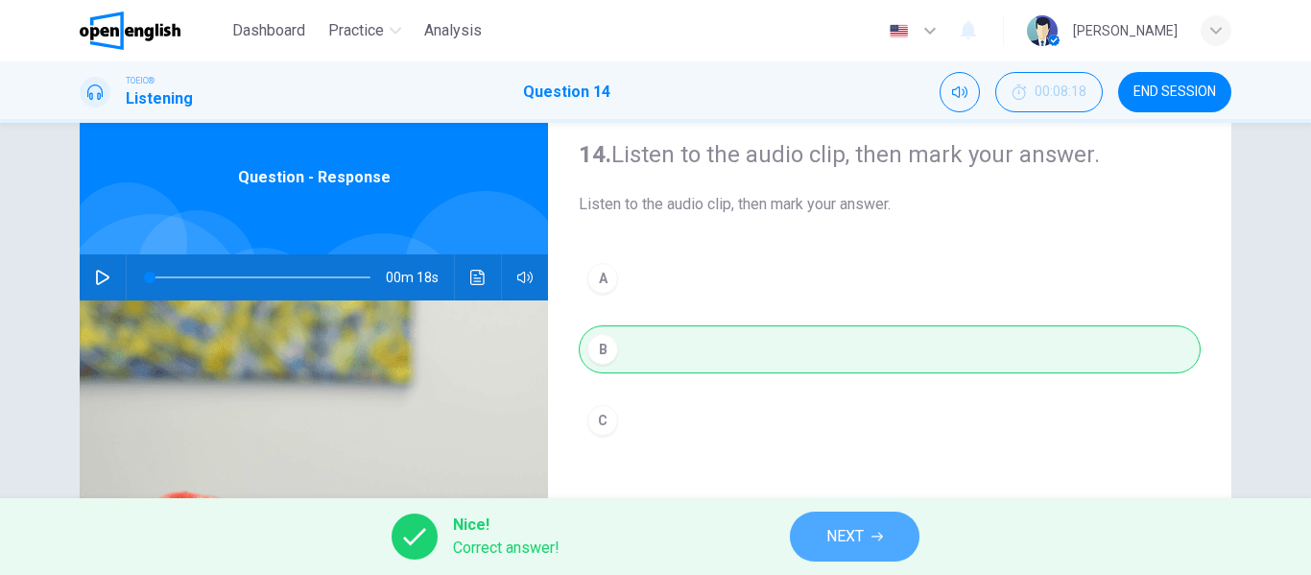
click at [851, 531] on span "NEXT" at bounding box center [845, 536] width 37 height 27
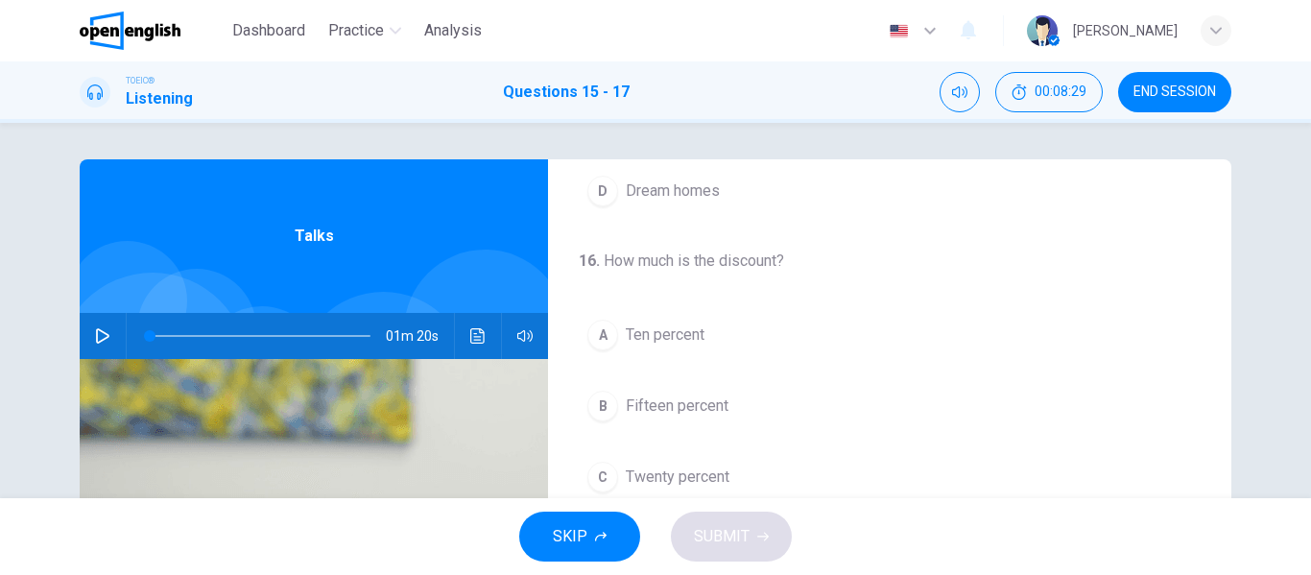
scroll to position [439, 0]
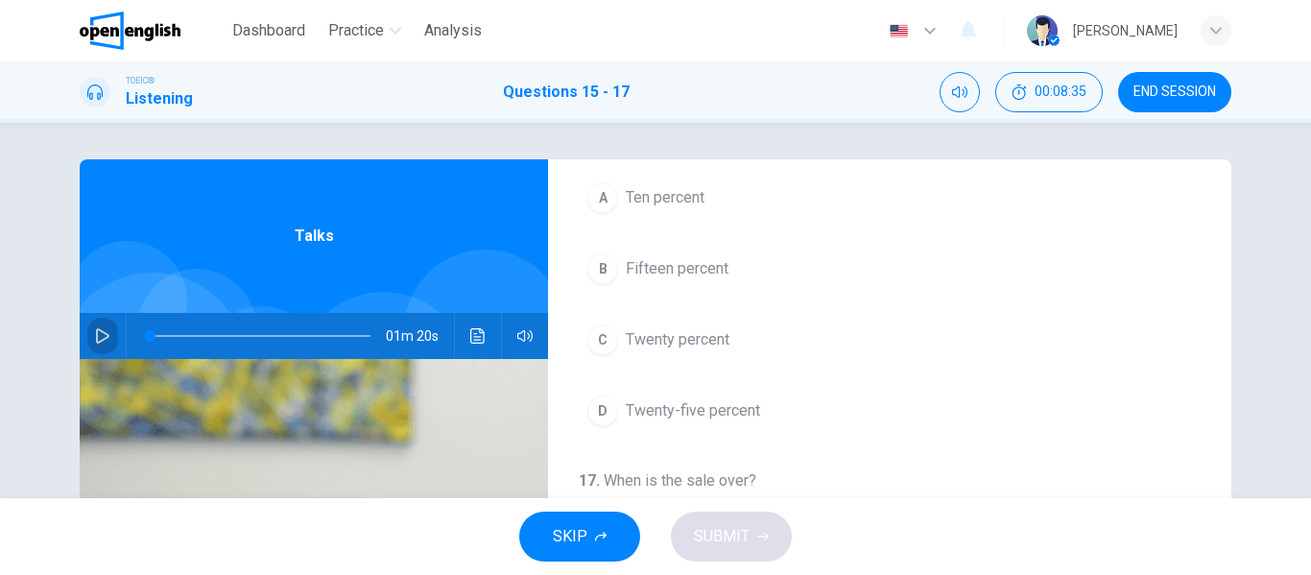
click at [100, 335] on icon "button" at bounding box center [102, 335] width 15 height 15
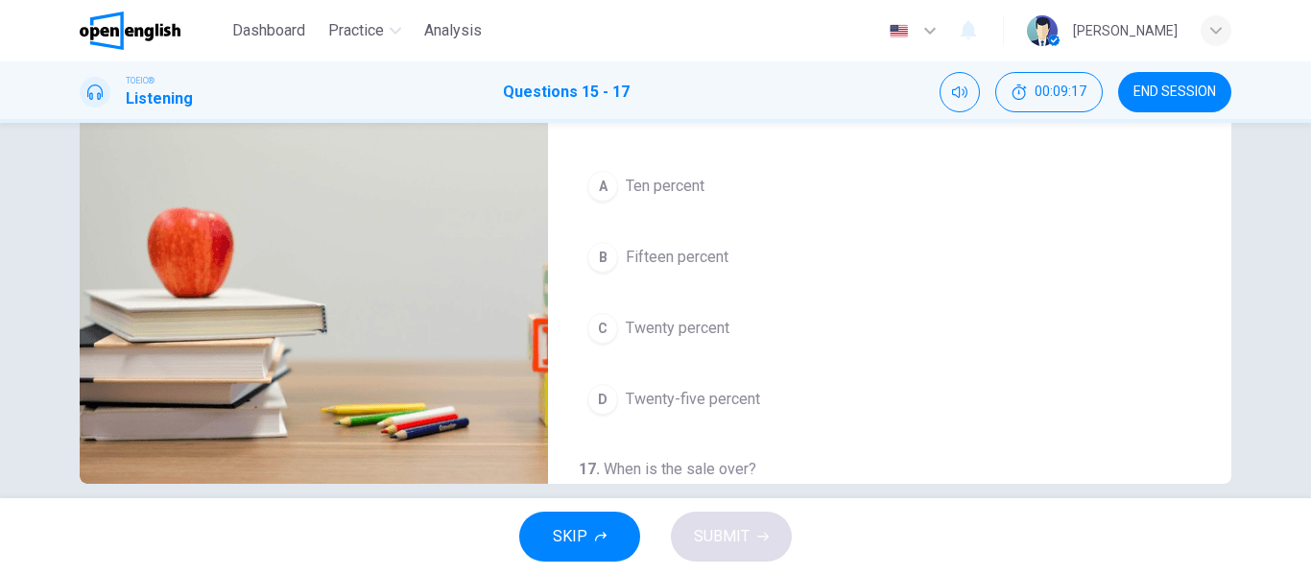
scroll to position [206, 0]
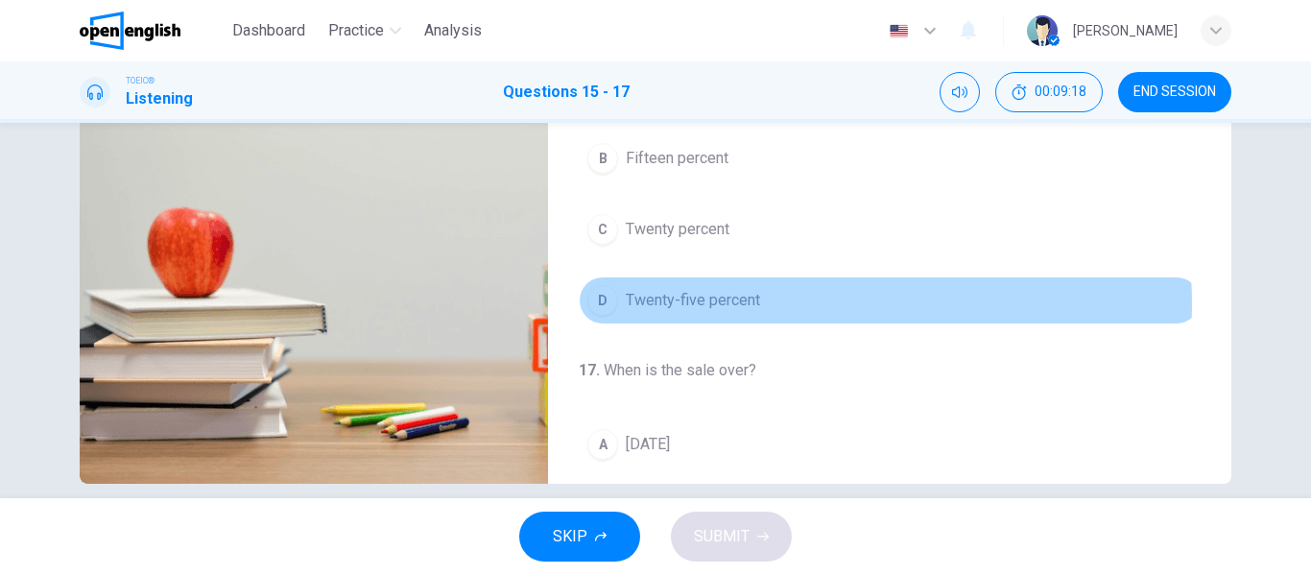
click at [720, 304] on span "Twenty-five percent" at bounding box center [693, 300] width 134 height 23
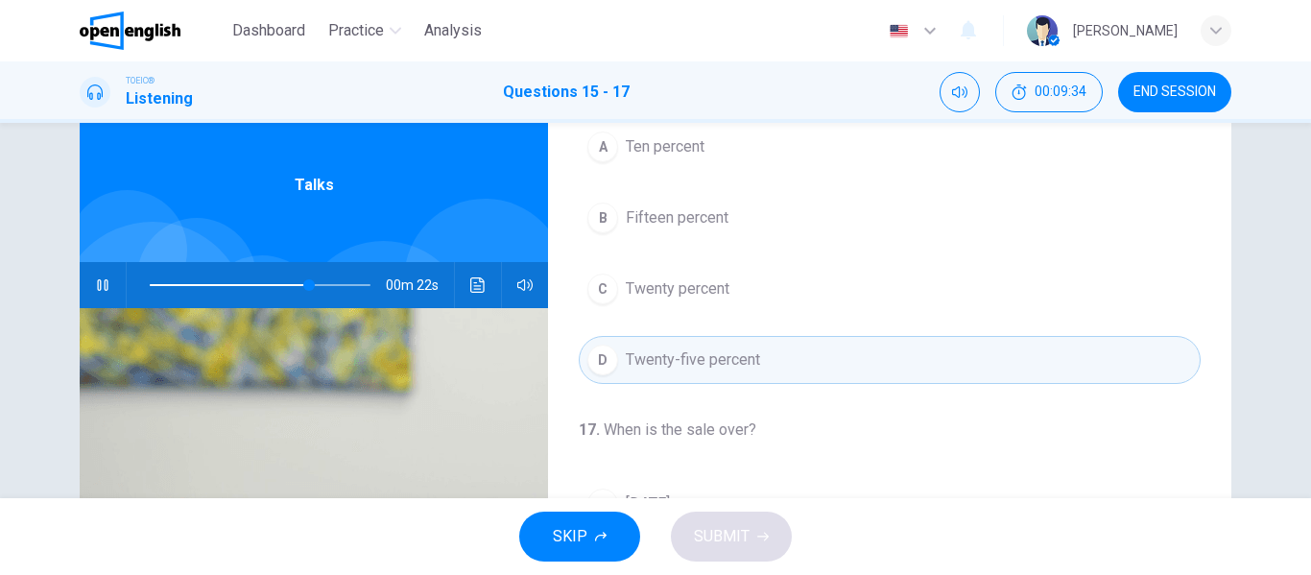
scroll to position [0, 0]
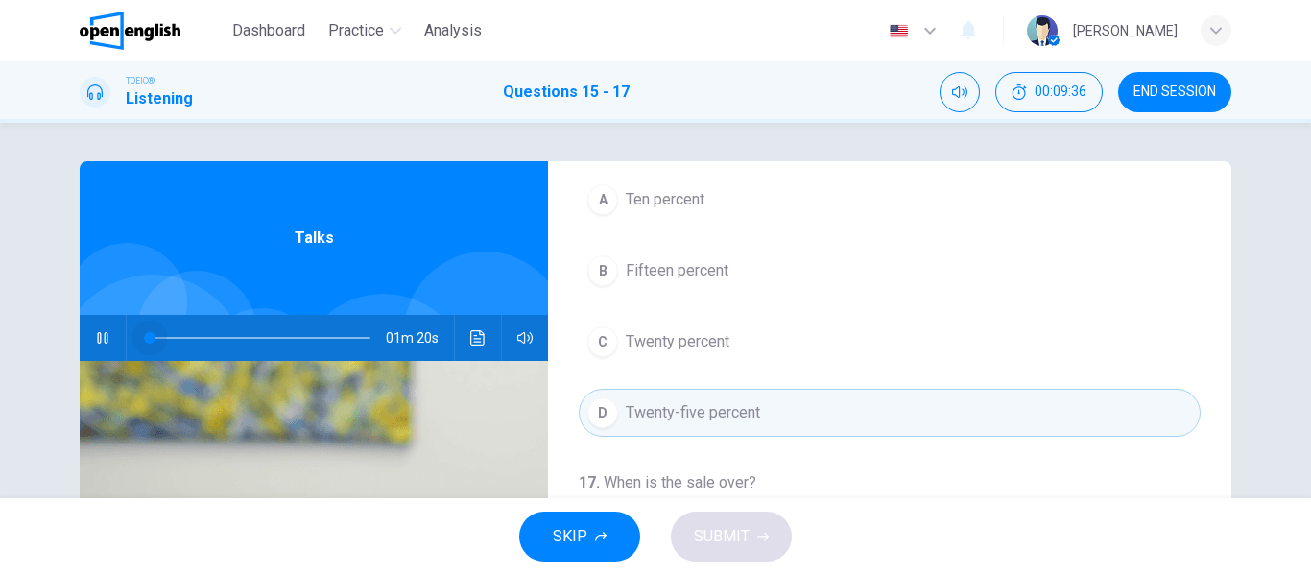
drag, startPoint x: 314, startPoint y: 335, endPoint x: 132, endPoint y: 350, distance: 182.1
click at [144, 344] on span at bounding box center [150, 338] width 12 height 12
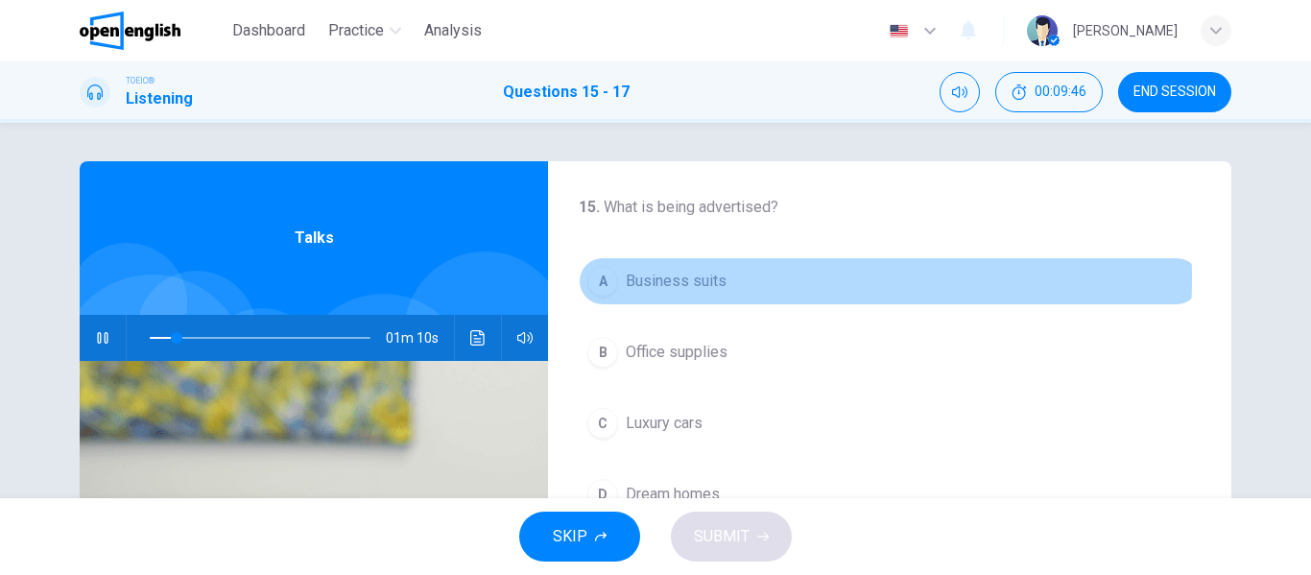
click at [701, 279] on span "Business suits" at bounding box center [676, 281] width 101 height 23
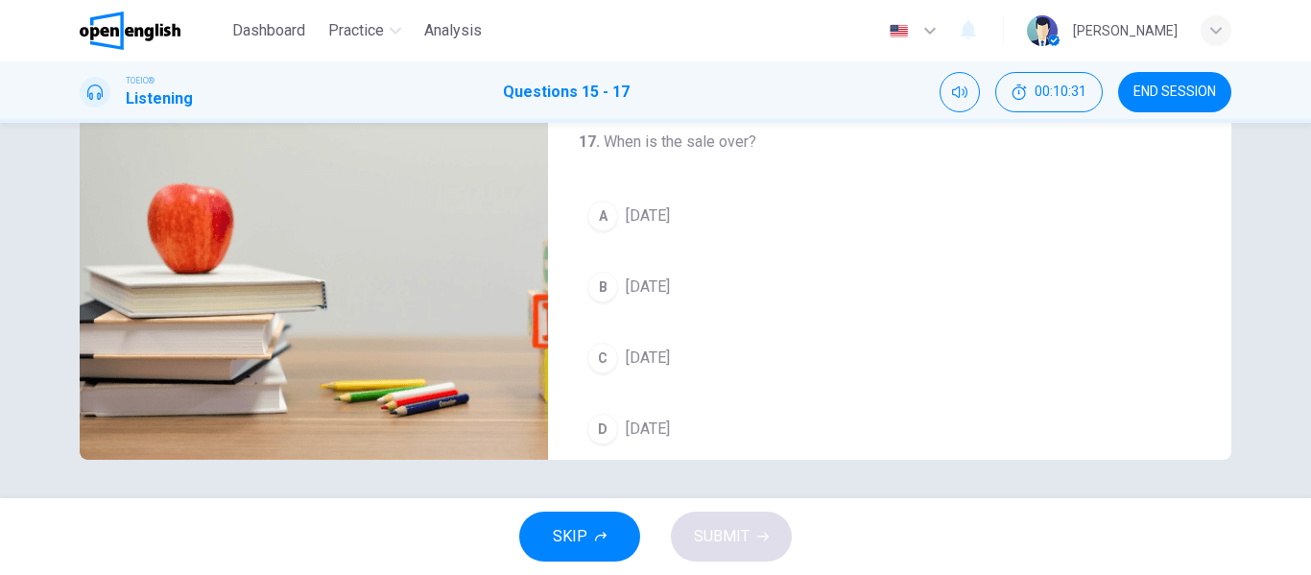
scroll to position [439, 0]
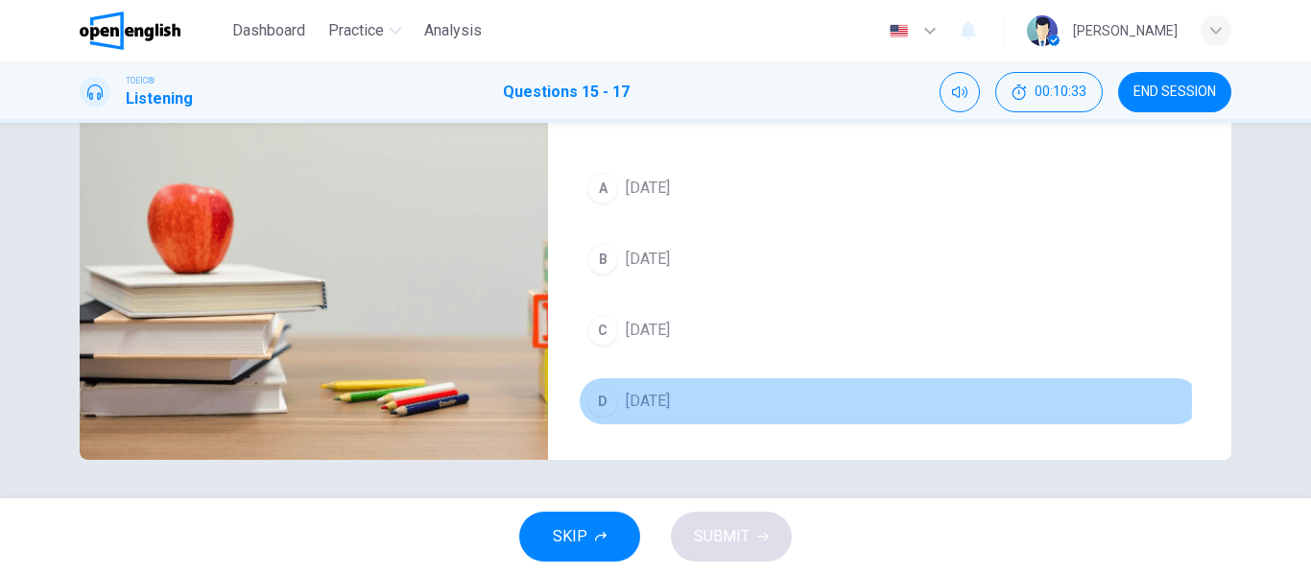
click at [627, 401] on span "[DATE]" at bounding box center [648, 401] width 44 height 23
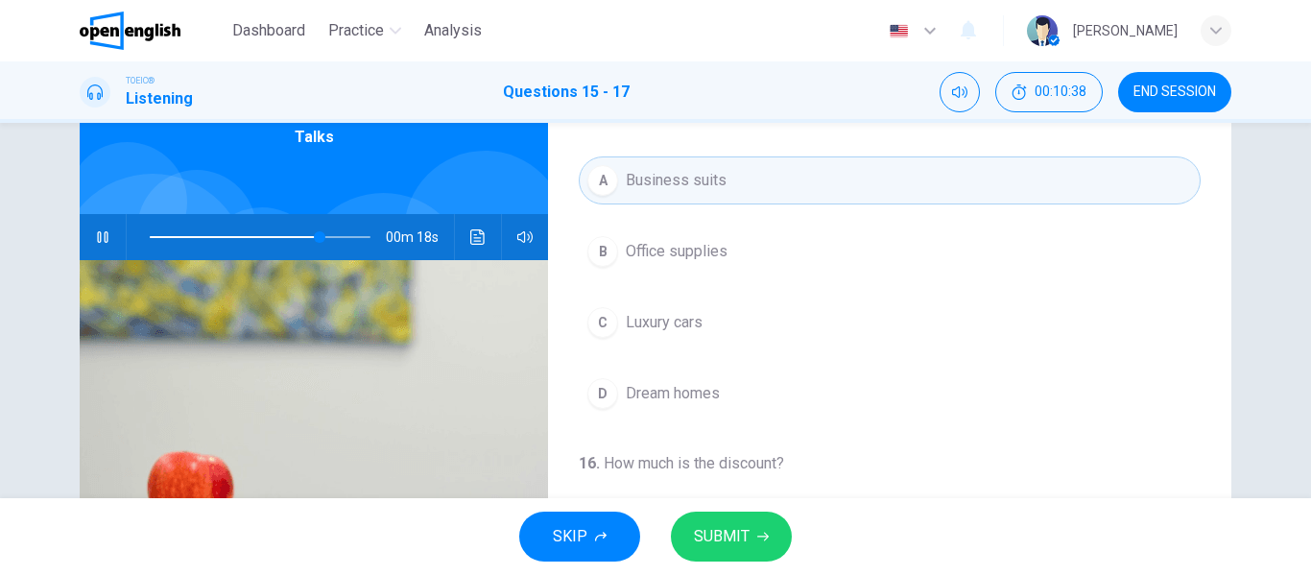
scroll to position [97, 0]
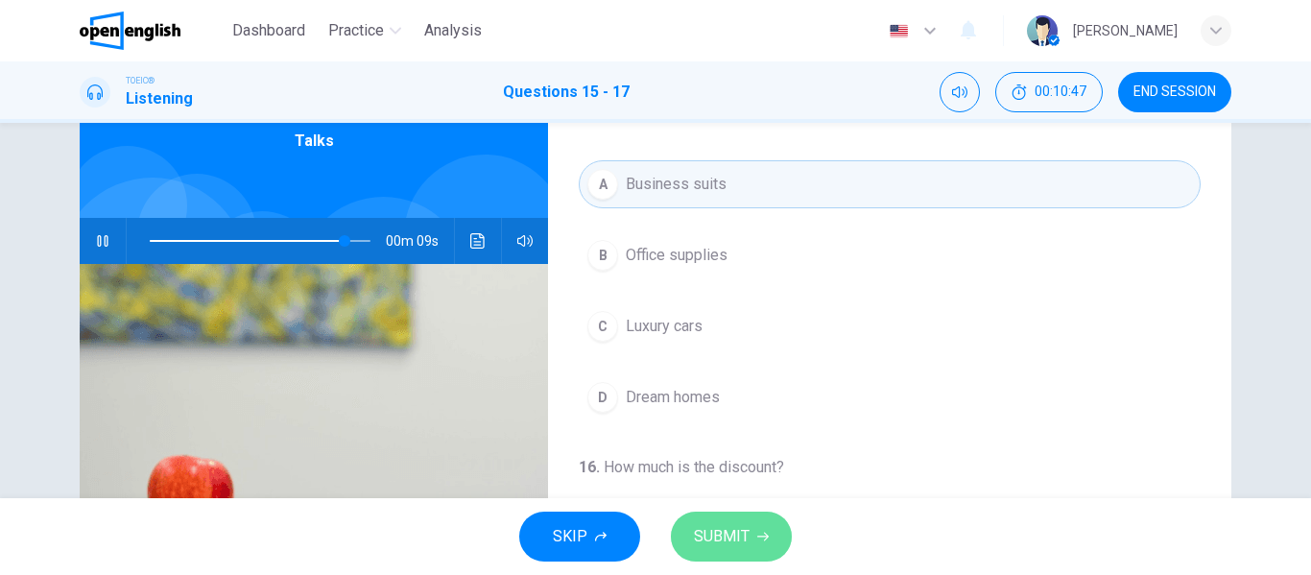
click at [742, 528] on span "SUBMIT" at bounding box center [722, 536] width 56 height 27
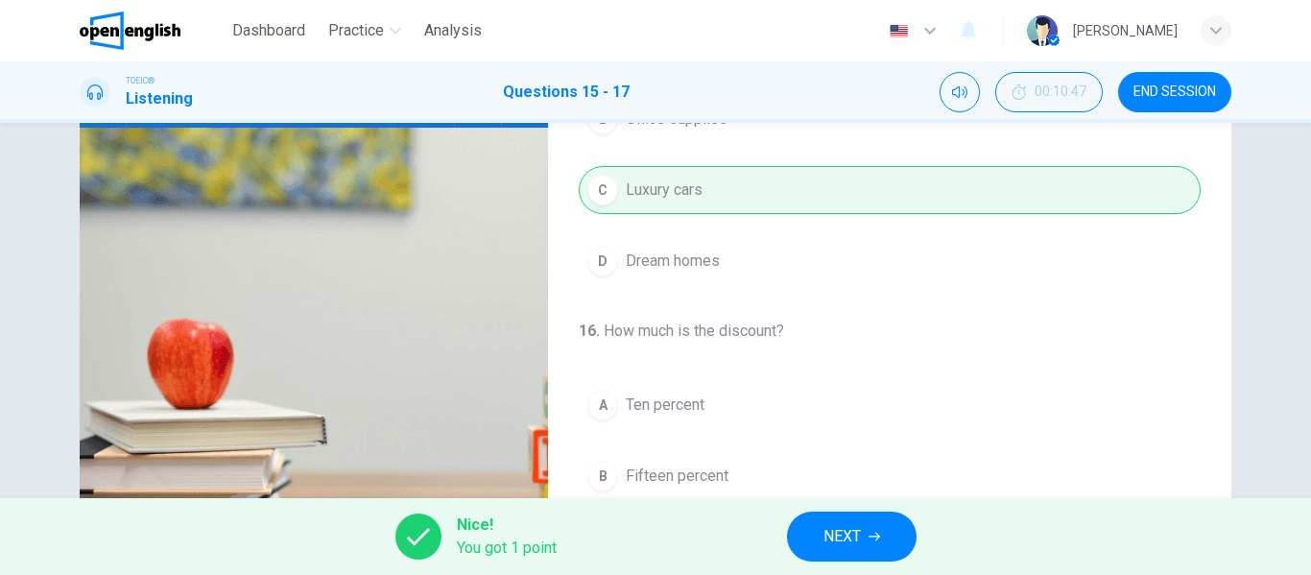
scroll to position [369, 0]
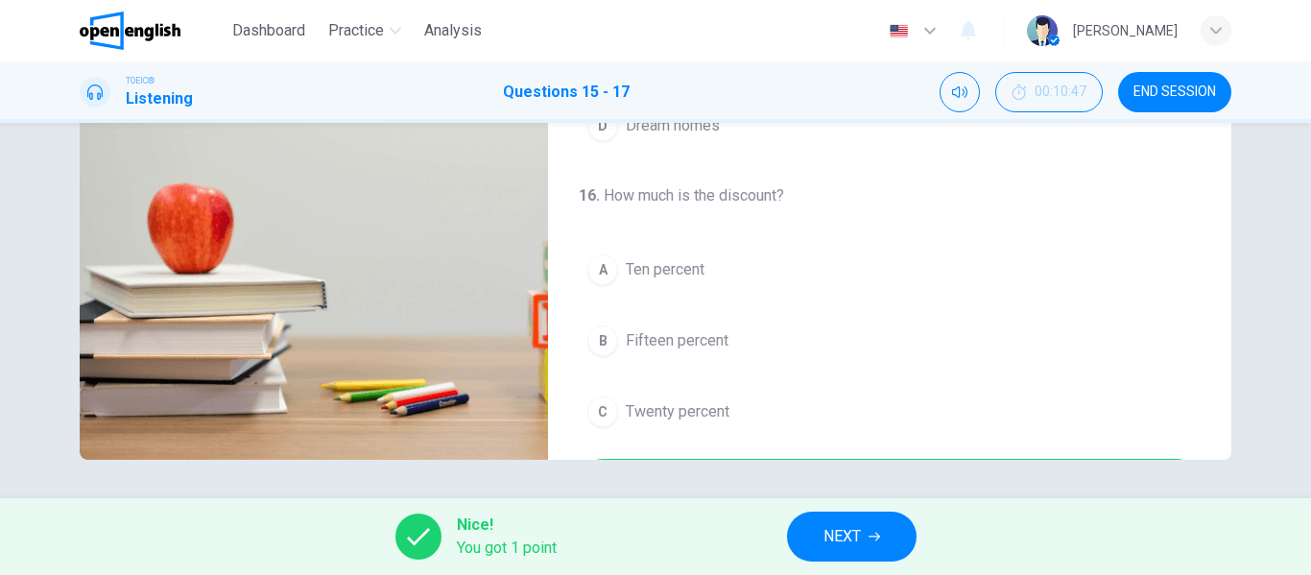
type input "*"
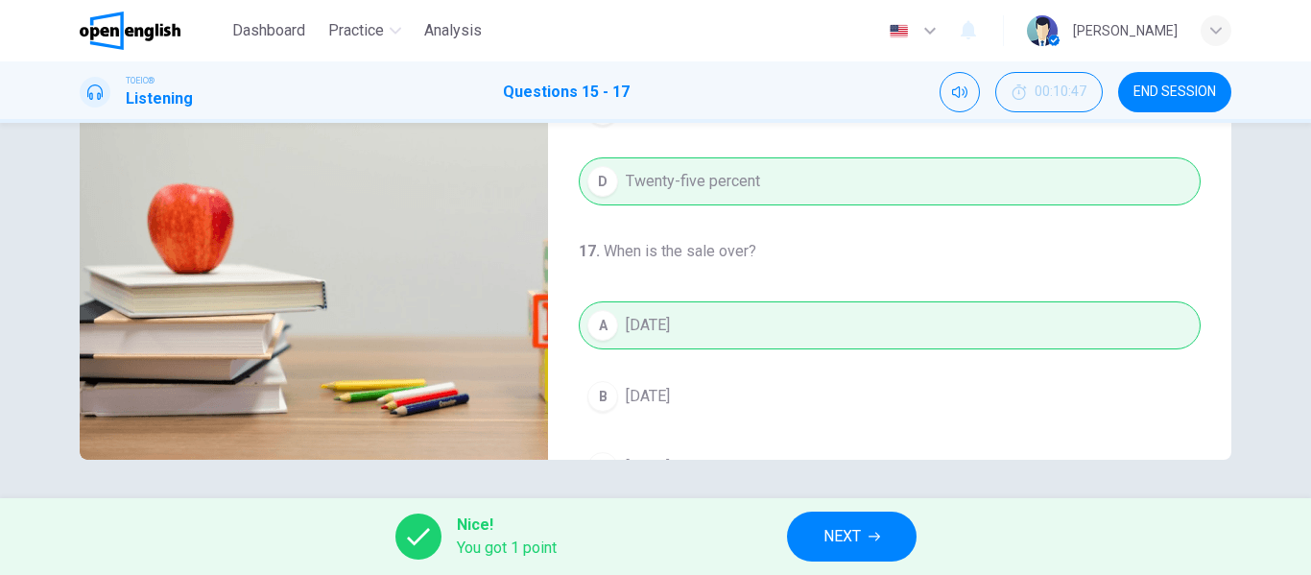
scroll to position [439, 0]
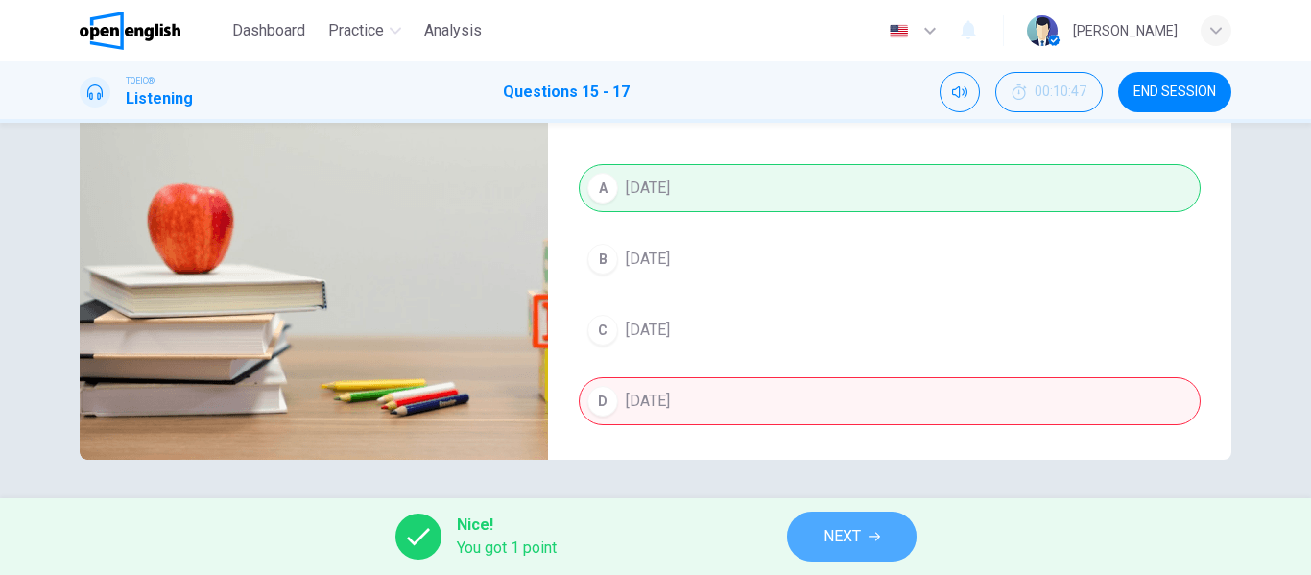
click at [853, 536] on span "NEXT" at bounding box center [842, 536] width 37 height 27
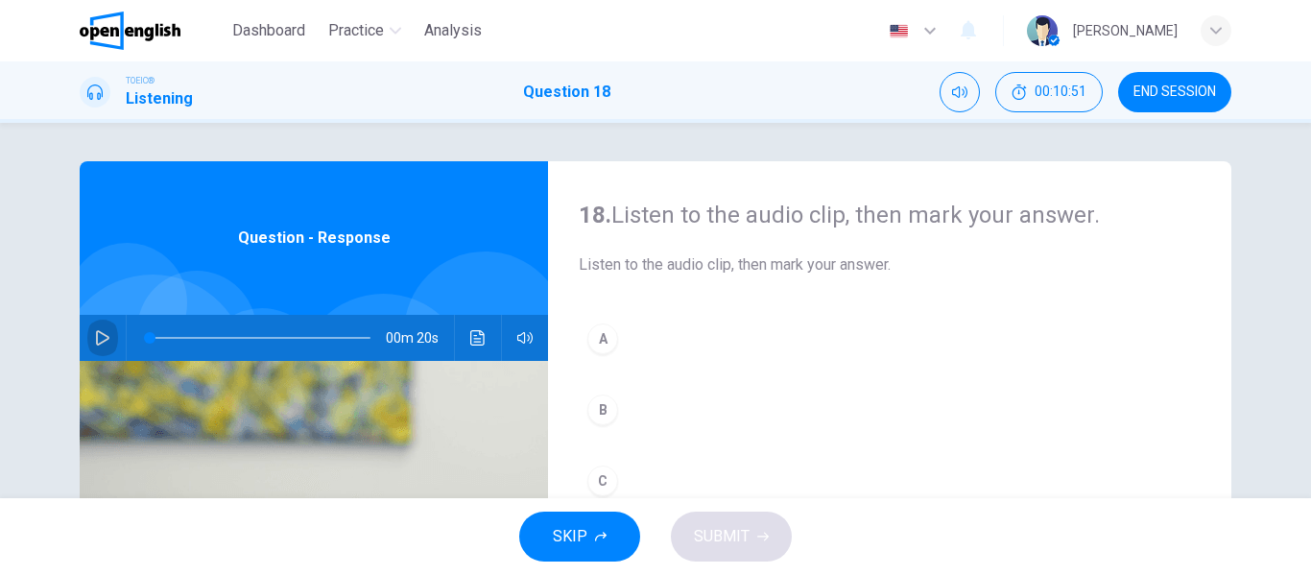
click at [101, 337] on icon "button" at bounding box center [102, 337] width 15 height 15
drag, startPoint x: 181, startPoint y: 342, endPoint x: 50, endPoint y: 341, distance: 131.5
click at [50, 341] on div "18. Listen to the audio clip, then [PERSON_NAME] your answer. Listen to the aud…" at bounding box center [655, 494] width 1213 height 667
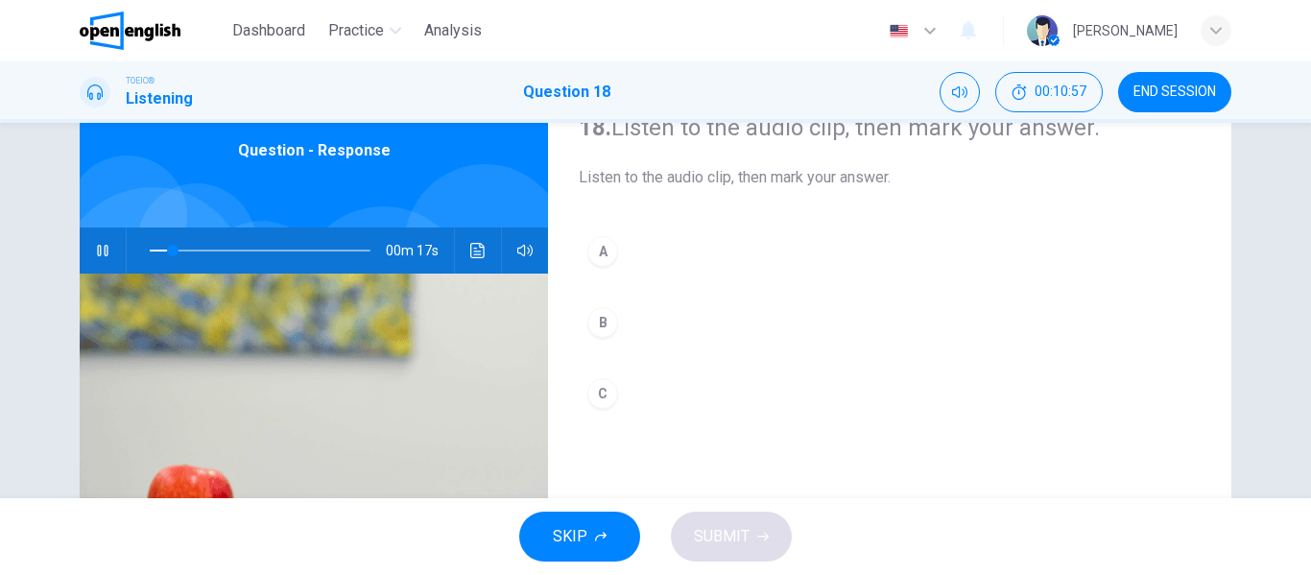
scroll to position [122, 0]
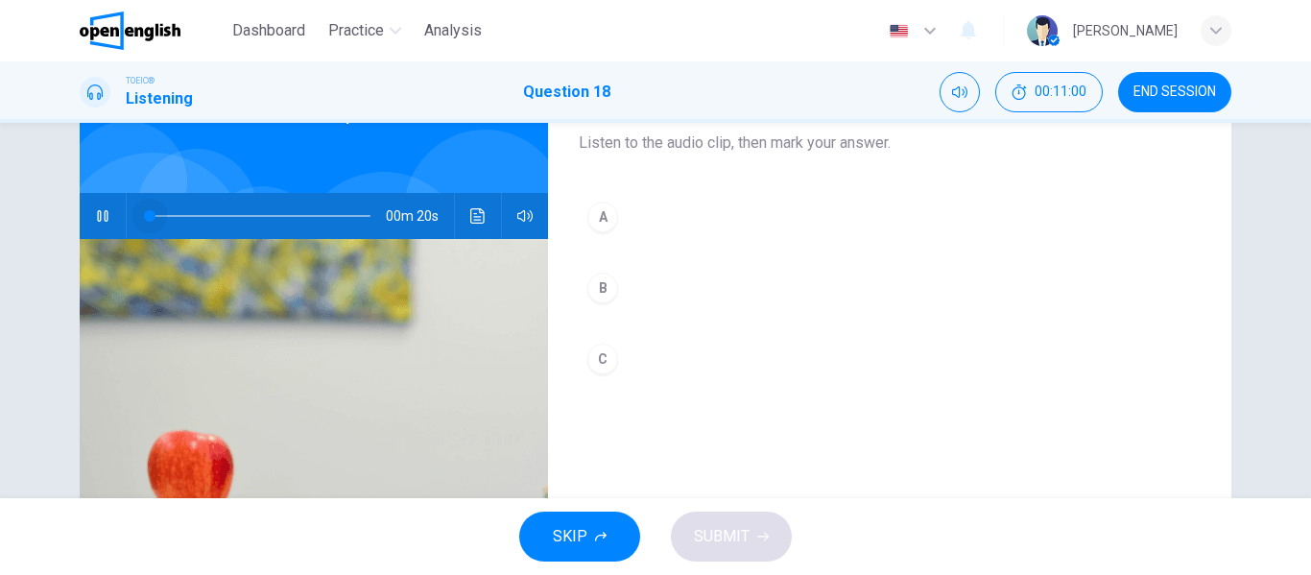
drag, startPoint x: 197, startPoint y: 214, endPoint x: 48, endPoint y: 226, distance: 149.2
click at [49, 226] on div "18. Listen to the audio clip, then [PERSON_NAME] your answer. Listen to the aud…" at bounding box center [655, 372] width 1213 height 667
type input "*"
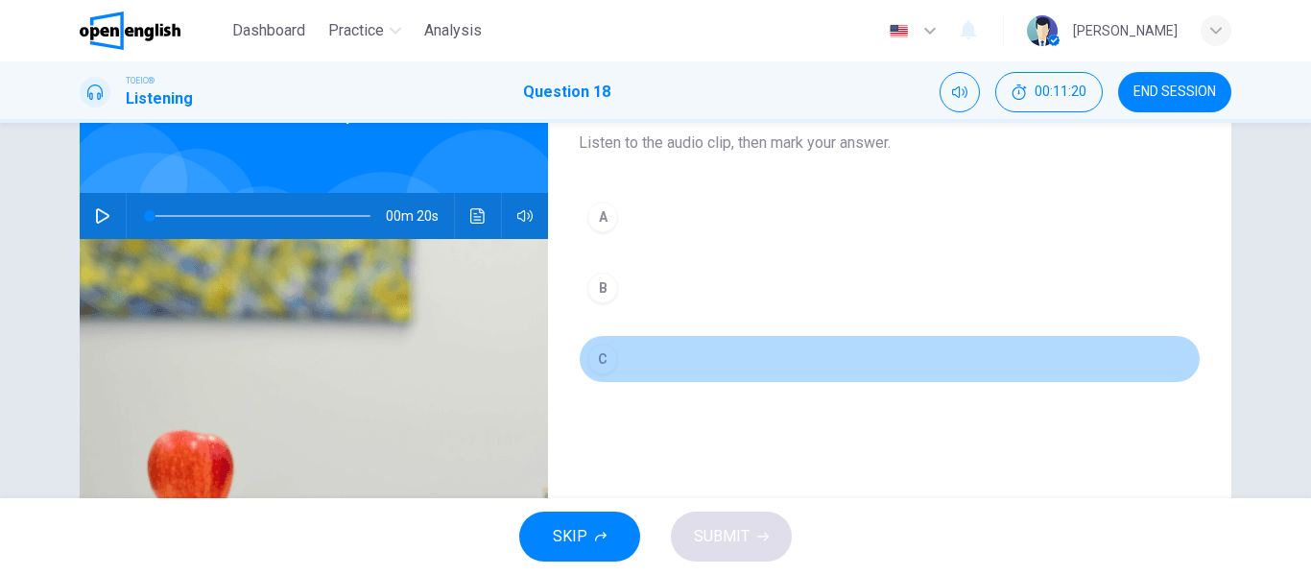
click at [599, 355] on div "C" at bounding box center [602, 359] width 31 height 31
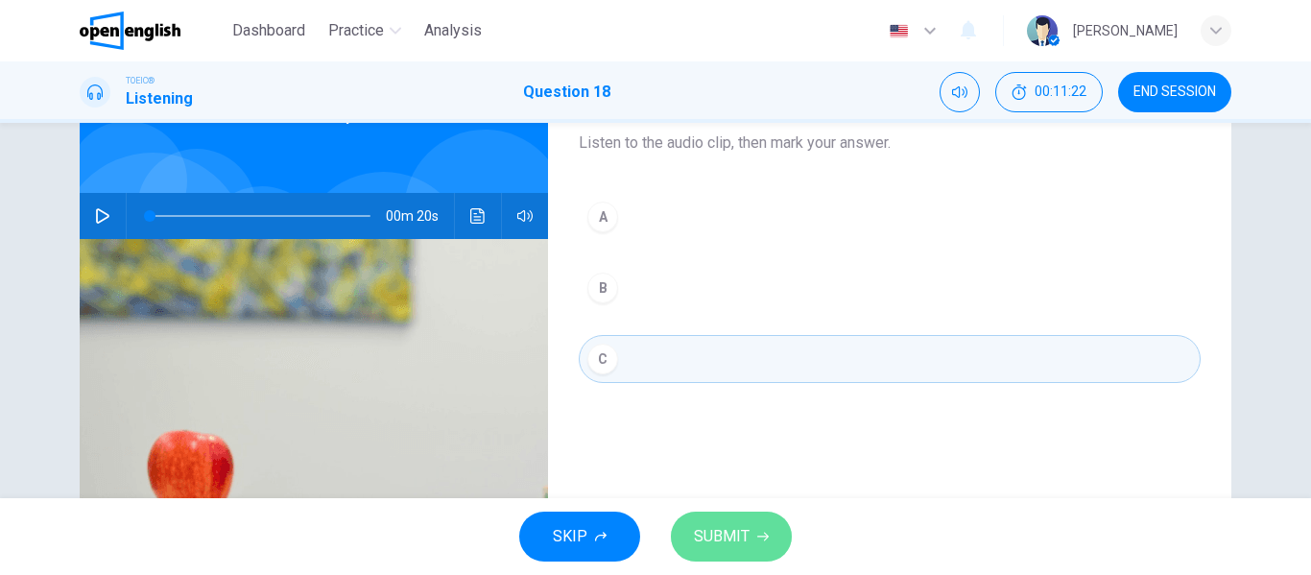
click at [730, 534] on span "SUBMIT" at bounding box center [722, 536] width 56 height 27
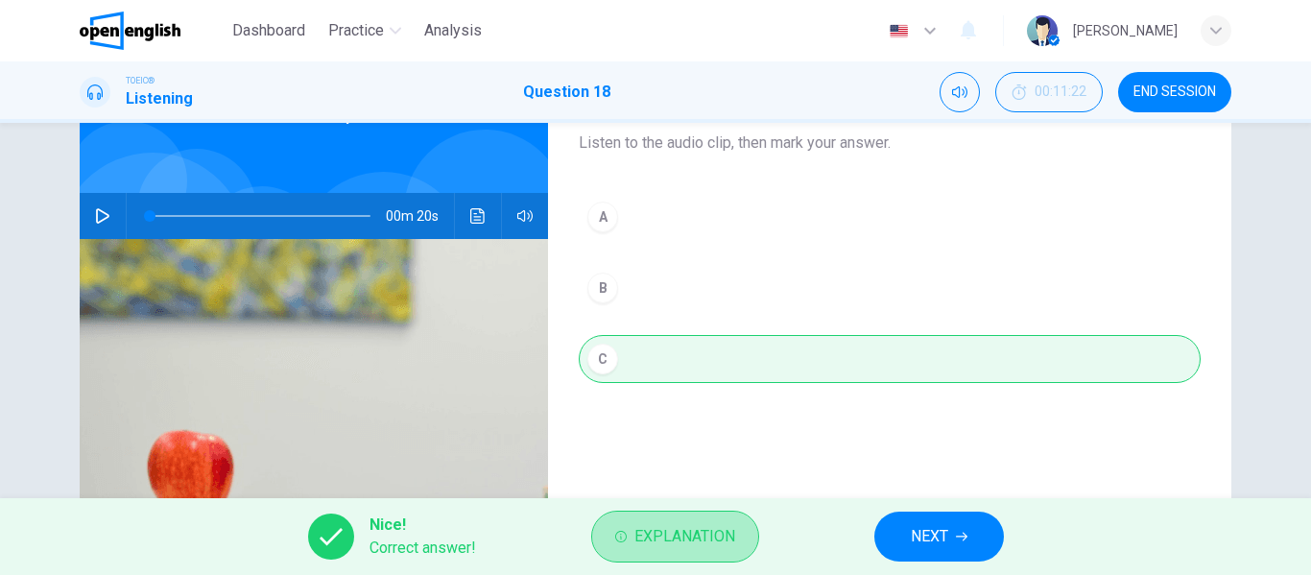
click at [730, 534] on span "Explanation" at bounding box center [685, 536] width 101 height 27
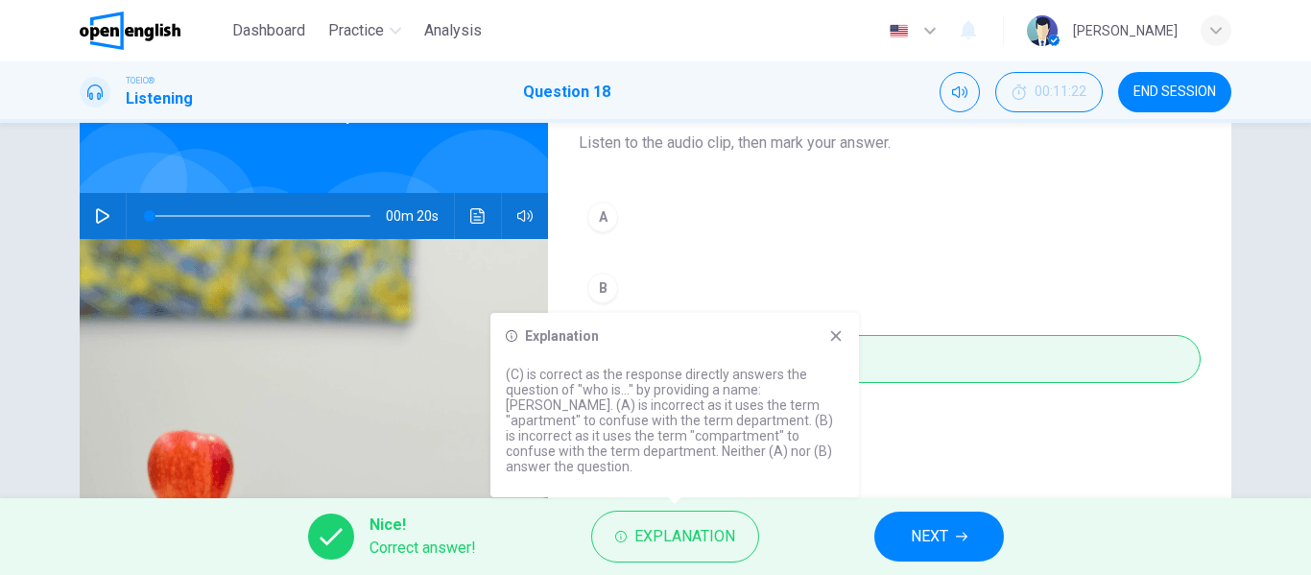
click at [839, 344] on icon at bounding box center [835, 335] width 15 height 15
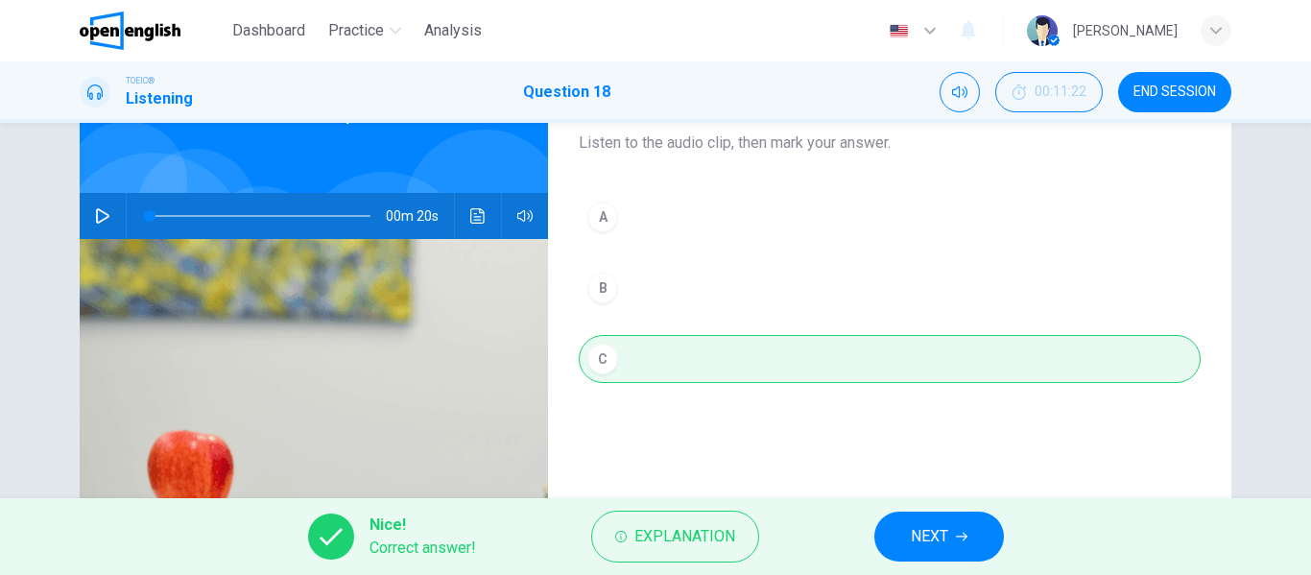
click at [1047, 261] on div "A B C" at bounding box center [890, 307] width 622 height 228
click at [1167, 93] on span "END SESSION" at bounding box center [1175, 91] width 83 height 15
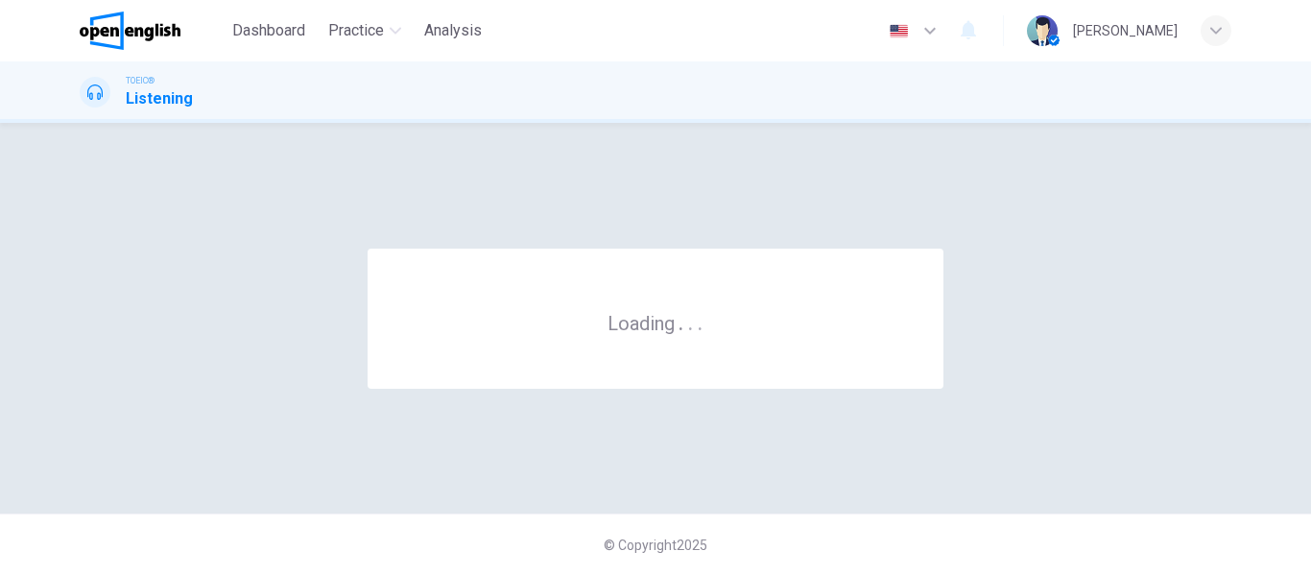
scroll to position [0, 0]
